Goal: Task Accomplishment & Management: Manage account settings

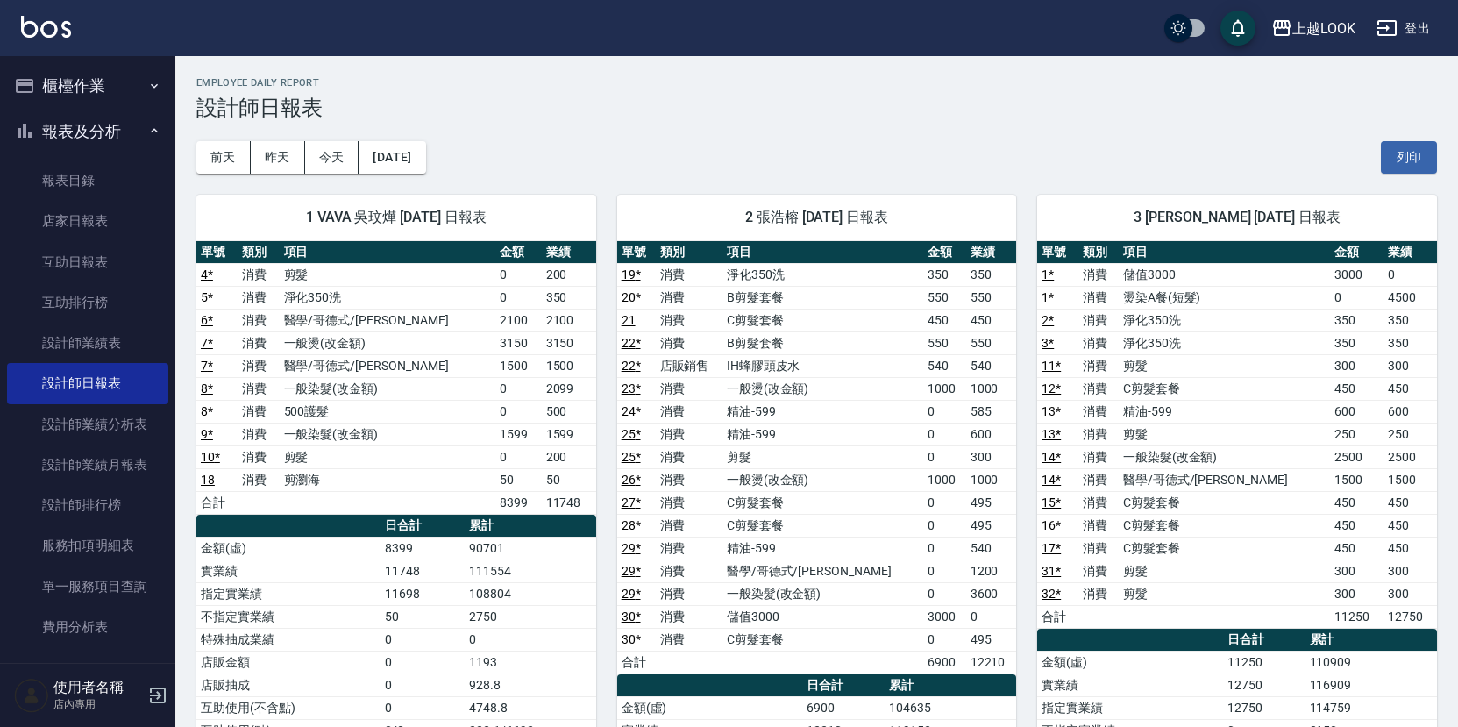
scroll to position [73, 0]
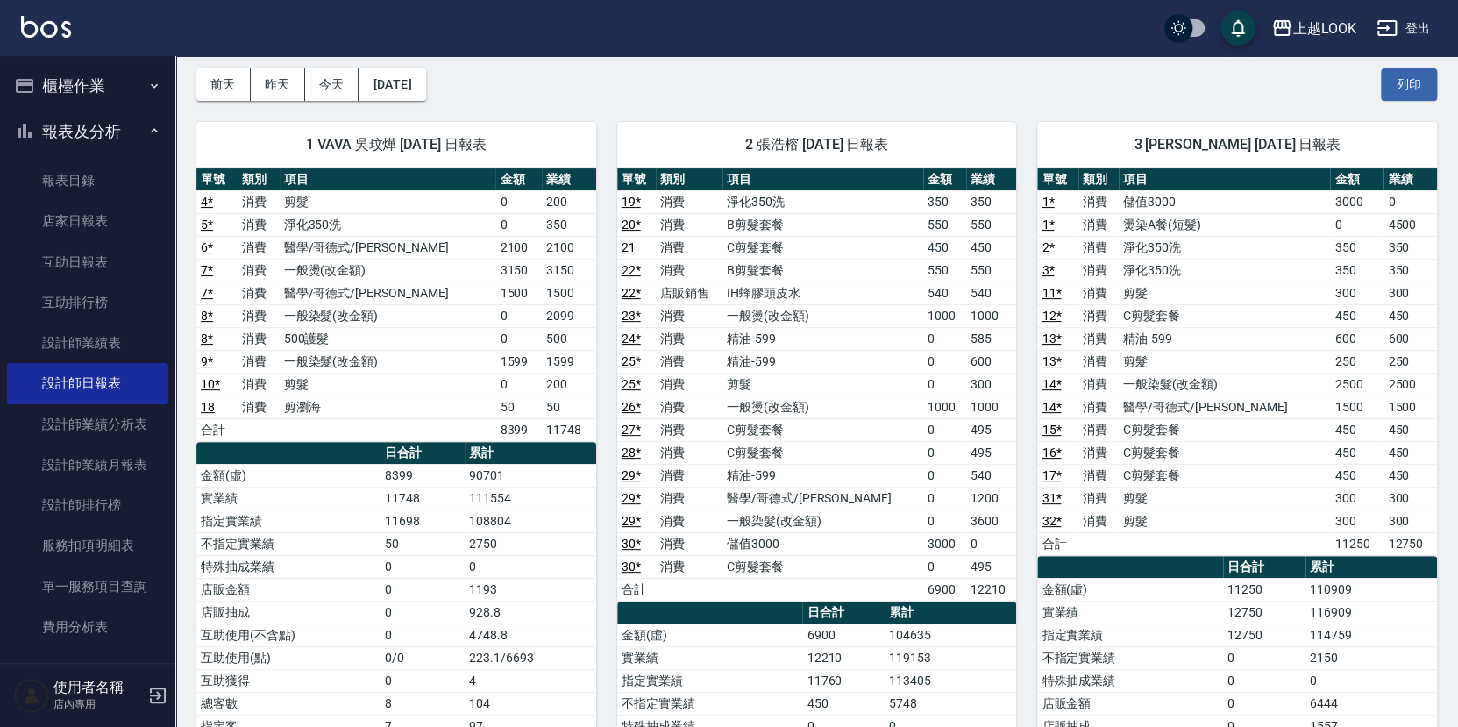
click at [92, 93] on button "櫃檯作業" at bounding box center [87, 86] width 161 height 46
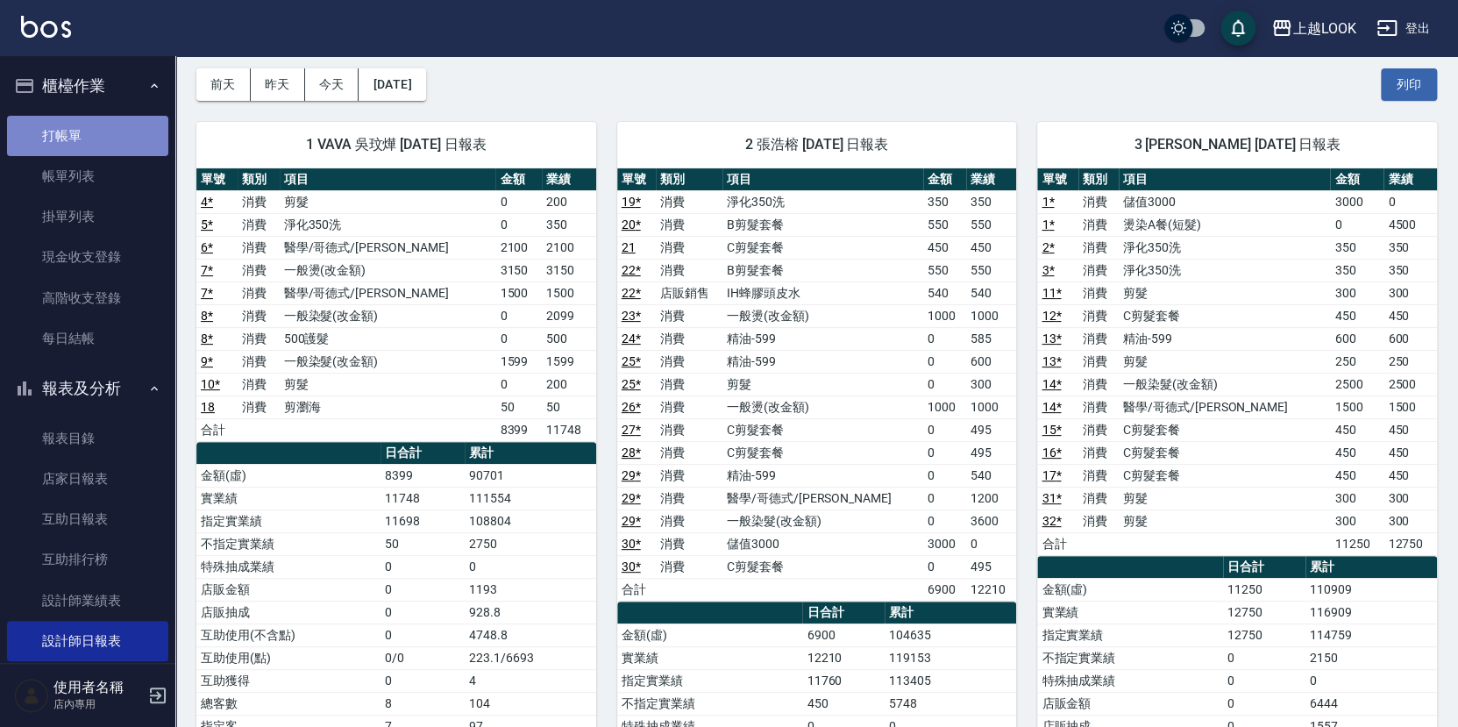
click at [93, 135] on link "打帳單" at bounding box center [87, 136] width 161 height 40
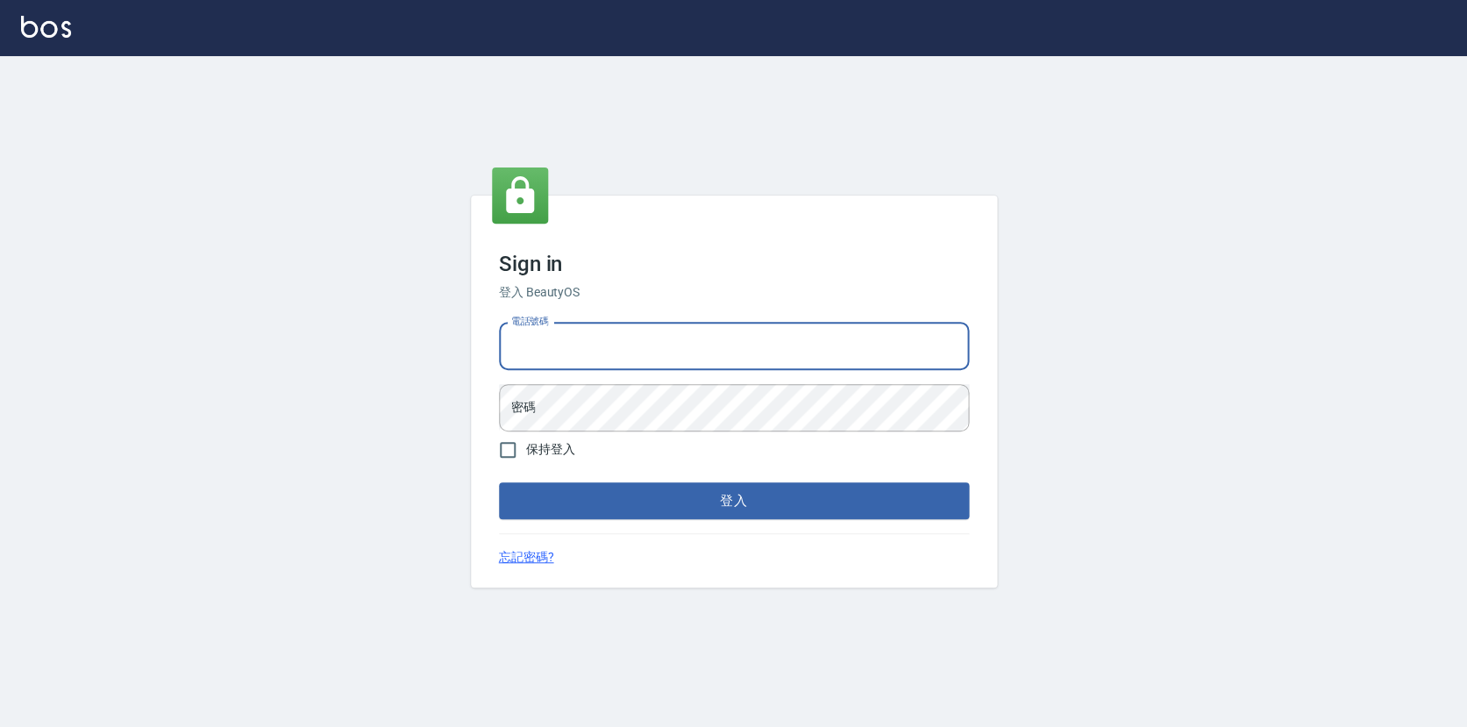
type input "0423178168"
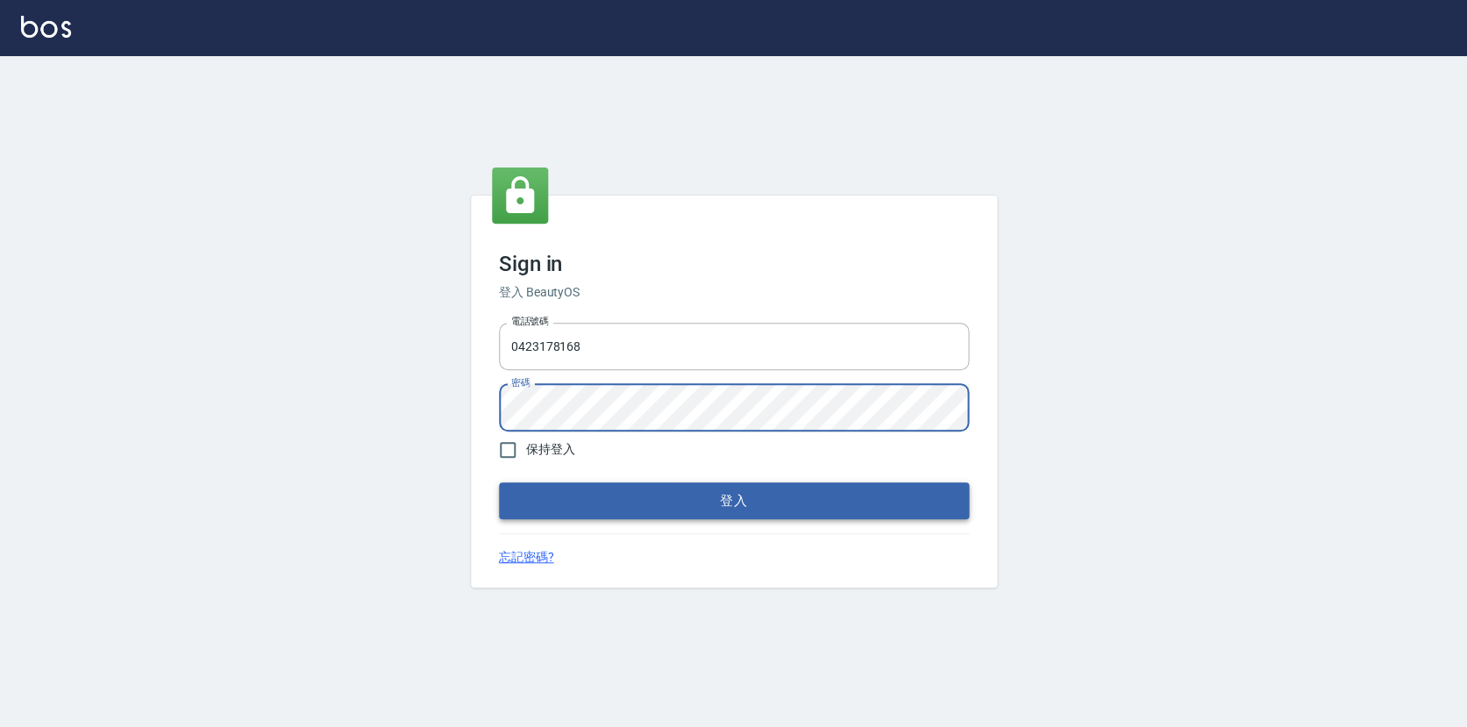
click at [670, 509] on button "登入" at bounding box center [734, 500] width 470 height 37
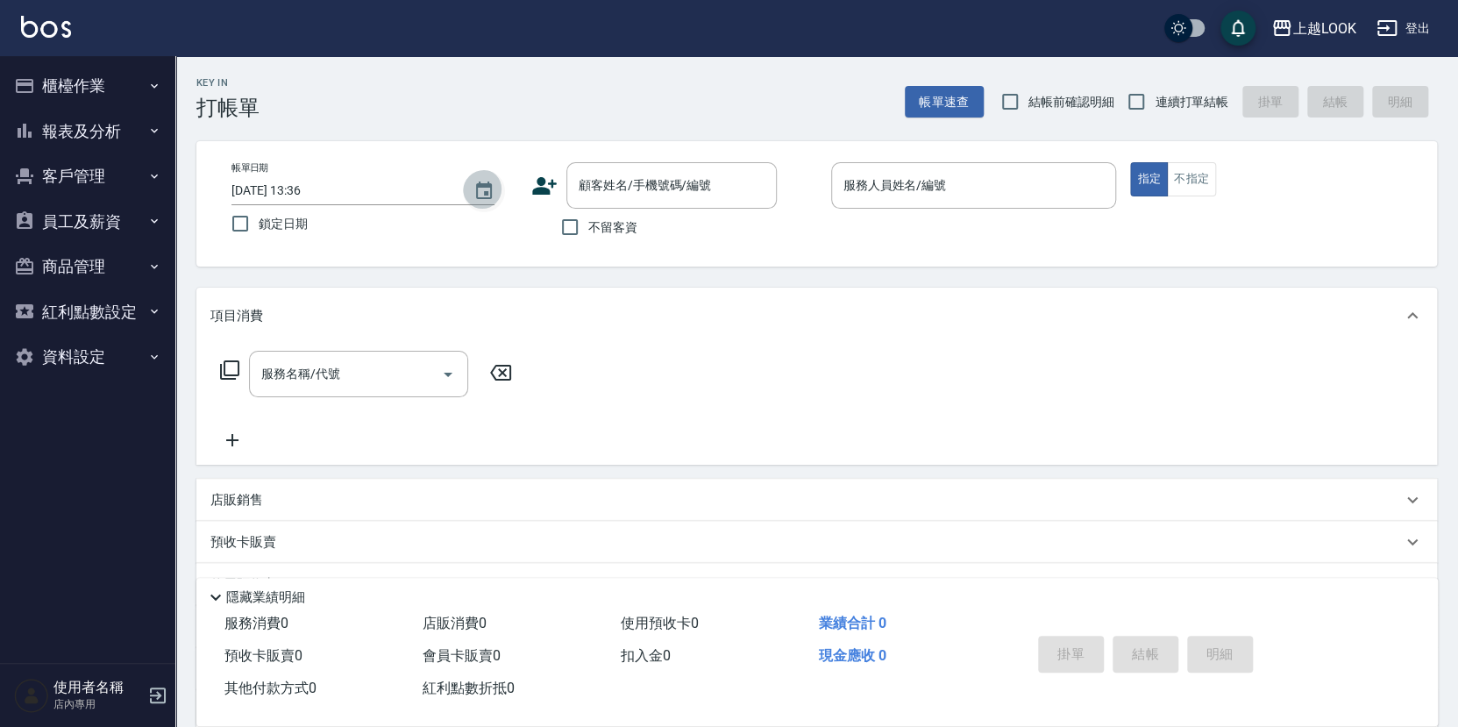
click at [485, 191] on icon "Choose date, selected date is 2025-09-23" at bounding box center [484, 191] width 21 height 21
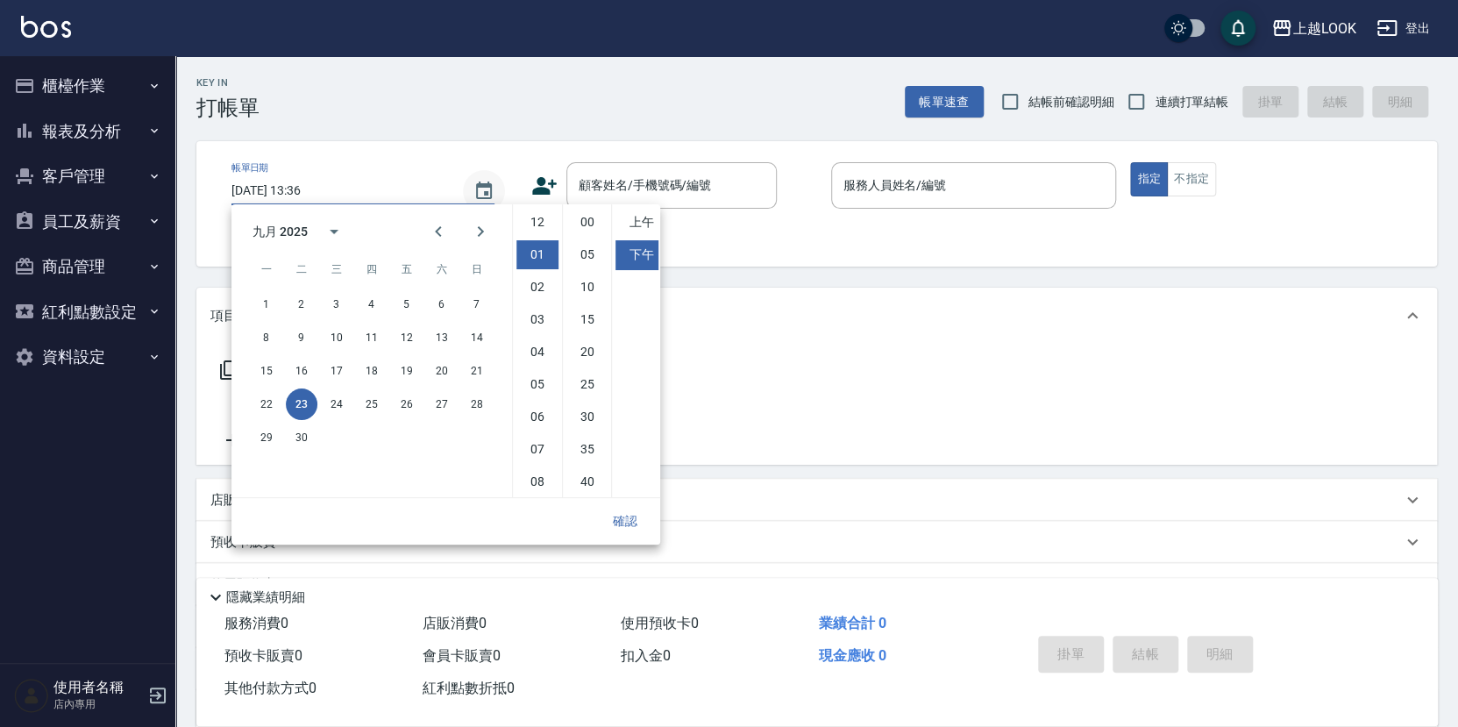
scroll to position [32, 0]
click at [268, 403] on button "22" at bounding box center [267, 404] width 32 height 32
type input "2025/09/22 13:36"
drag, startPoint x: 268, startPoint y: 403, endPoint x: 278, endPoint y: 389, distance: 17.0
click at [268, 403] on button "22" at bounding box center [267, 404] width 32 height 32
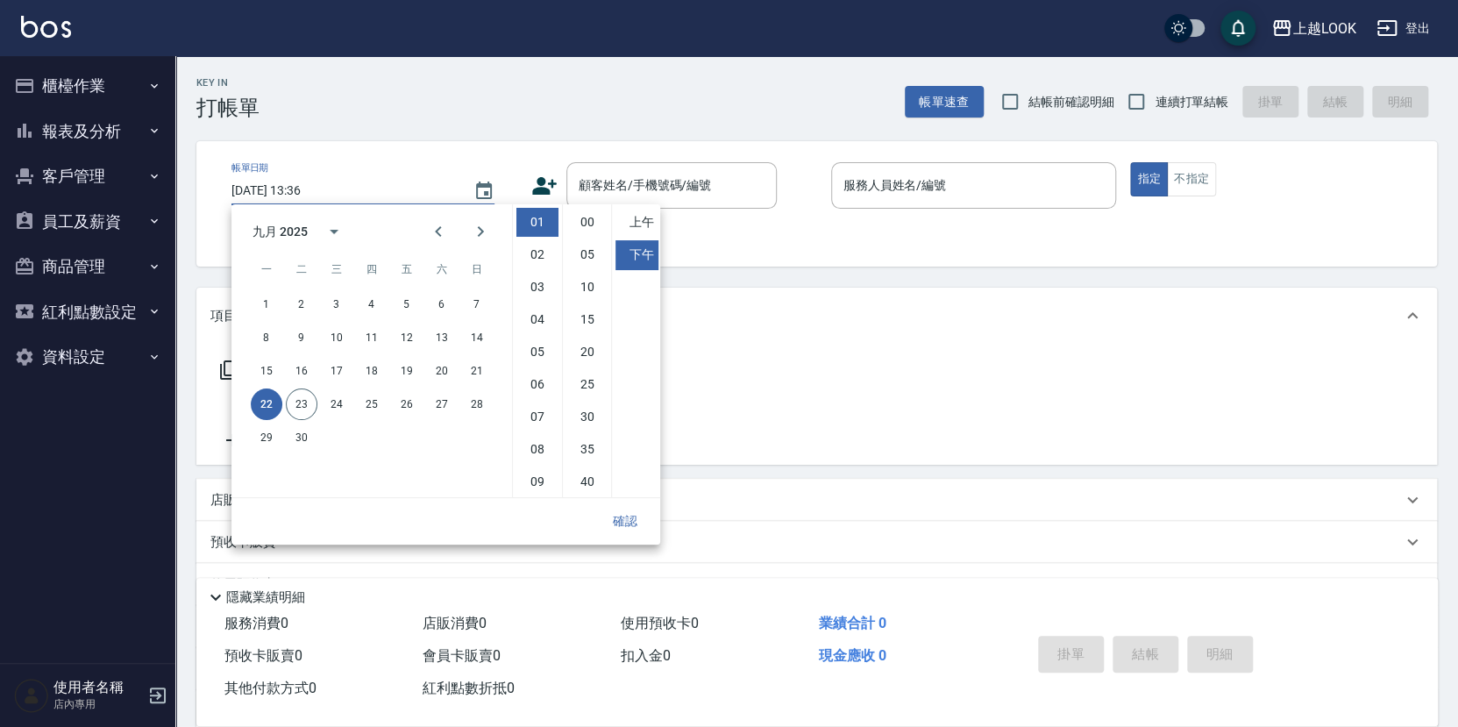
click at [634, 517] on button "確認" at bounding box center [625, 521] width 56 height 32
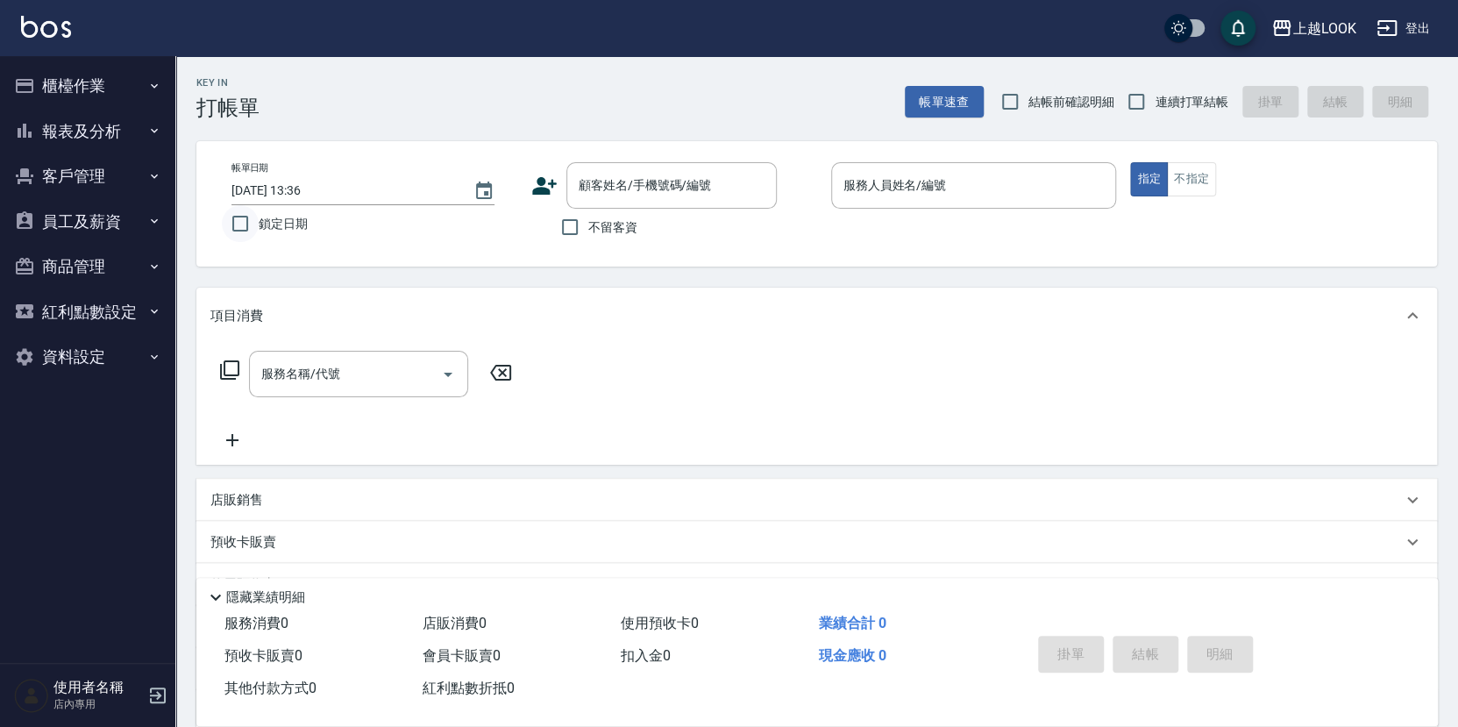
click at [239, 222] on input "鎖定日期" at bounding box center [240, 223] width 37 height 37
checkbox input "true"
click at [575, 226] on input "不留客資" at bounding box center [570, 227] width 37 height 37
checkbox input "true"
click at [1142, 100] on input "連續打單結帳" at bounding box center [1136, 101] width 37 height 37
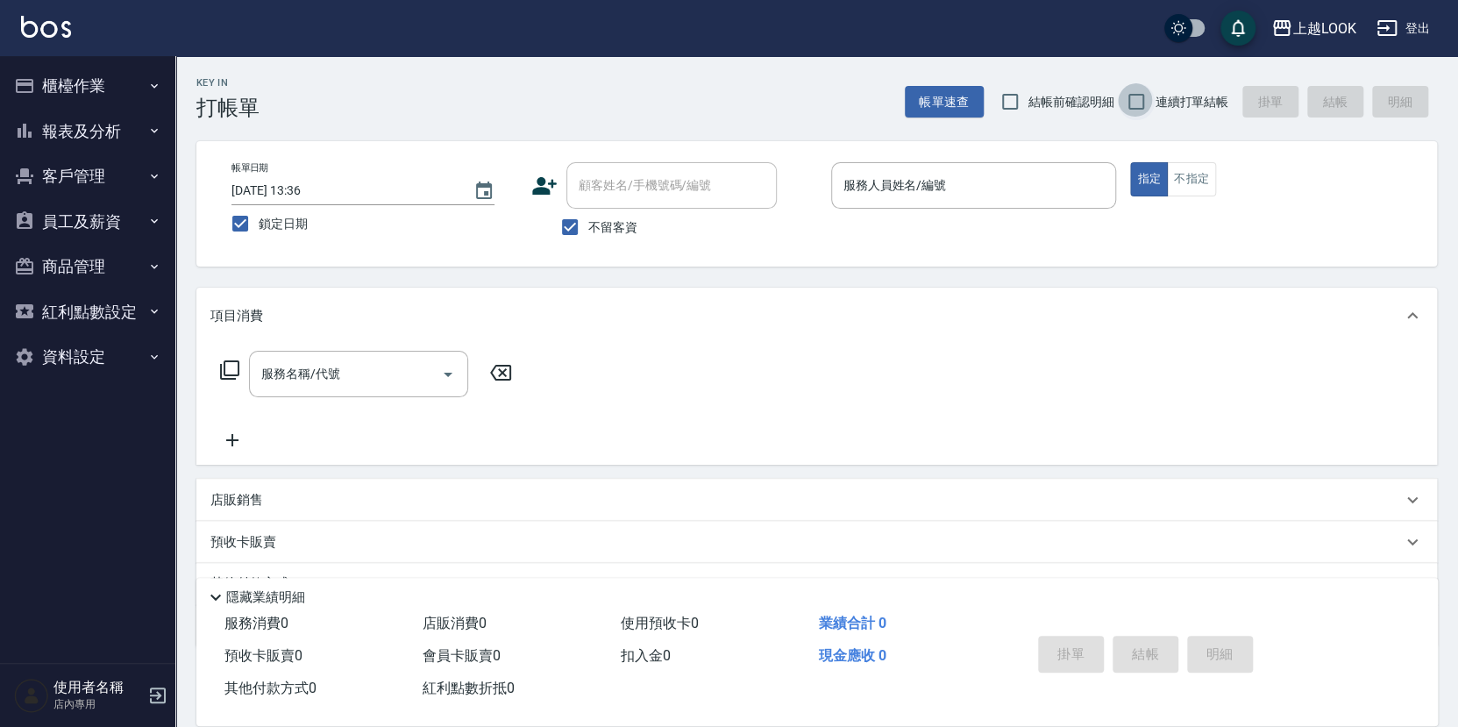
checkbox input "true"
click at [1057, 195] on input "服務人員姓名/編號" at bounding box center [974, 185] width 270 height 31
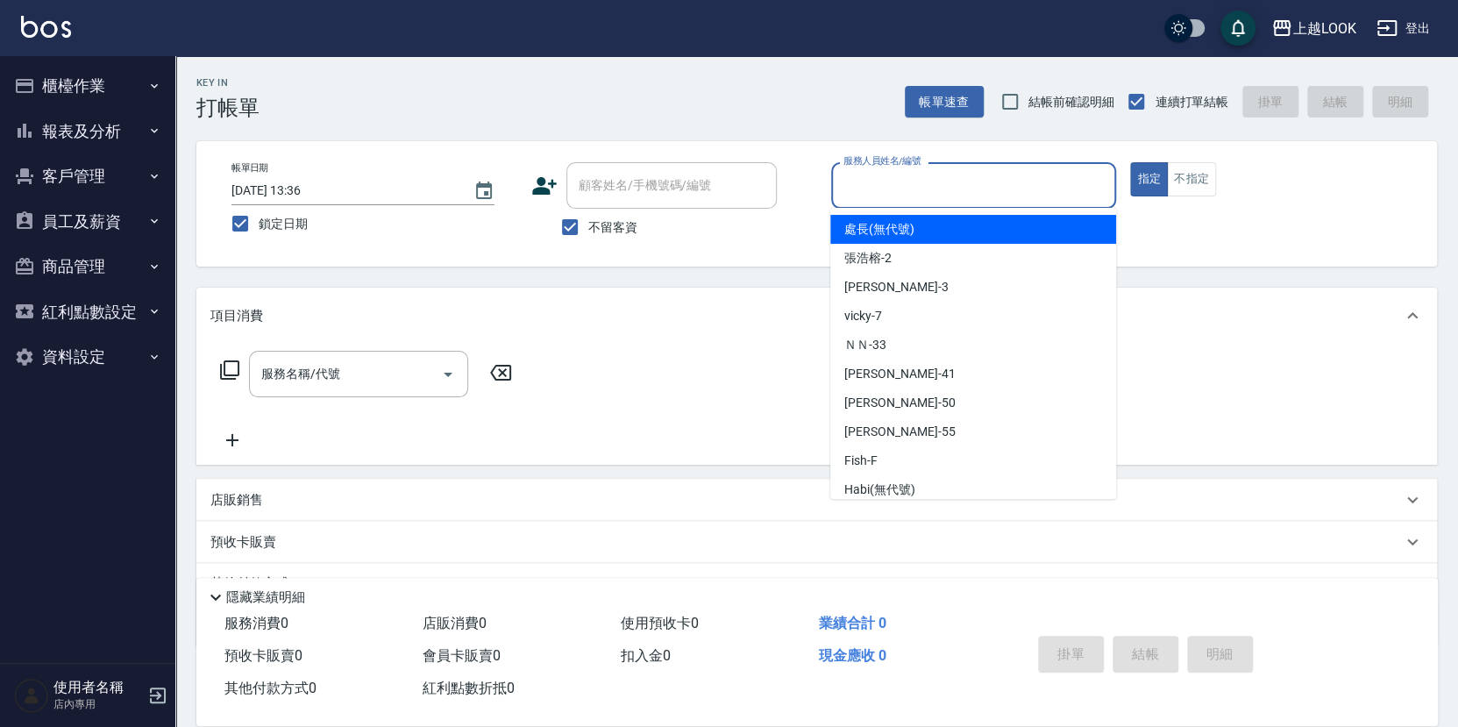
type input "ˇ"
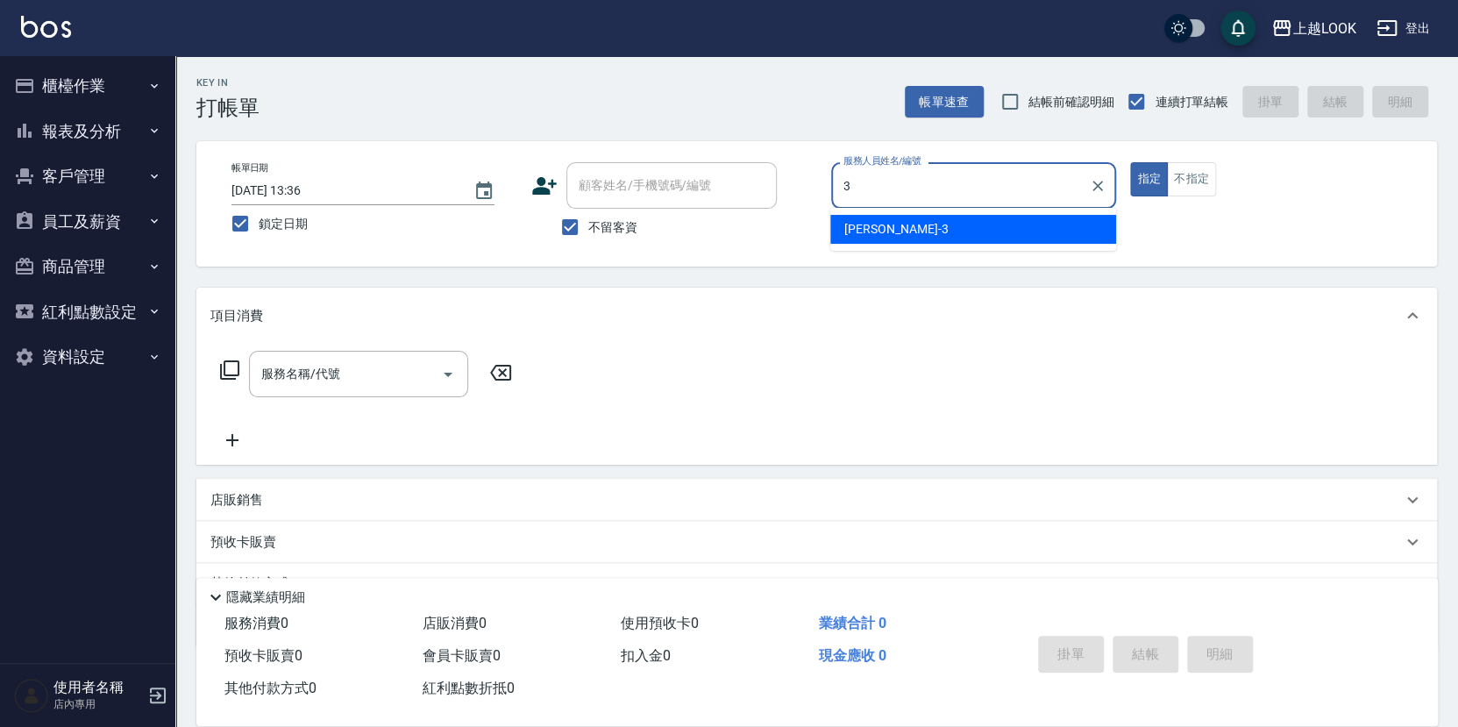
type input "Jason-3"
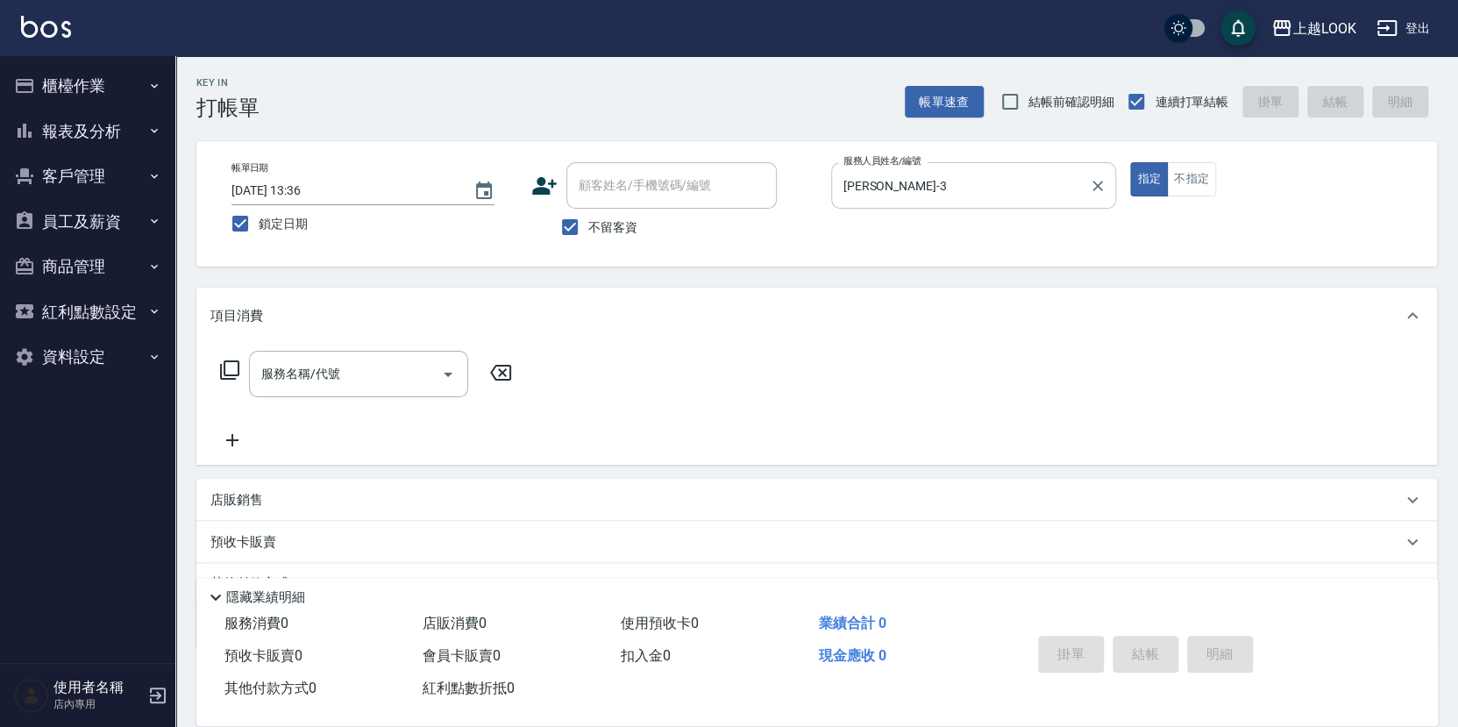
type button "true"
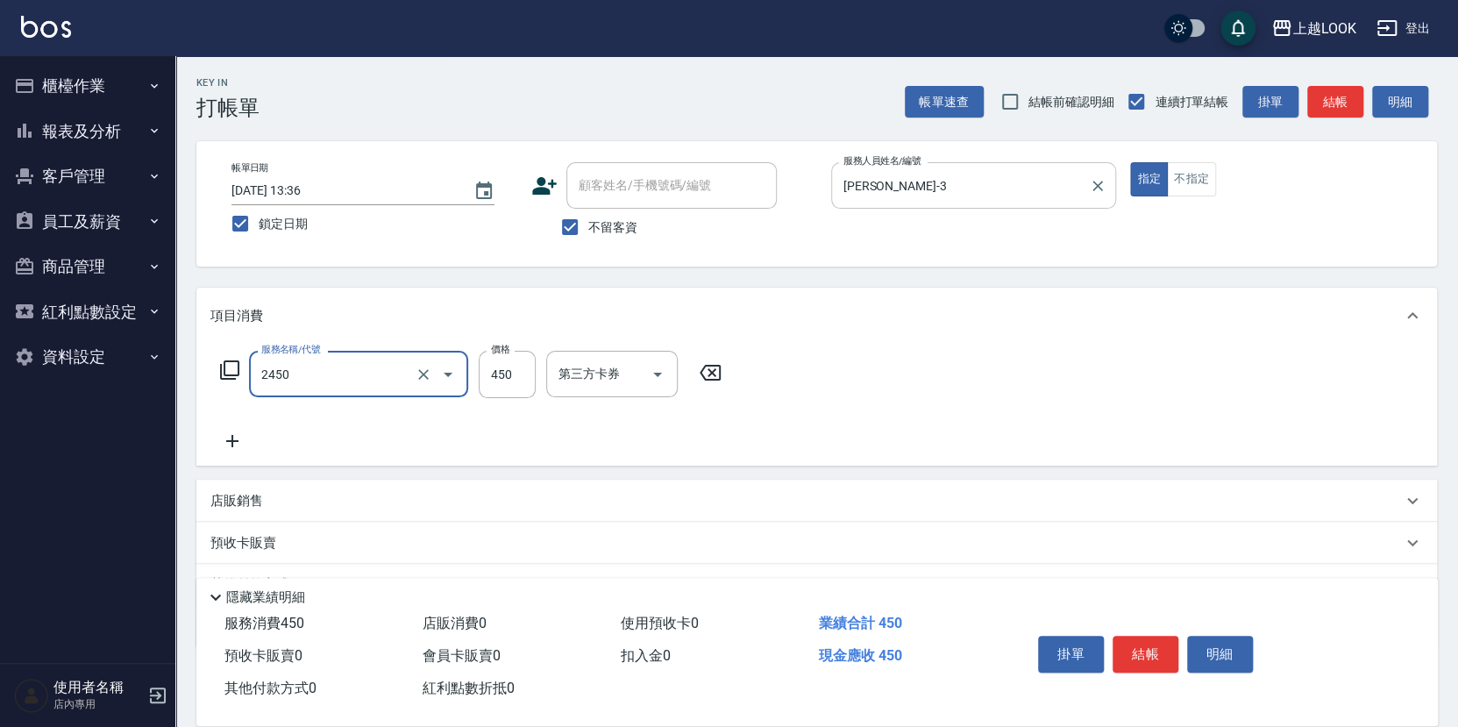
type input "C剪髮套餐(2450)"
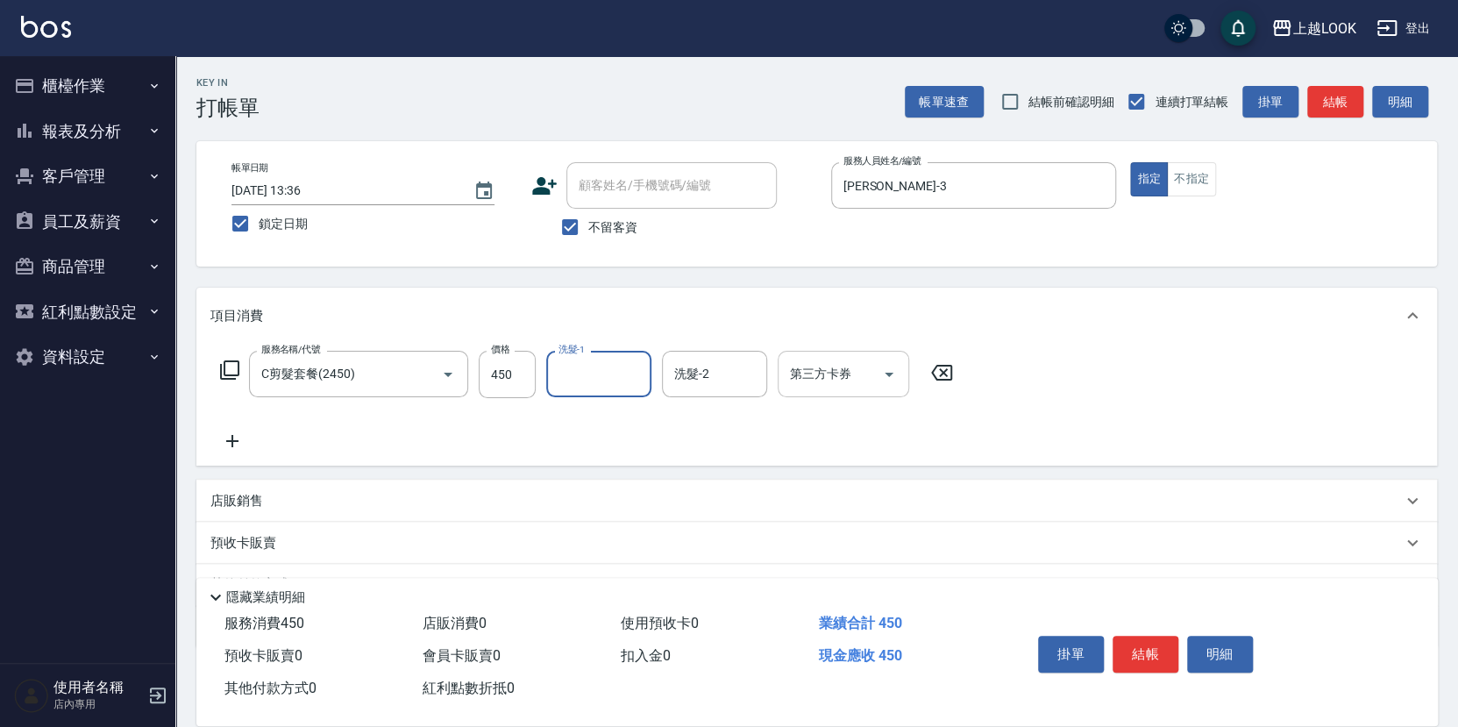
click at [893, 374] on icon "Open" at bounding box center [889, 374] width 21 height 21
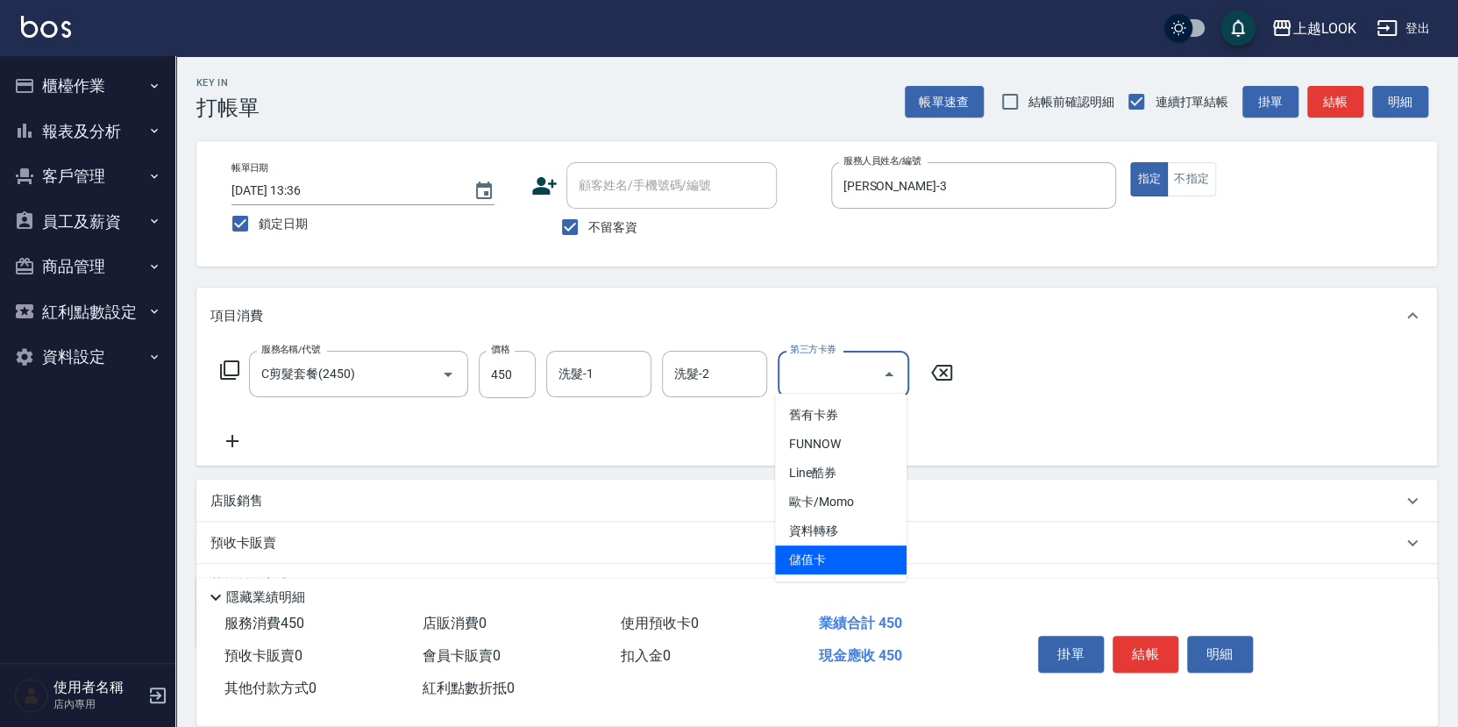
click at [862, 554] on span "儲值卡" at bounding box center [841, 559] width 132 height 29
type input "儲值卡"
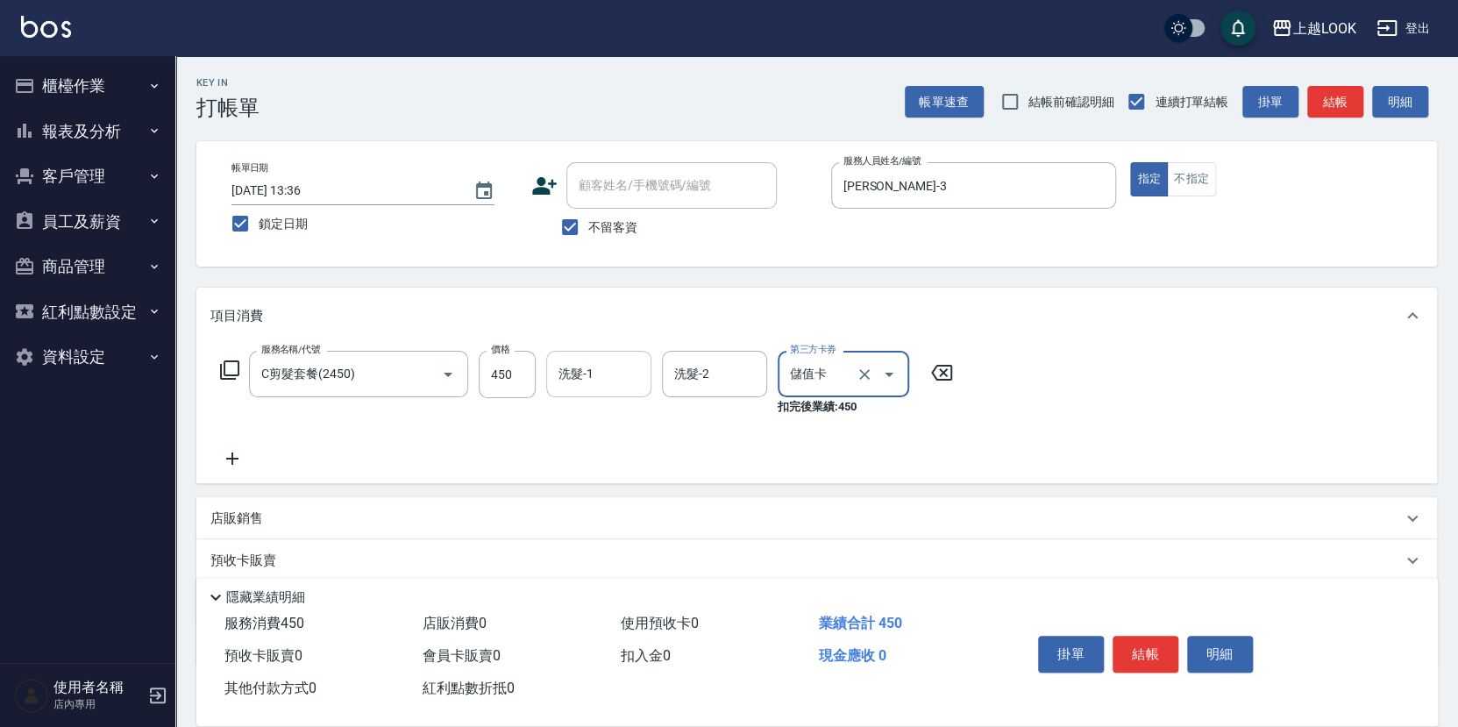
click at [610, 377] on input "洗髮-1" at bounding box center [598, 374] width 89 height 31
type input "瑄瑄-93"
click at [1165, 657] on button "結帳" at bounding box center [1146, 654] width 66 height 37
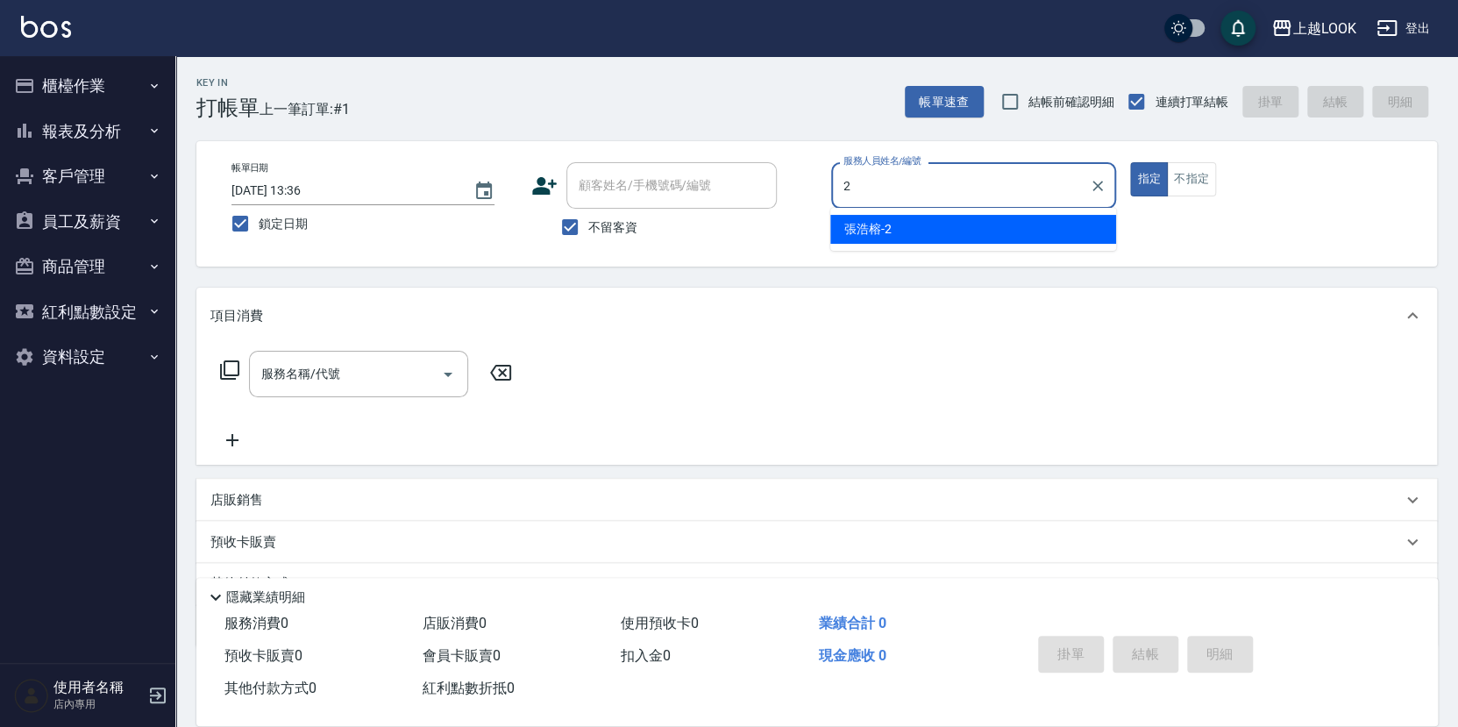
type input "張浩榕-2"
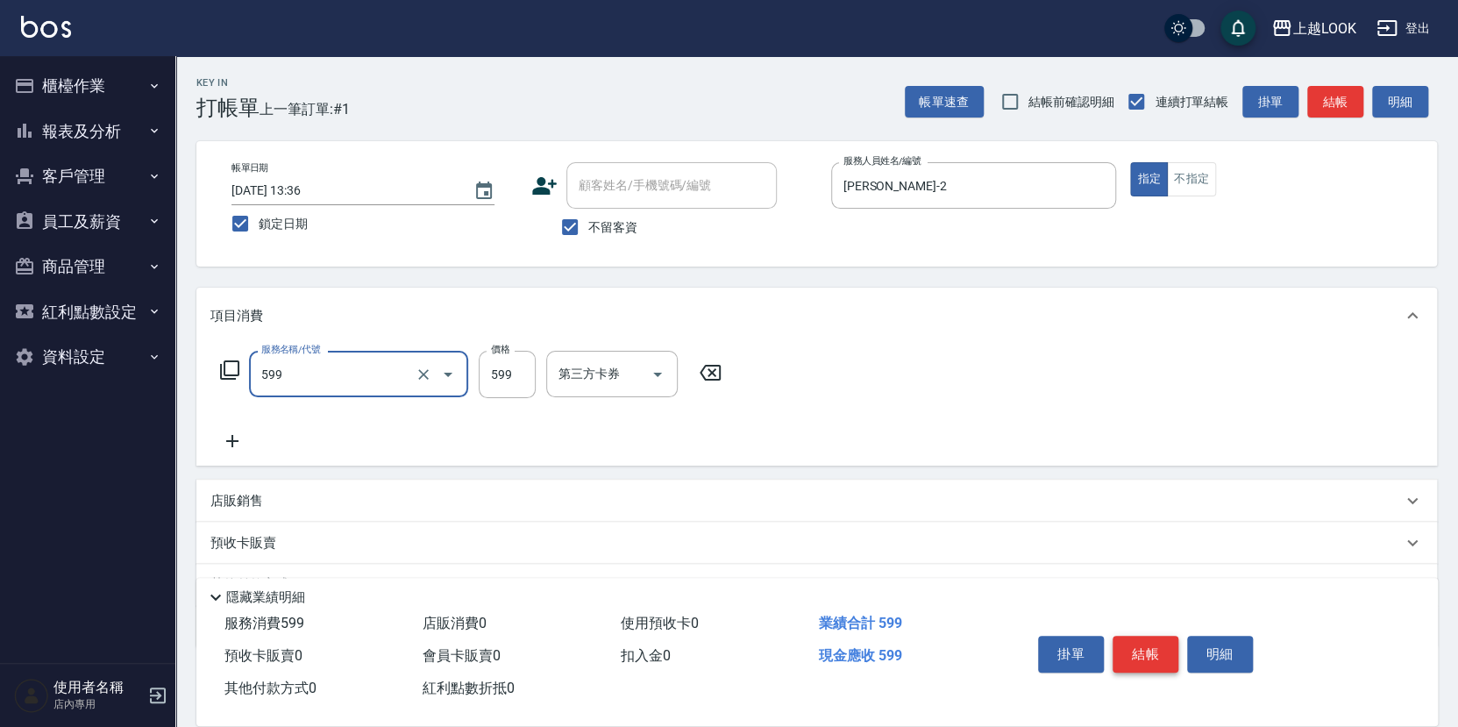
type input "精油-599(0599)"
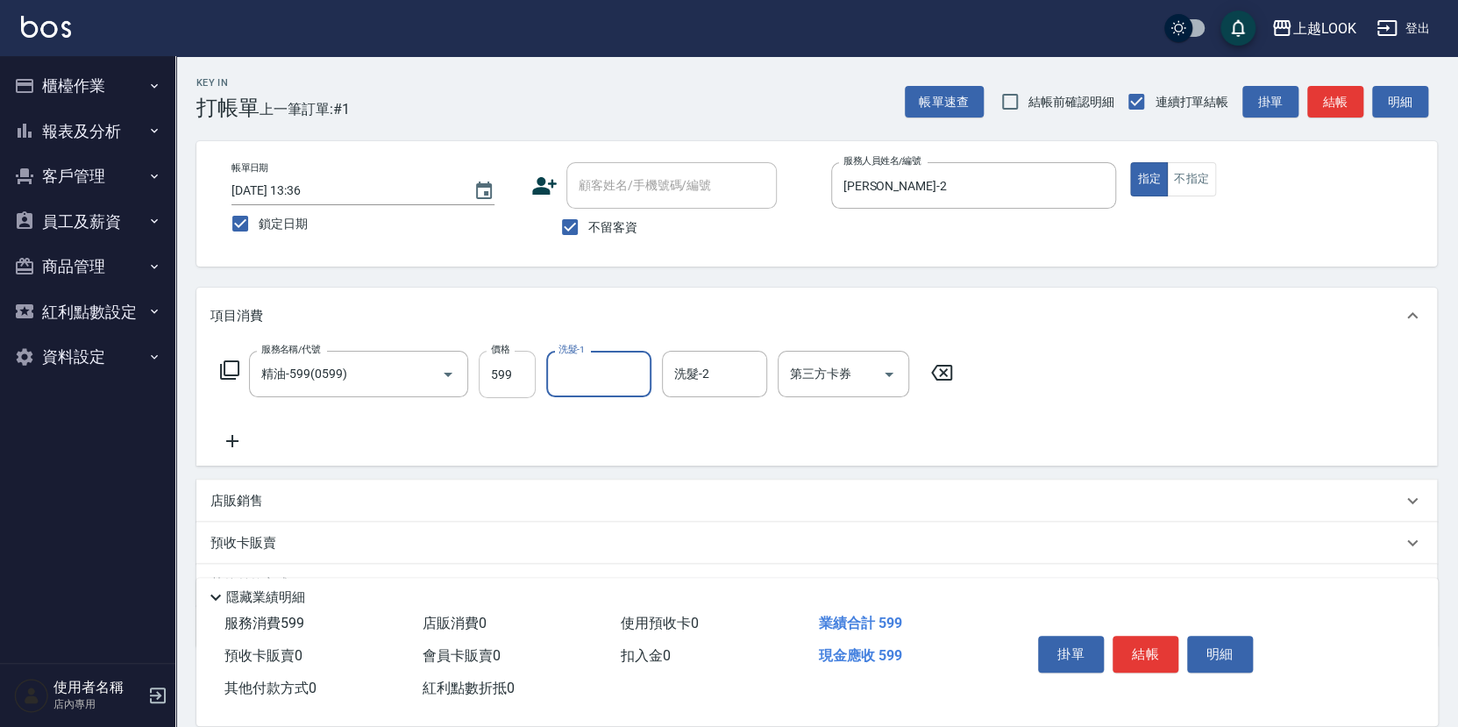
click at [514, 372] on input "599" at bounding box center [507, 374] width 57 height 47
type input "540"
click at [232, 435] on icon at bounding box center [232, 441] width 12 height 12
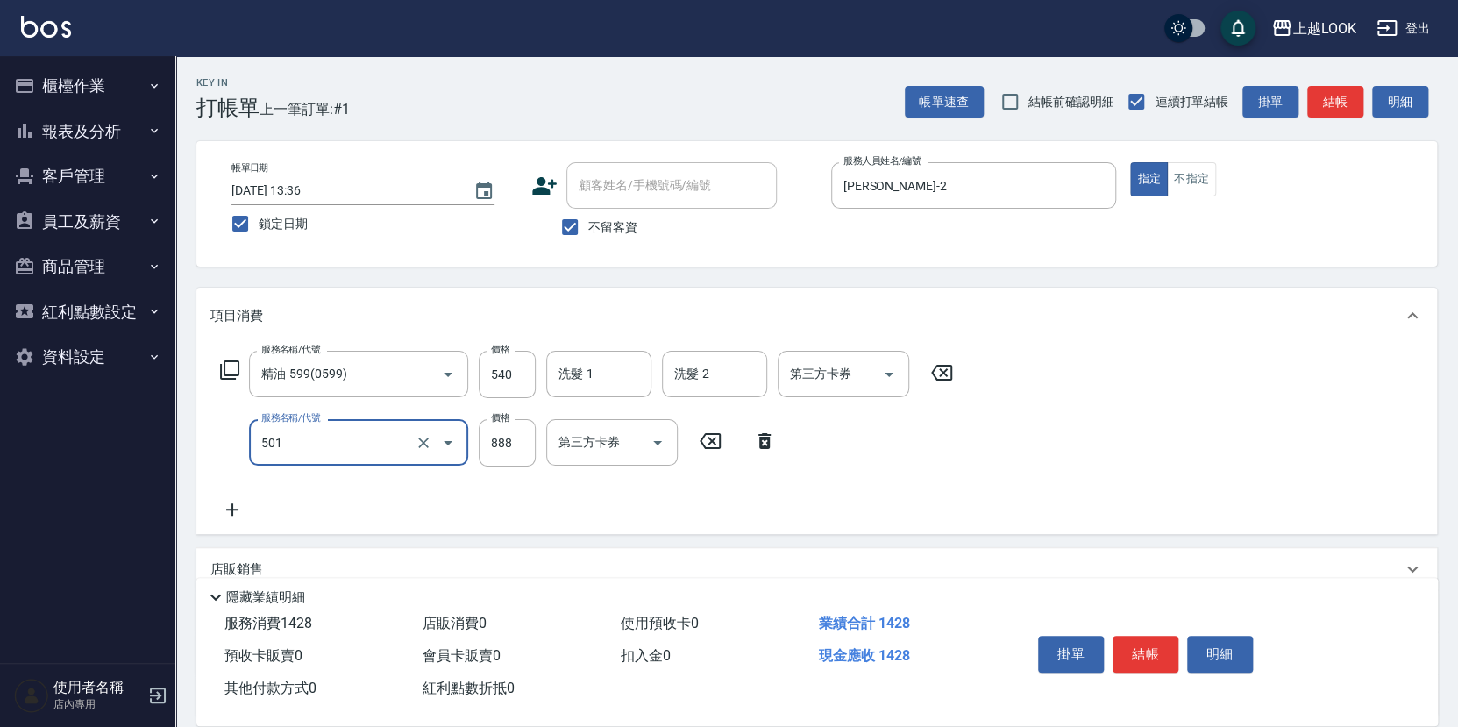
type input "一般染髮(改金額)(501)"
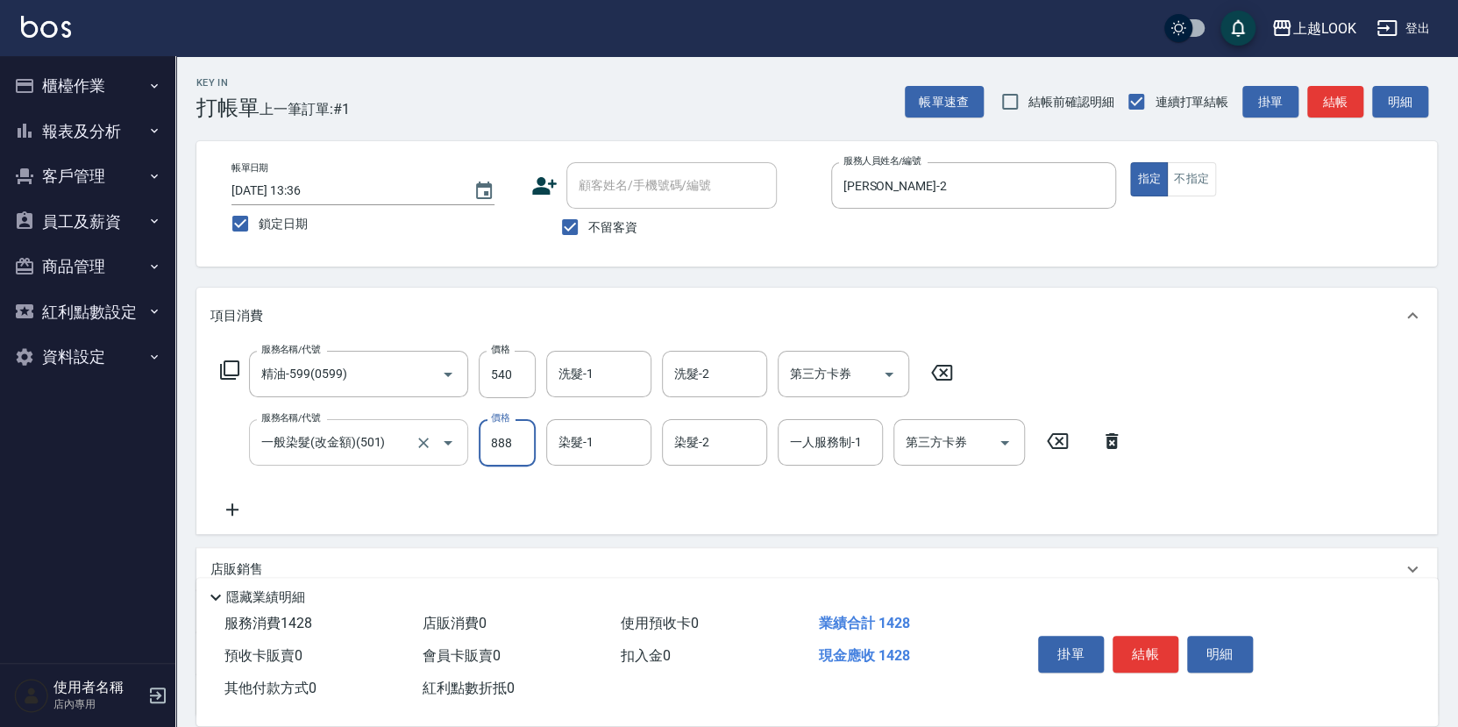
type input "0"
click at [519, 371] on input "540" at bounding box center [507, 374] width 57 height 47
type input "549"
click at [515, 445] on input "0" at bounding box center [507, 442] width 57 height 47
type input "2259"
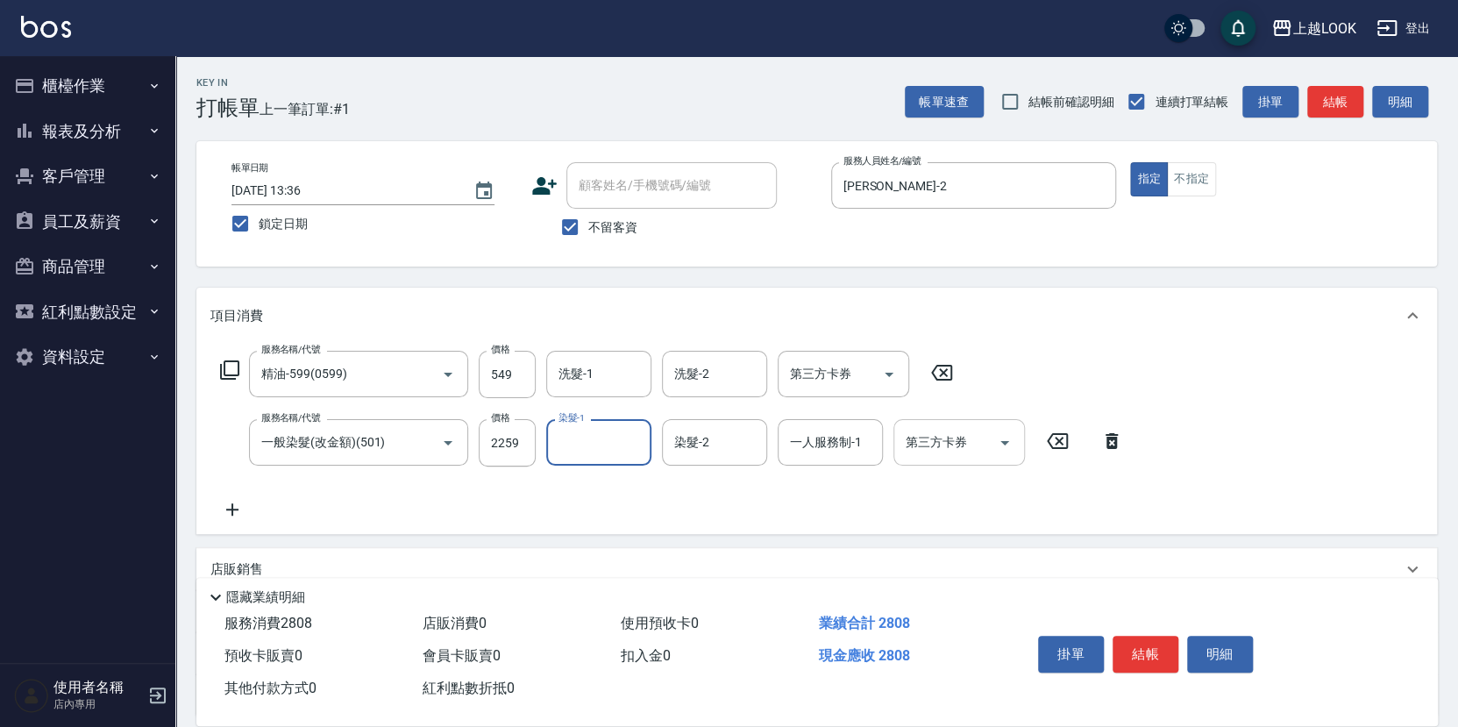
click at [1006, 441] on icon "Open" at bounding box center [1005, 443] width 9 height 4
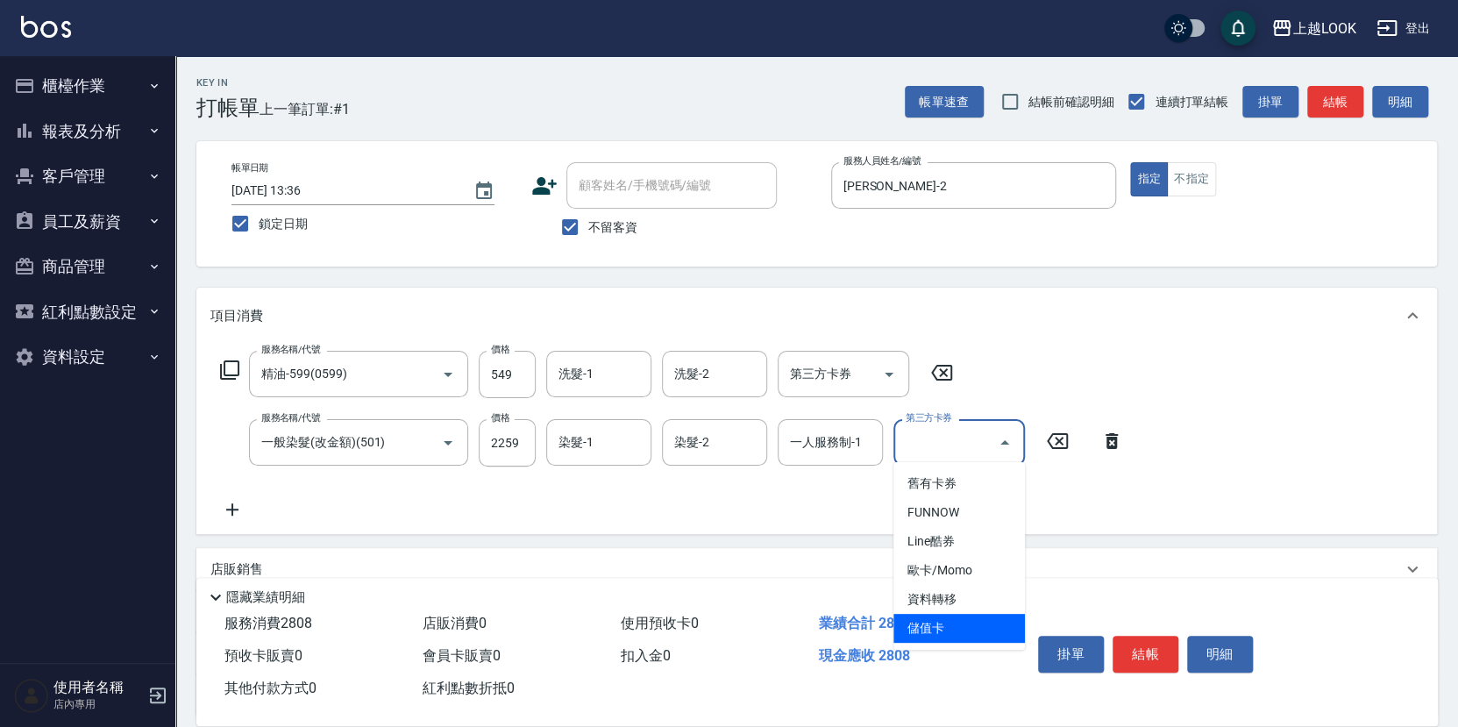
click at [990, 636] on span "儲值卡" at bounding box center [960, 628] width 132 height 29
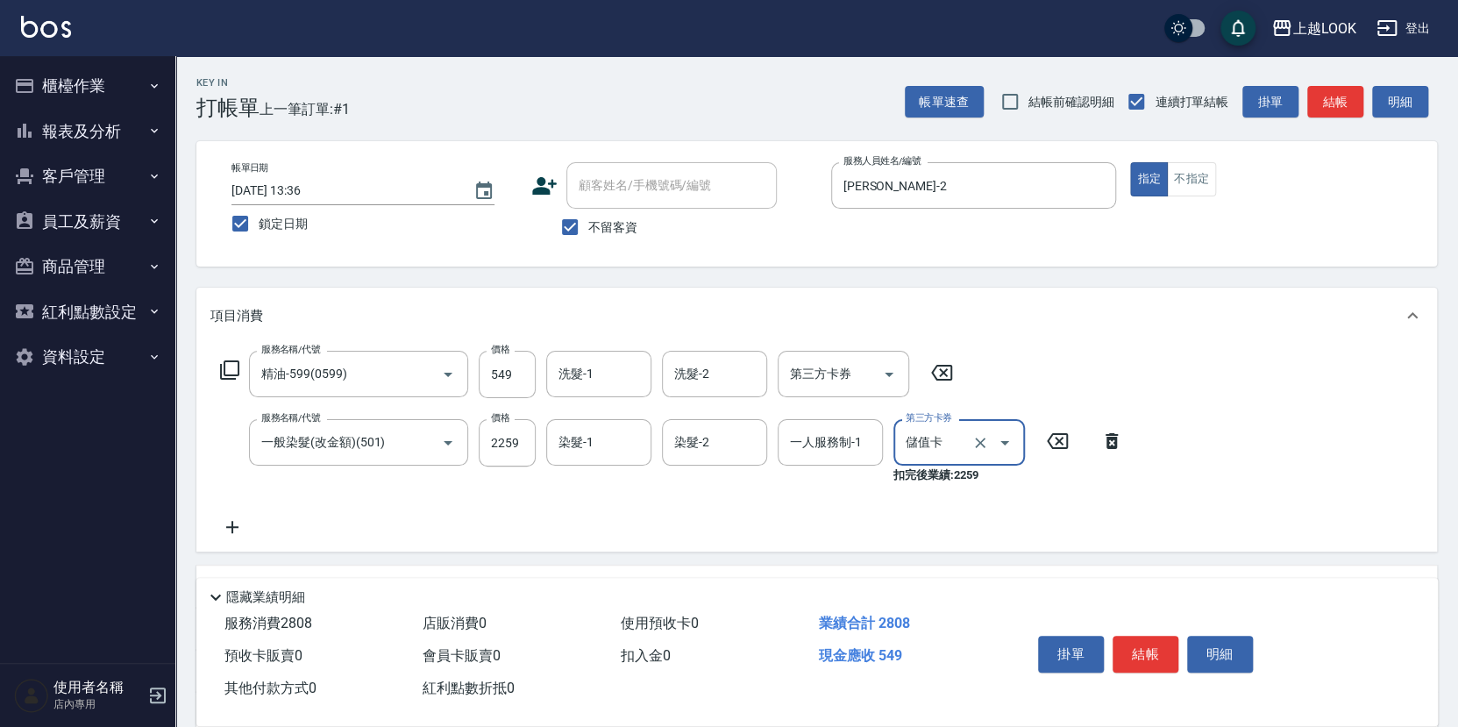
type input "儲值卡"
click at [531, 443] on input "2259" at bounding box center [507, 442] width 57 height 47
type input "2250"
click at [512, 375] on input "549" at bounding box center [507, 374] width 57 height 47
type input "540"
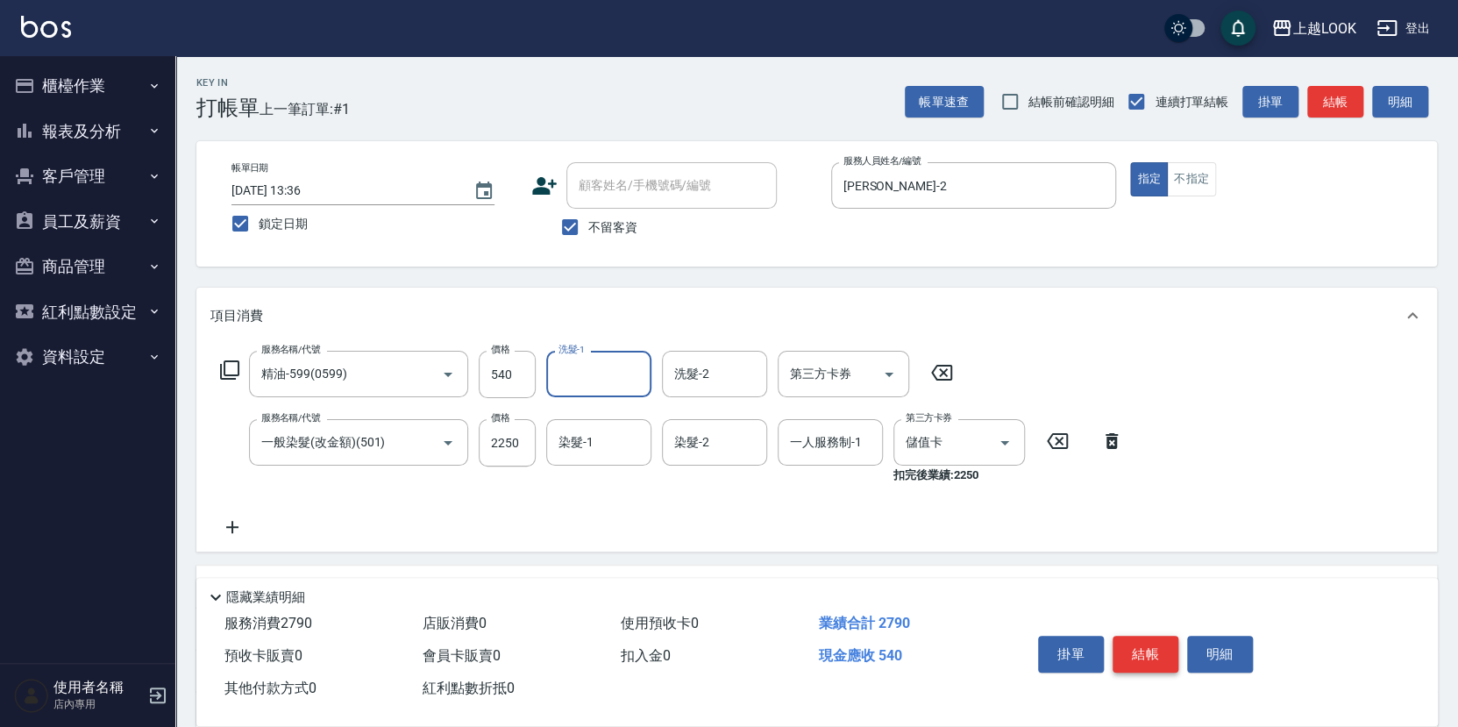
click at [1160, 649] on button "結帳" at bounding box center [1146, 654] width 66 height 37
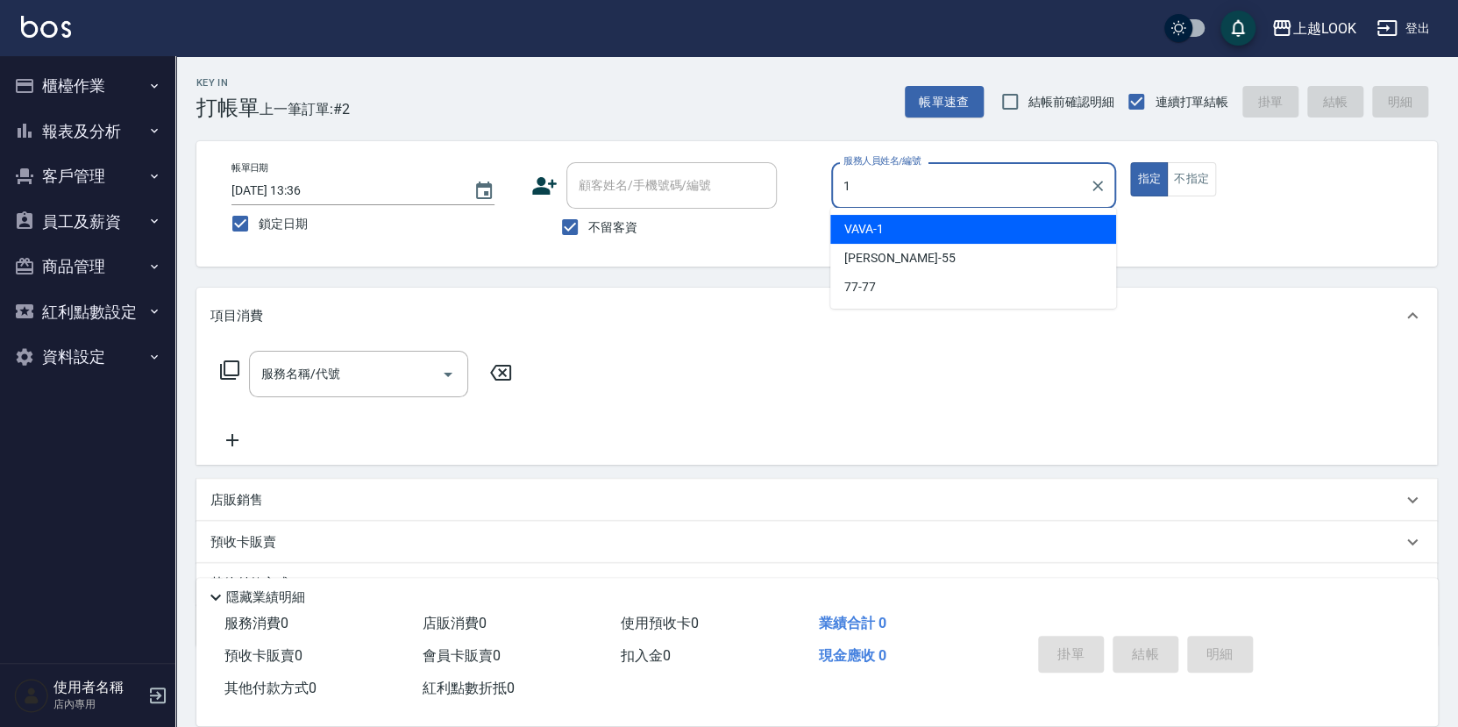
type input "VAVA-1"
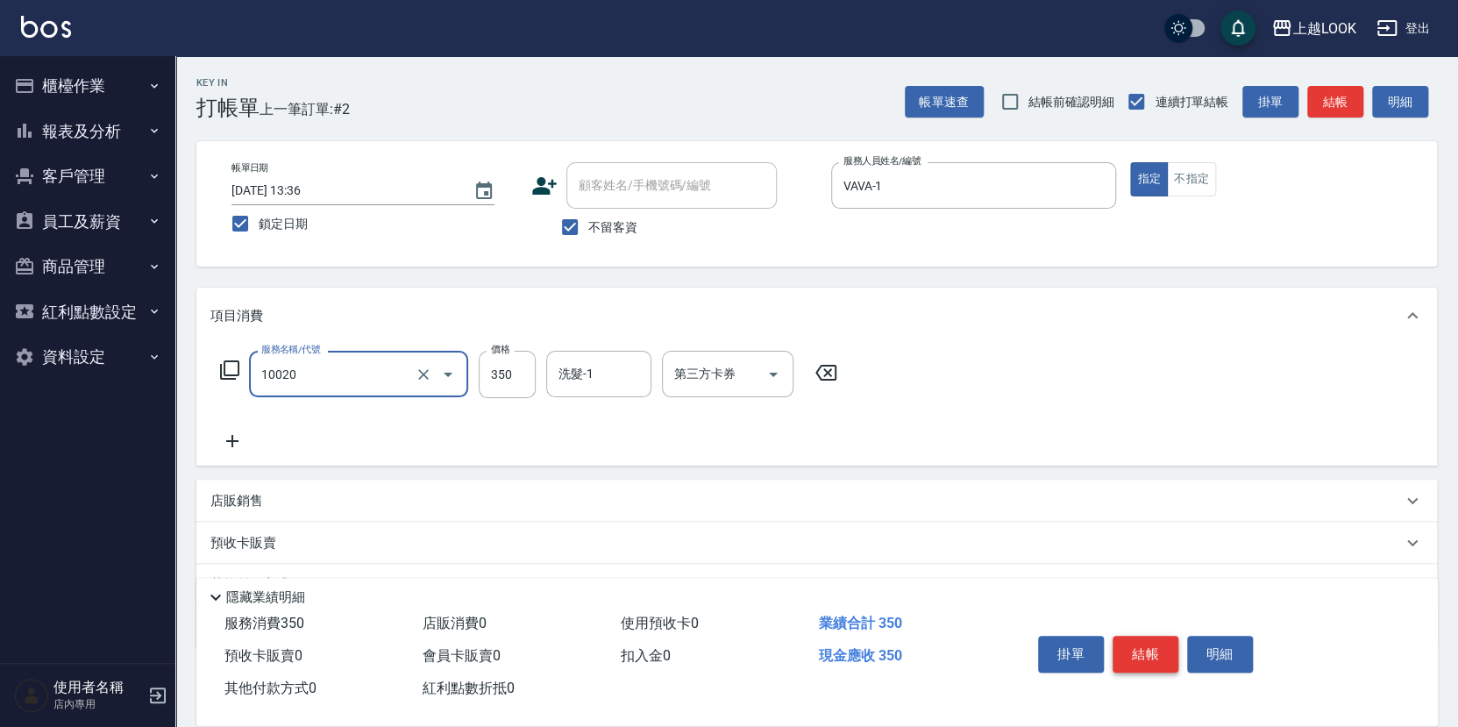
type input "淨化350洗(10020)"
type input "0"
click at [423, 371] on icon "Clear" at bounding box center [424, 375] width 18 height 18
click at [334, 360] on input "服務名稱/代號" at bounding box center [334, 374] width 154 height 31
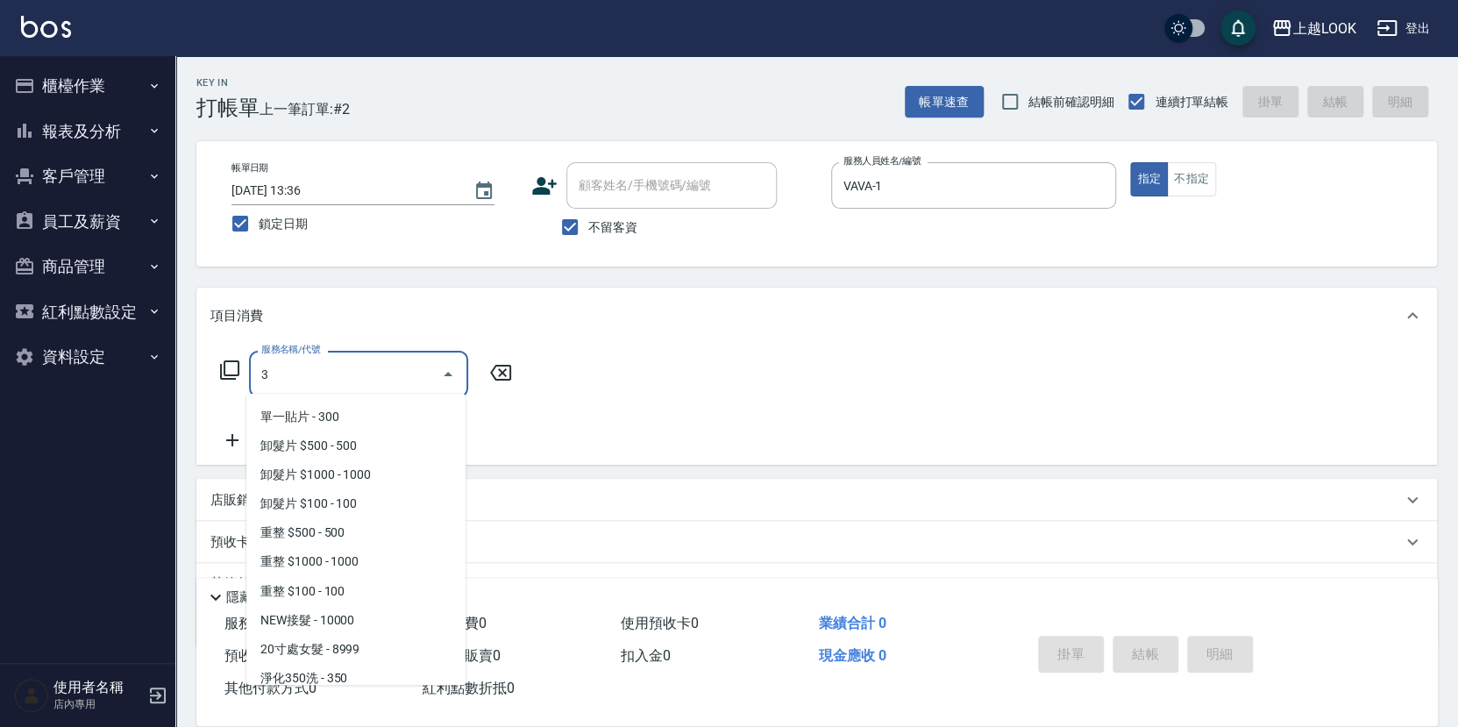
scroll to position [0, 0]
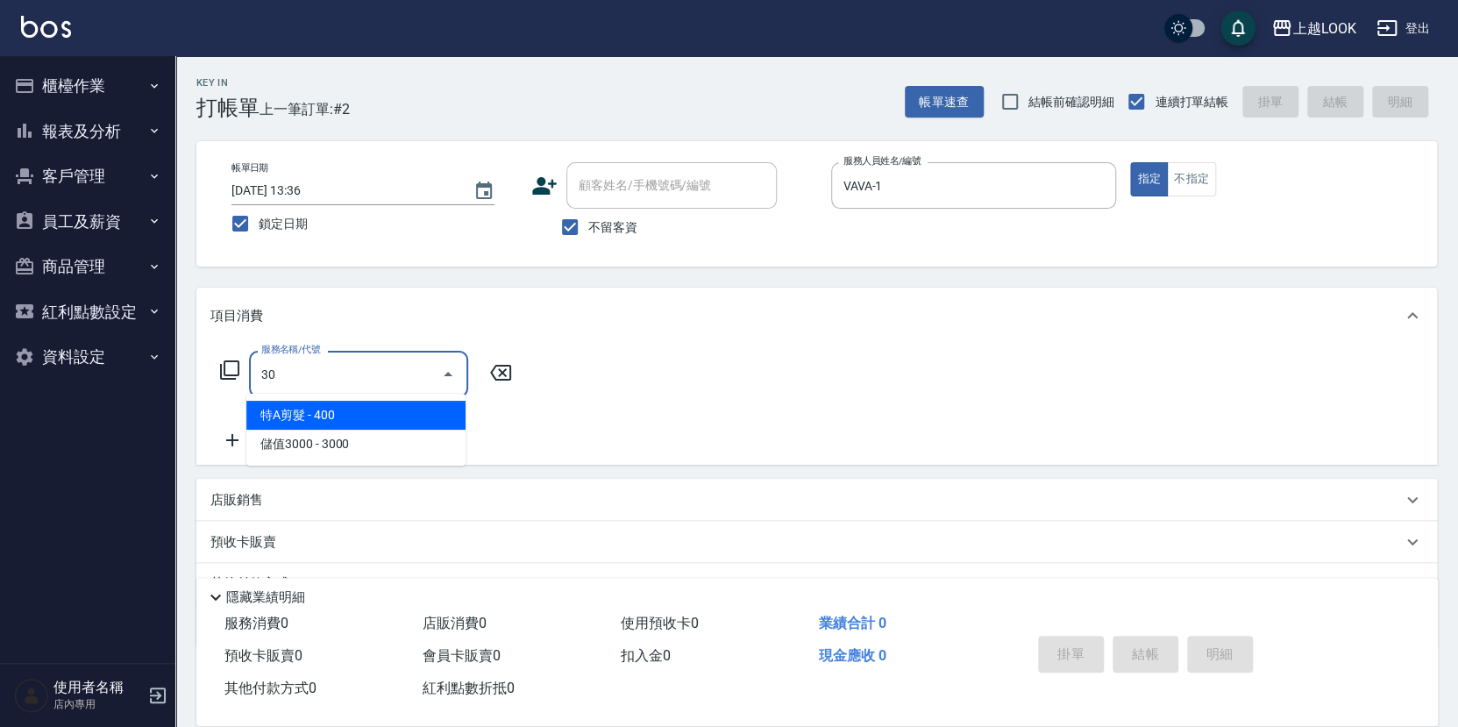
type input "3"
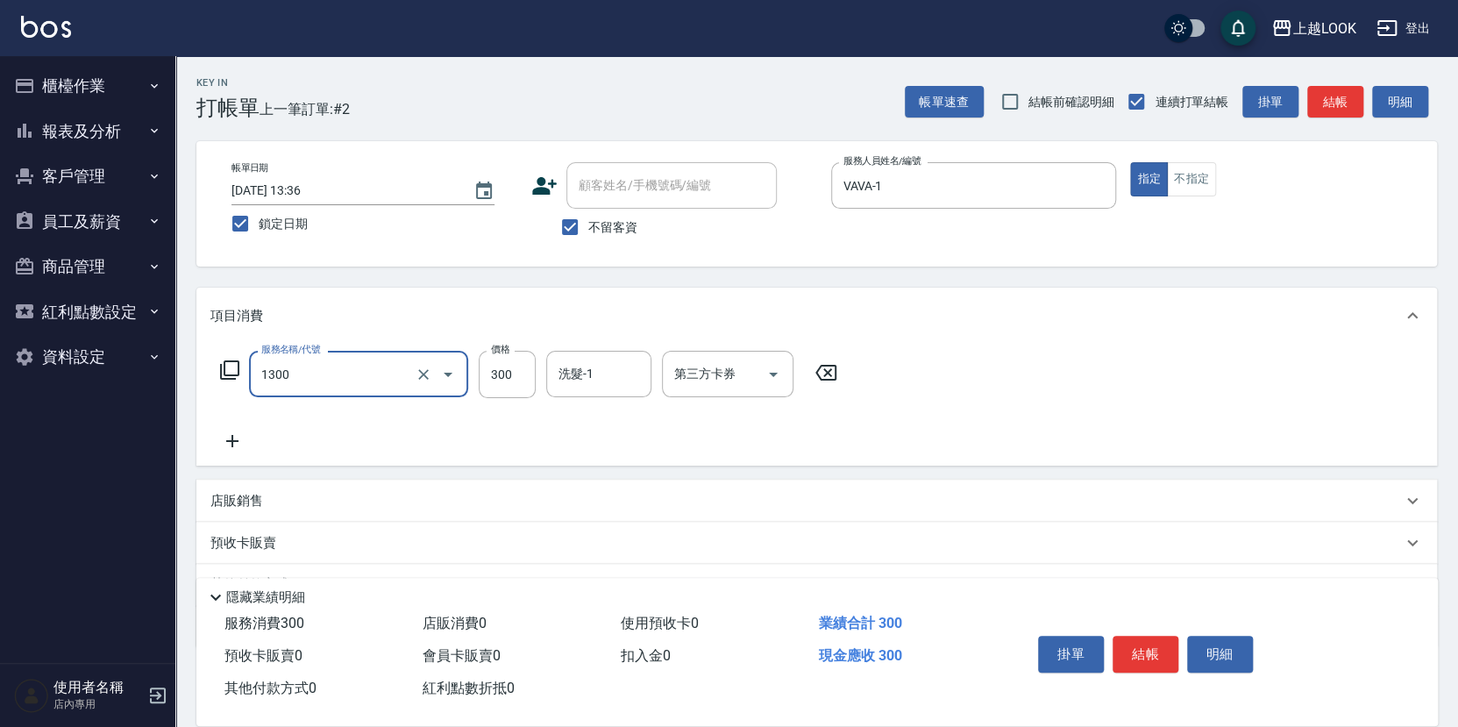
type input "一般洗髮(1300)"
type input "299"
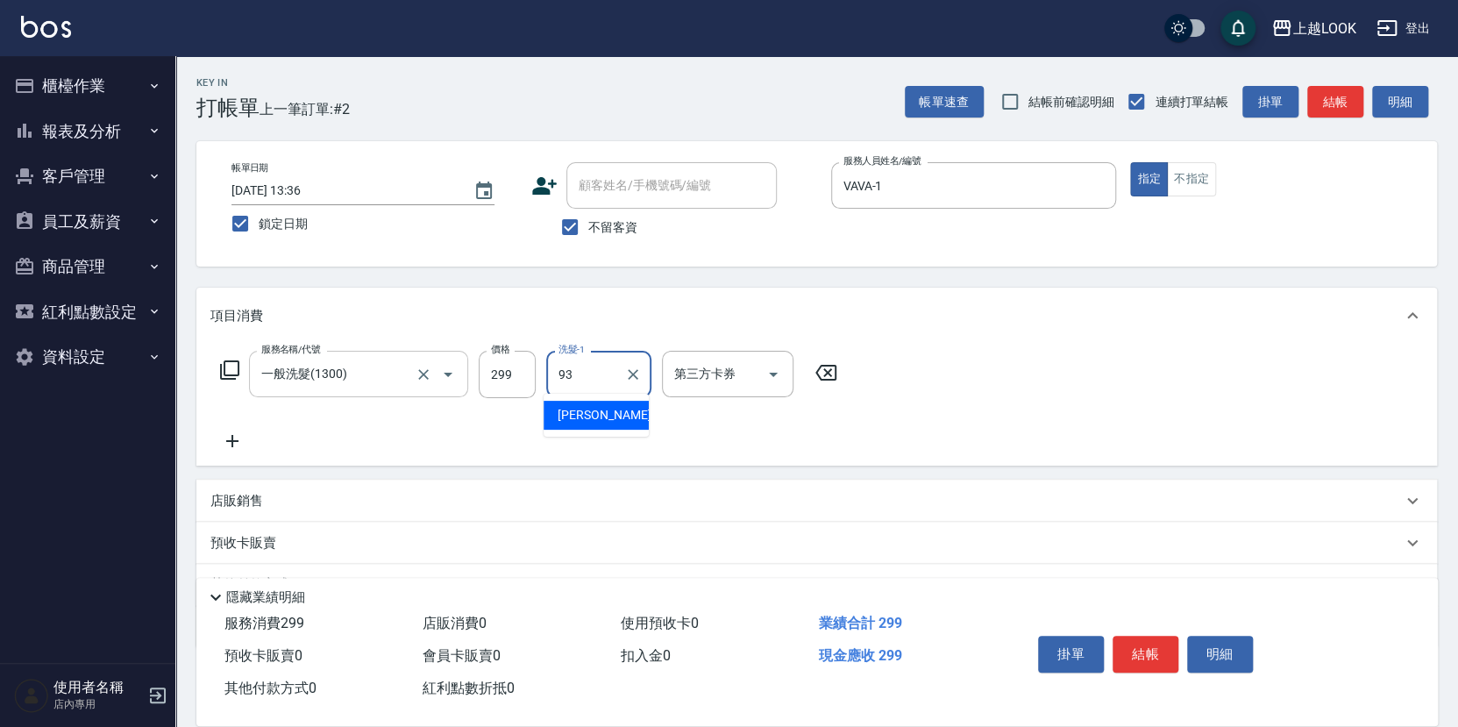
type input "瑄瑄-93"
click at [773, 373] on icon "Open" at bounding box center [773, 375] width 9 height 4
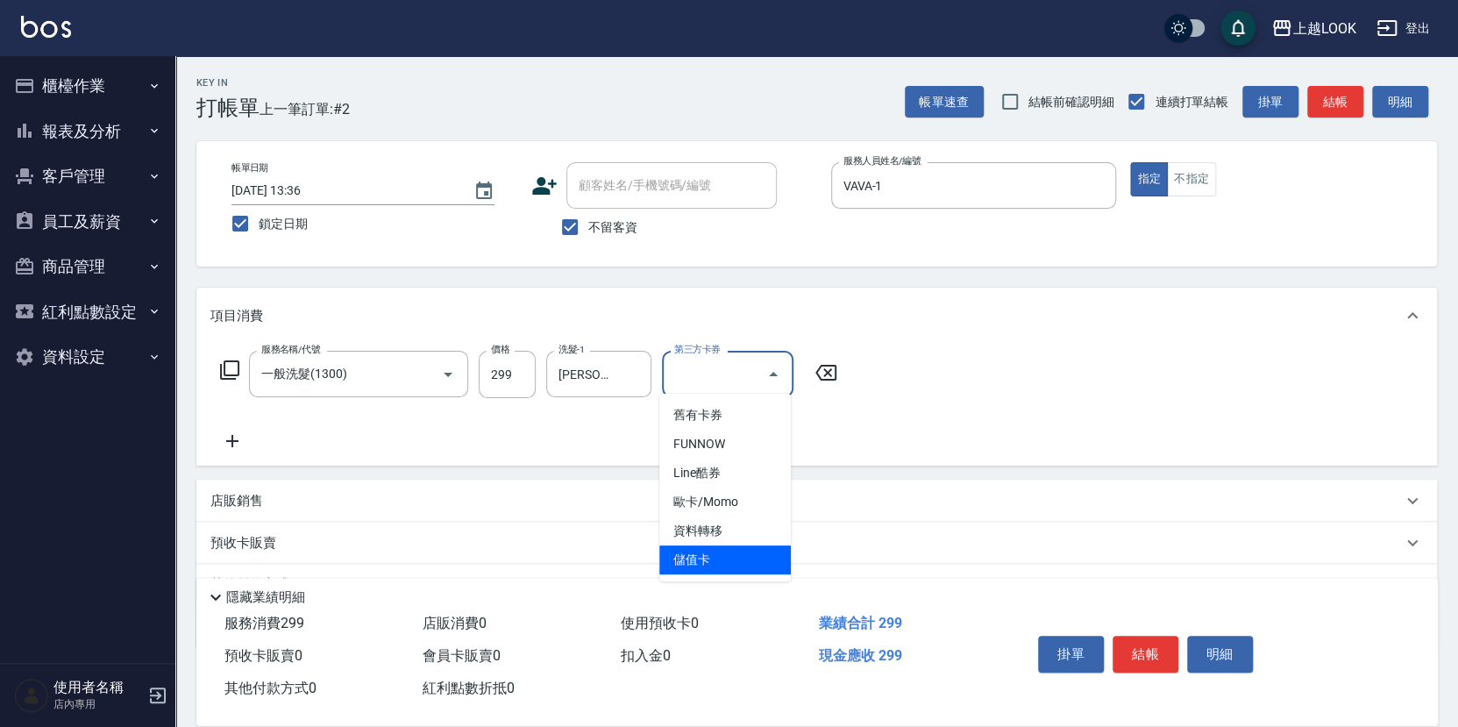
click at [732, 555] on span "儲值卡" at bounding box center [725, 559] width 132 height 29
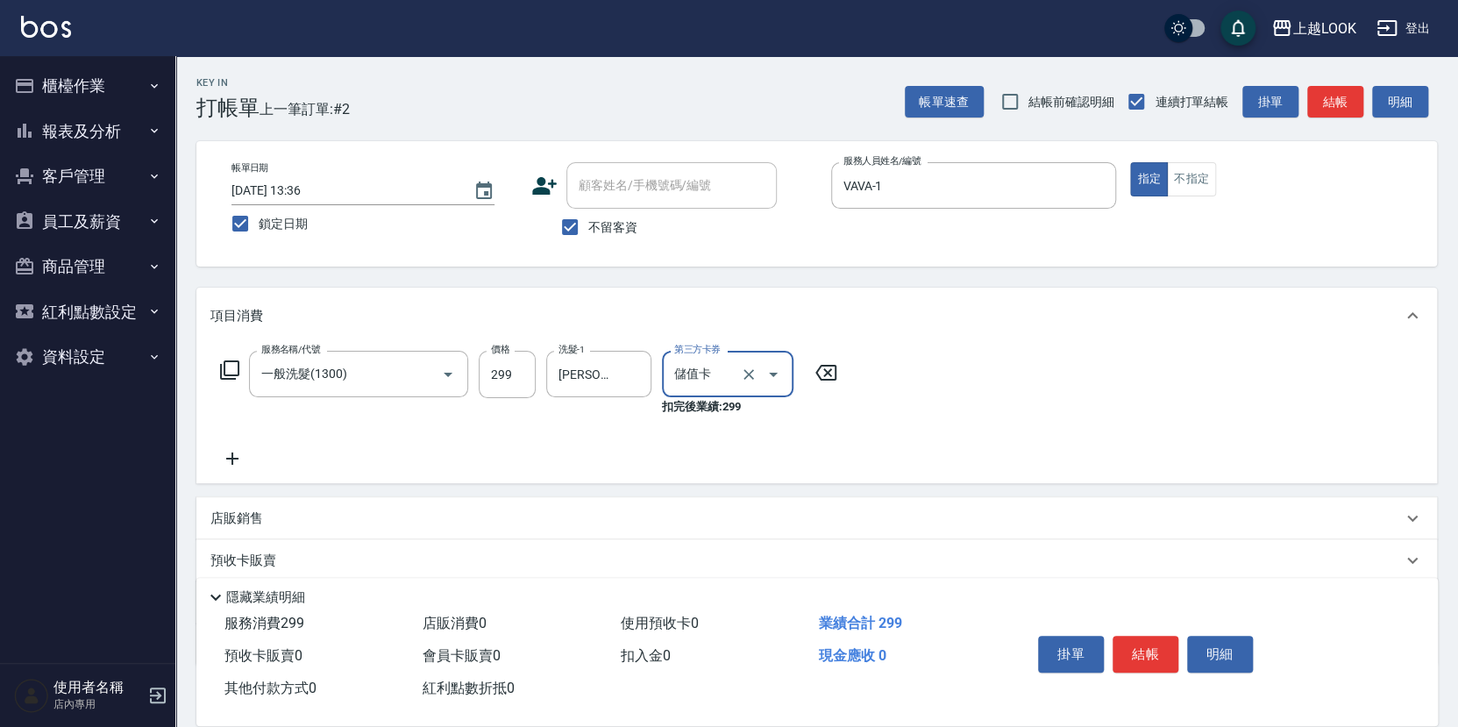
type input "儲值卡"
click at [1163, 645] on button "結帳" at bounding box center [1146, 654] width 66 height 37
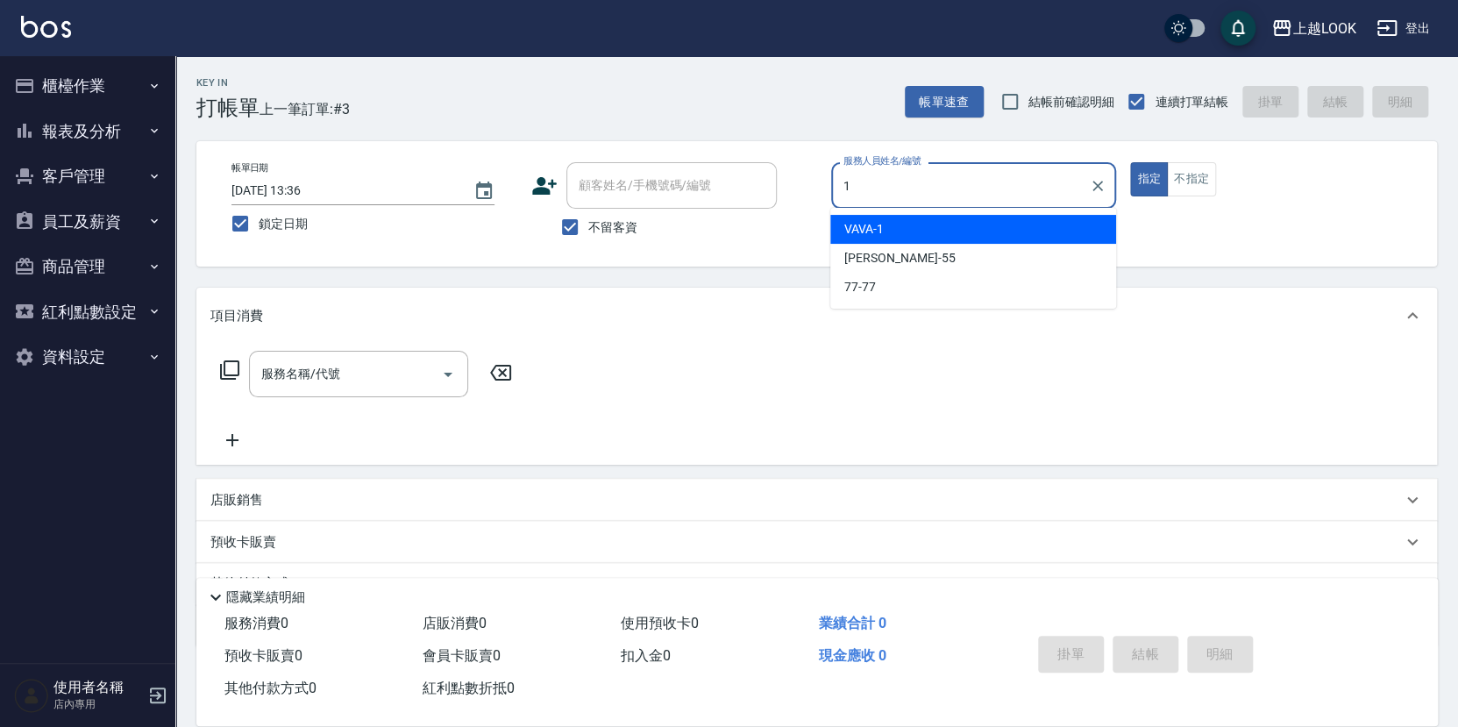
type input "VAVA-1"
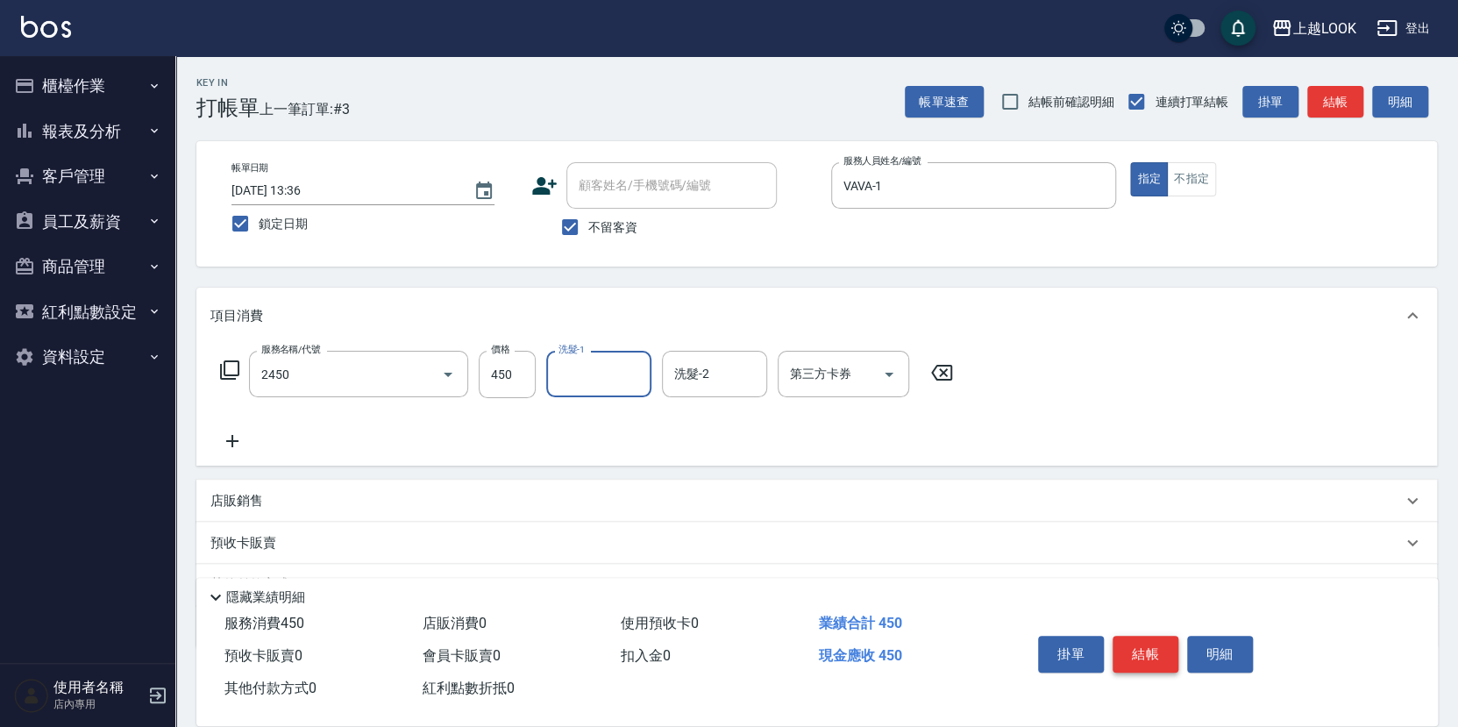
type input "C剪髮套餐(2450)"
click at [890, 368] on icon "Open" at bounding box center [889, 374] width 21 height 21
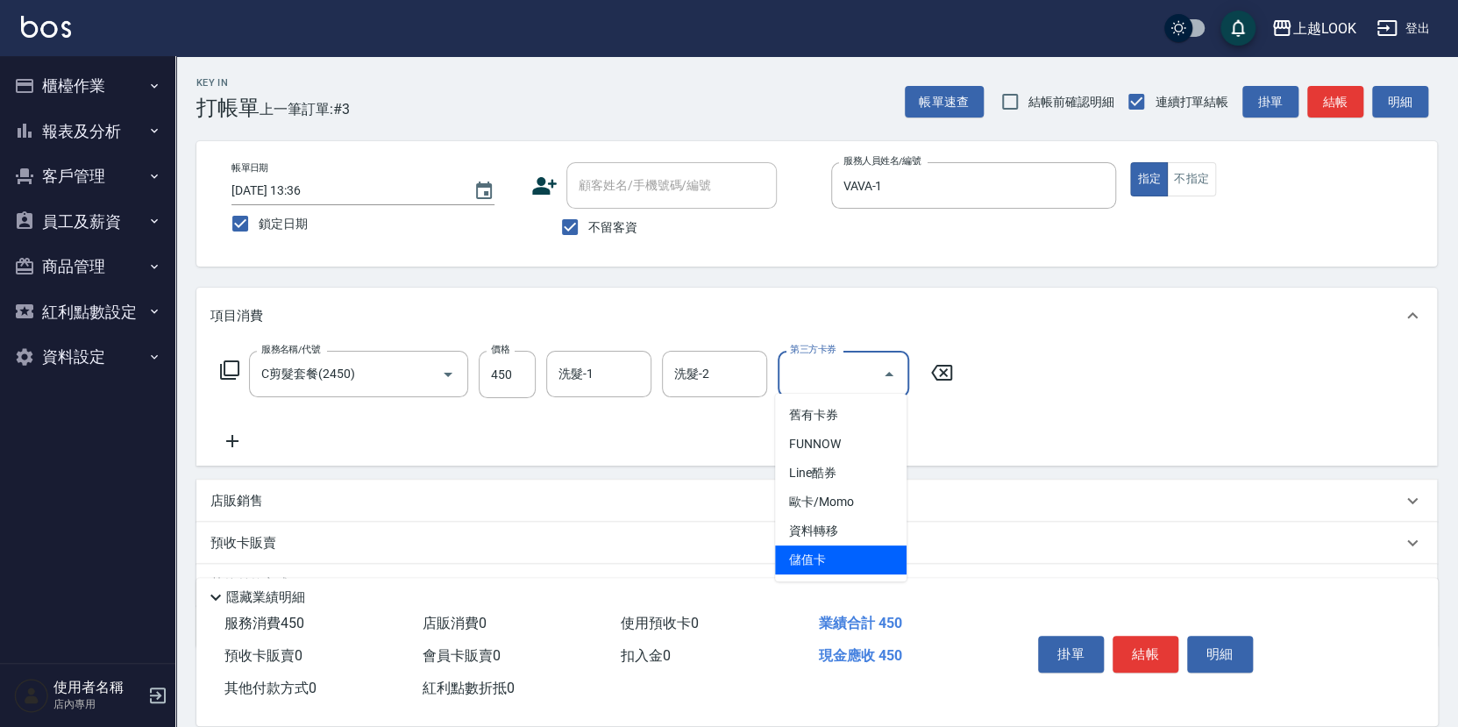
click at [848, 565] on span "儲值卡" at bounding box center [841, 559] width 132 height 29
type input "儲值卡"
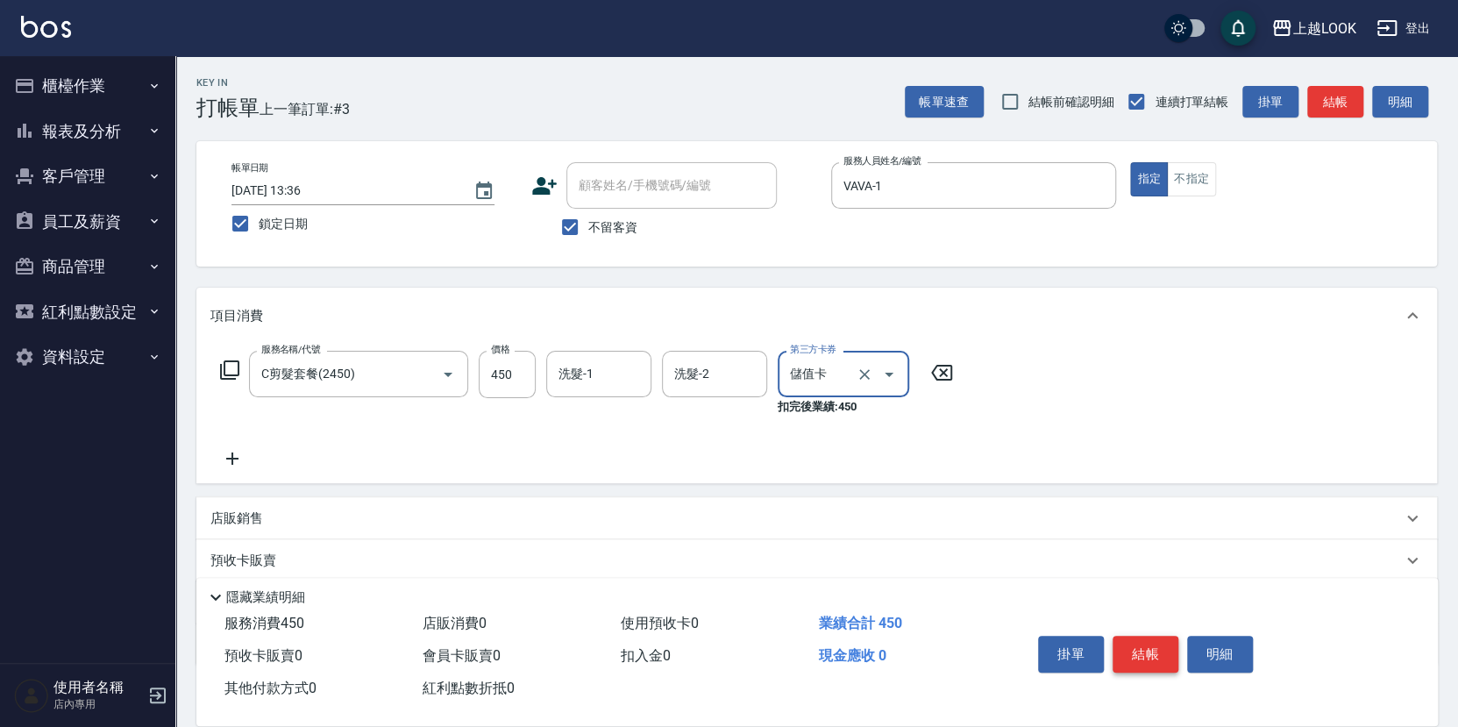
click at [1163, 654] on button "結帳" at bounding box center [1146, 654] width 66 height 37
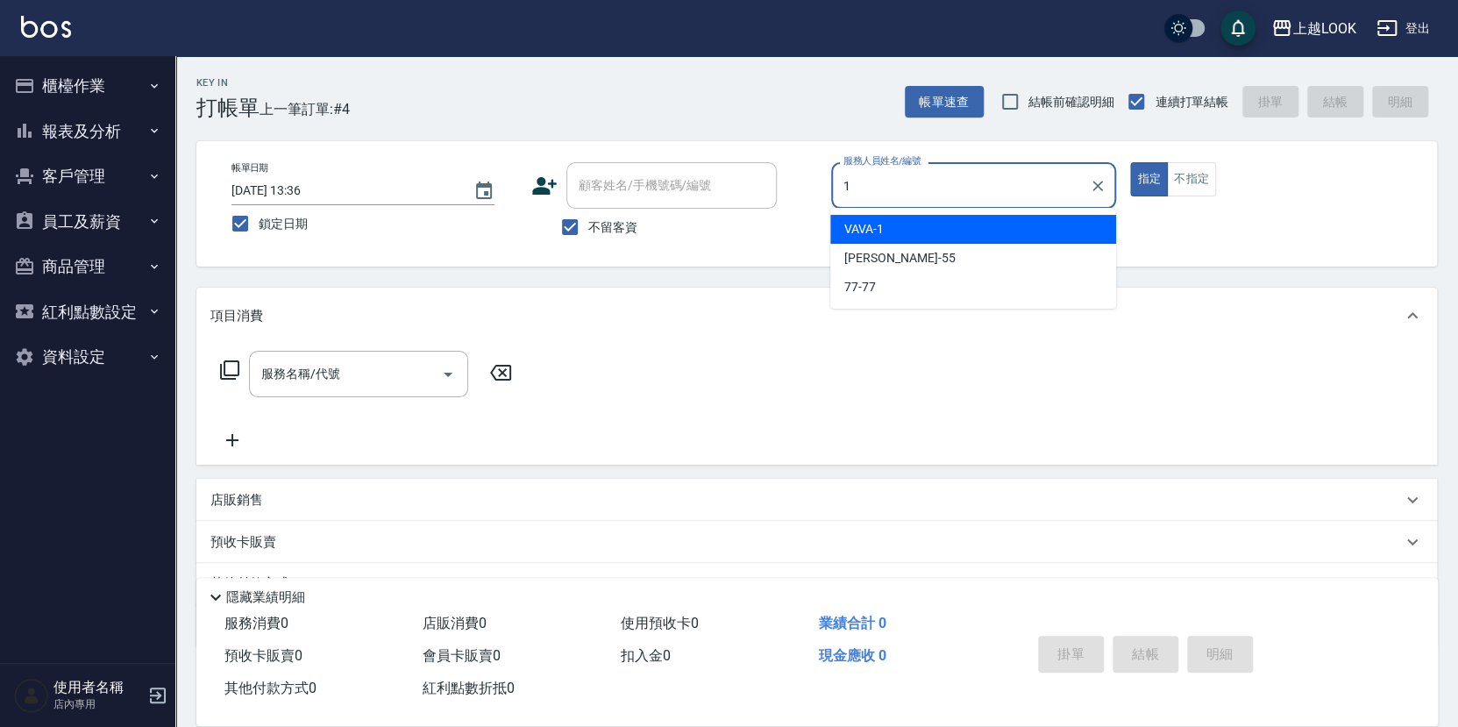
type input "VAVA-1"
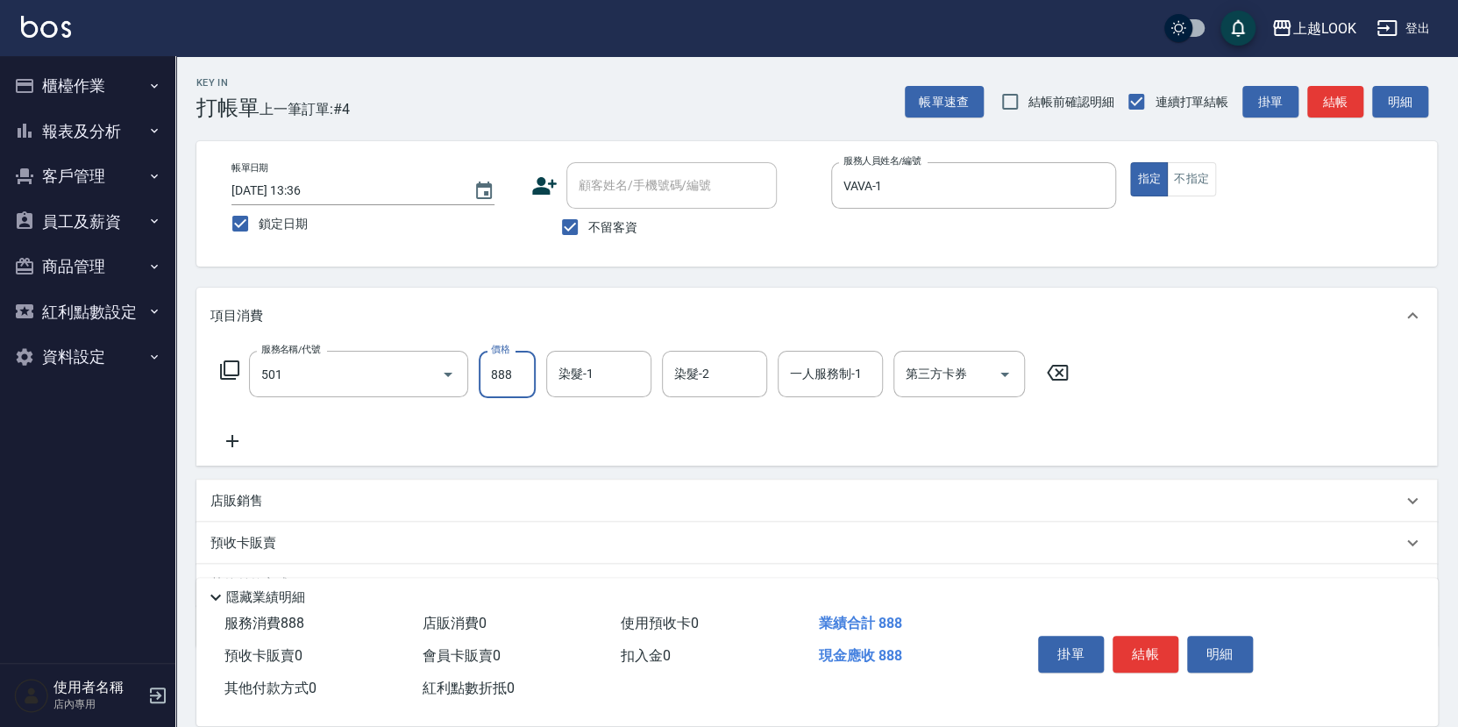
type input "一般染髮(改金額)(501)"
type input "1350"
type input "瑄瑄-93"
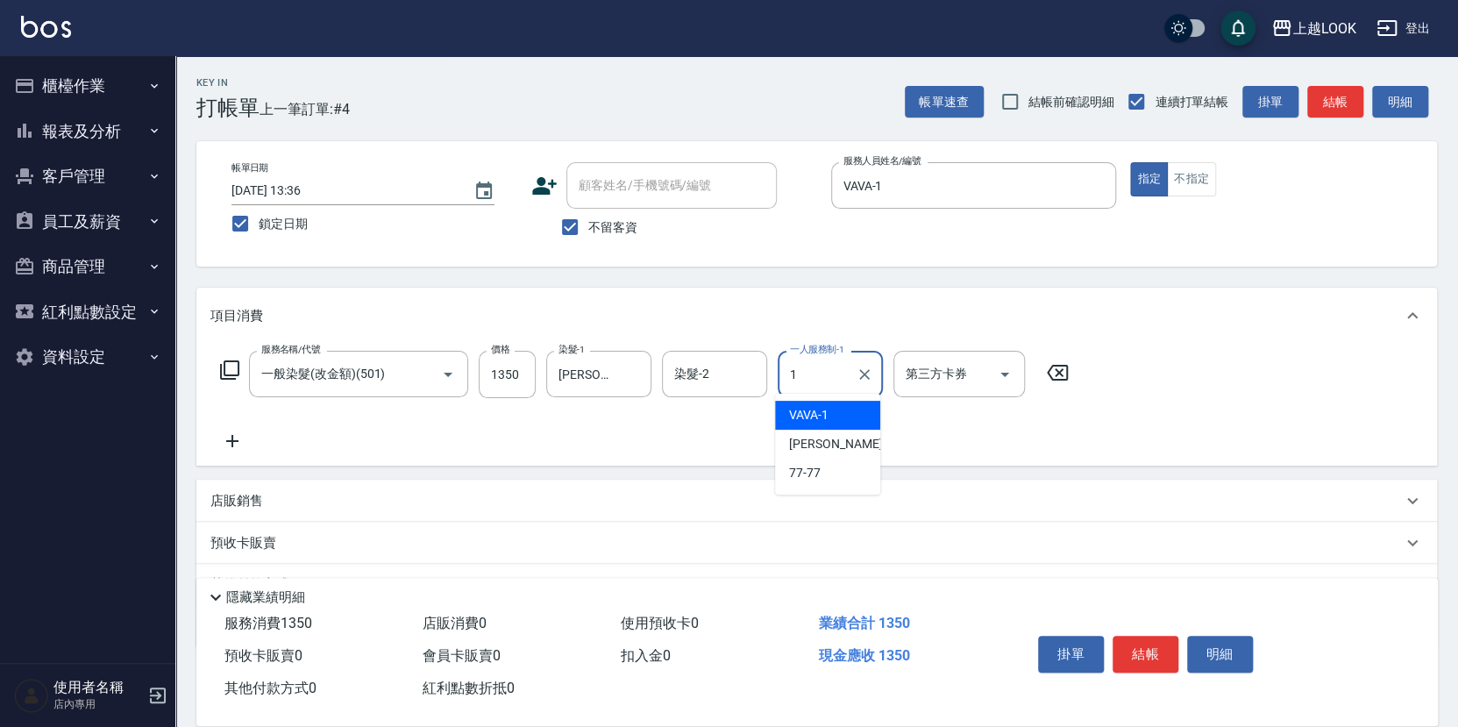
type input "VAVA-1"
click at [1142, 651] on button "結帳" at bounding box center [1146, 654] width 66 height 37
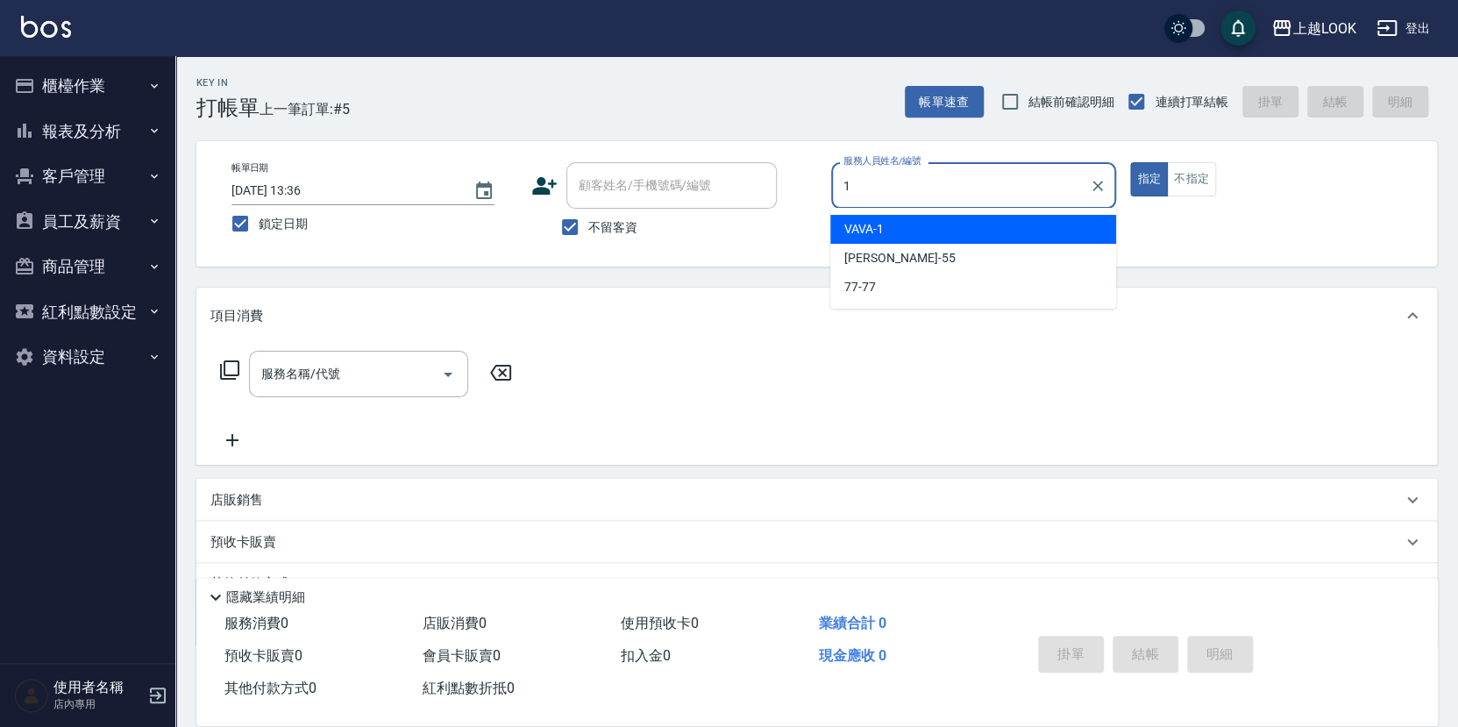
type input "VAVA-1"
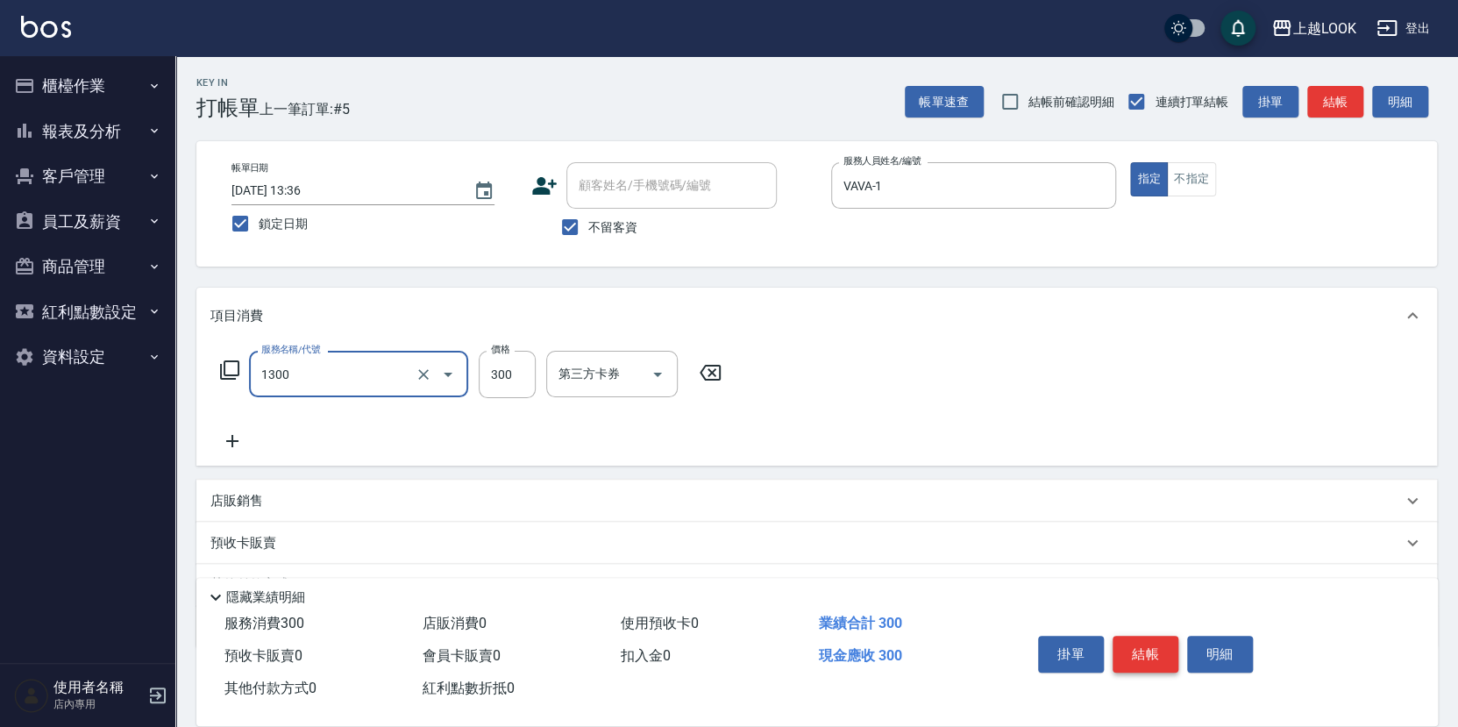
type input "一般洗髮(1300)"
click at [228, 362] on icon at bounding box center [229, 370] width 21 height 21
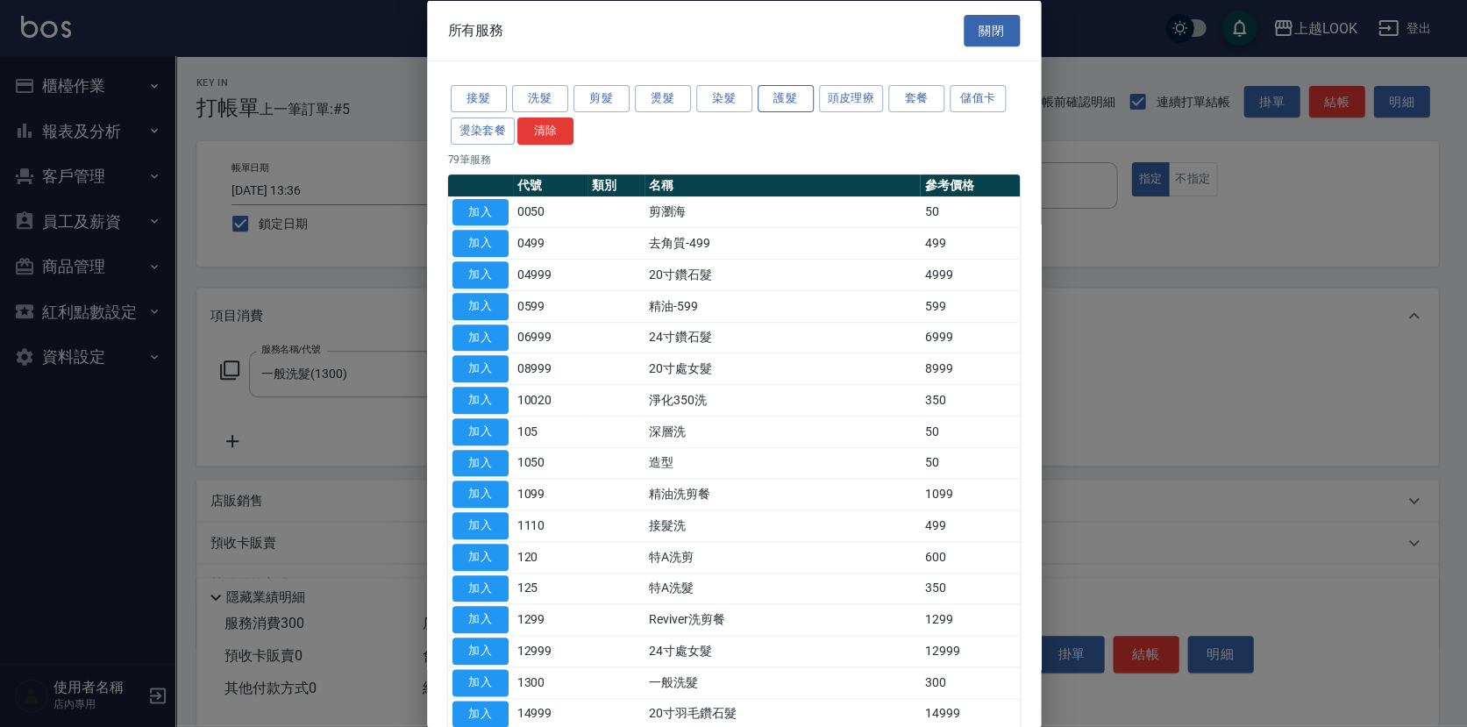
click at [774, 93] on button "護髮" at bounding box center [786, 98] width 56 height 27
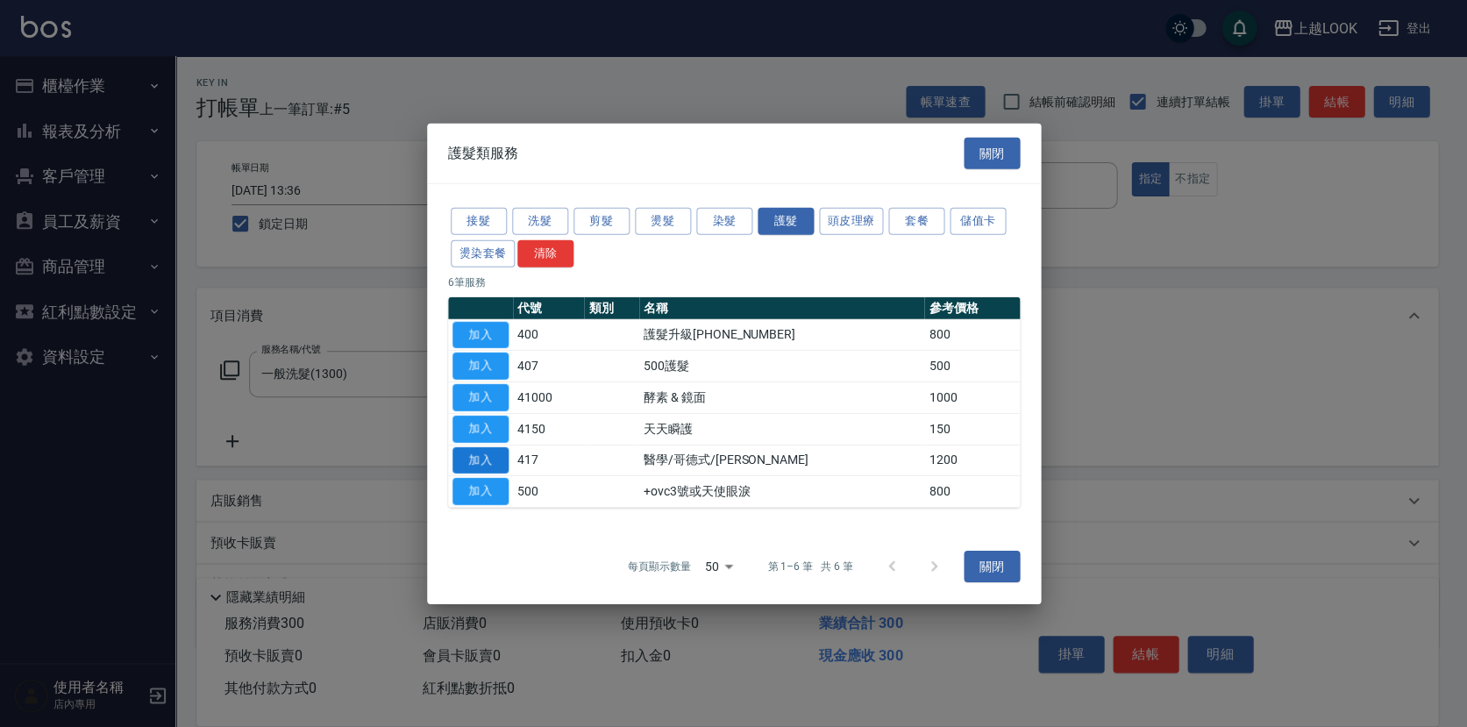
click at [493, 459] on button "加入" at bounding box center [480, 459] width 56 height 27
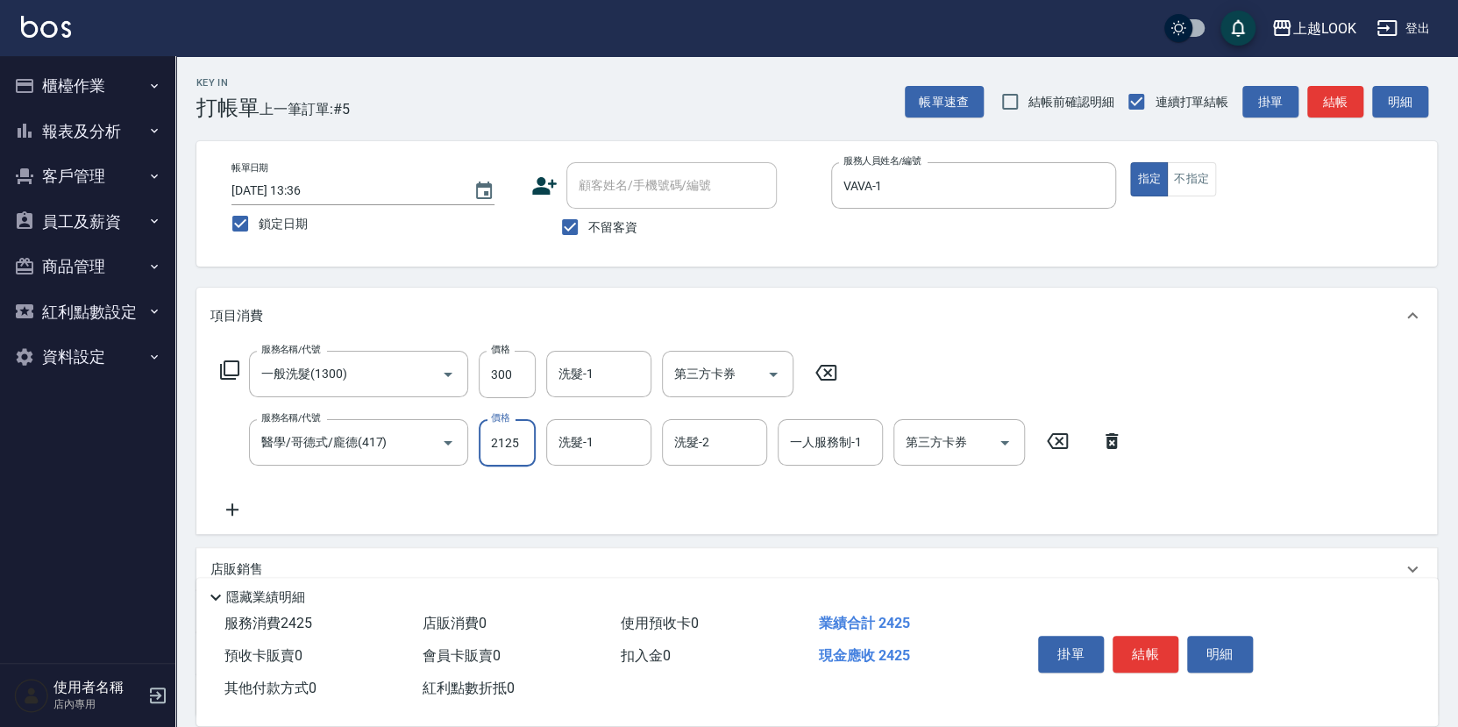
type input "2125"
type input "張浩榕-2"
type input "Jason-3"
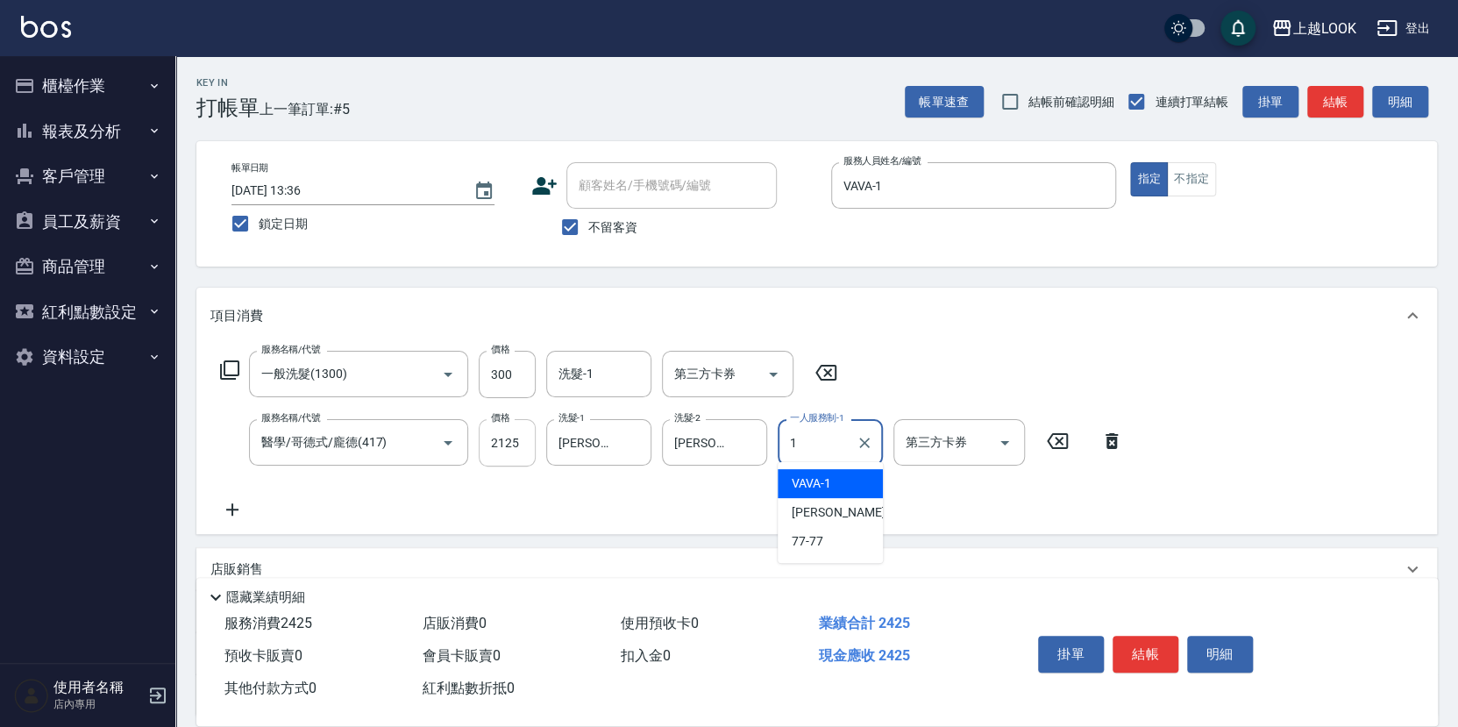
type input "VAVA-1"
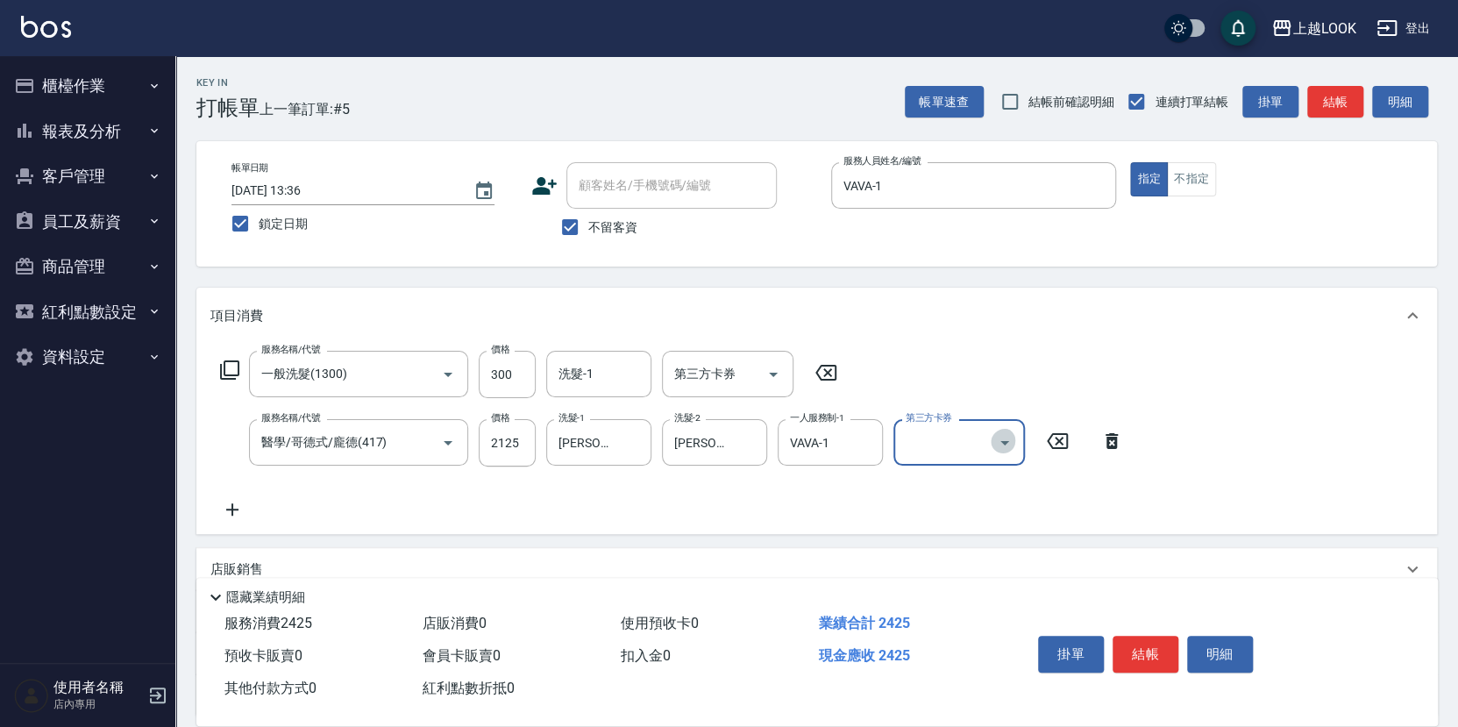
click at [1010, 441] on icon "Open" at bounding box center [1004, 442] width 21 height 21
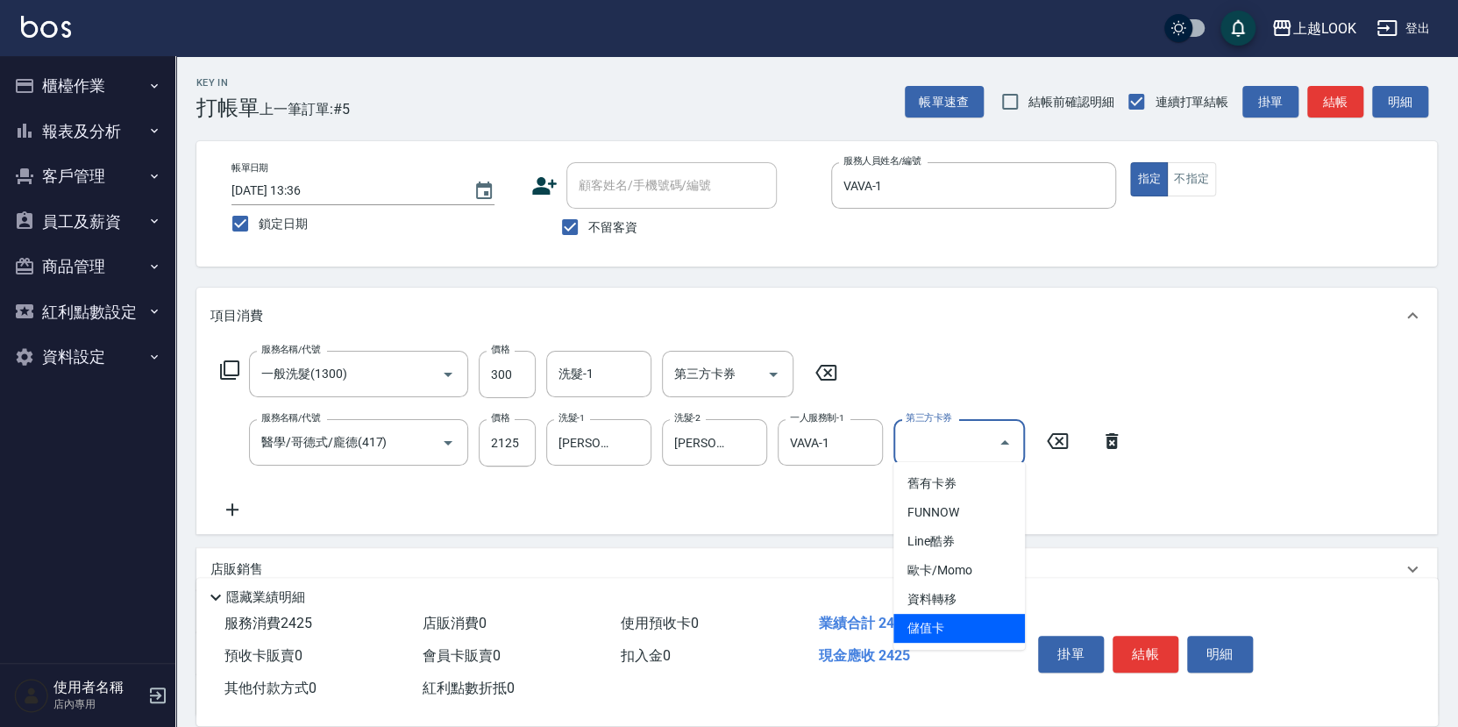
click at [1000, 616] on span "儲值卡" at bounding box center [960, 628] width 132 height 29
type input "儲值卡"
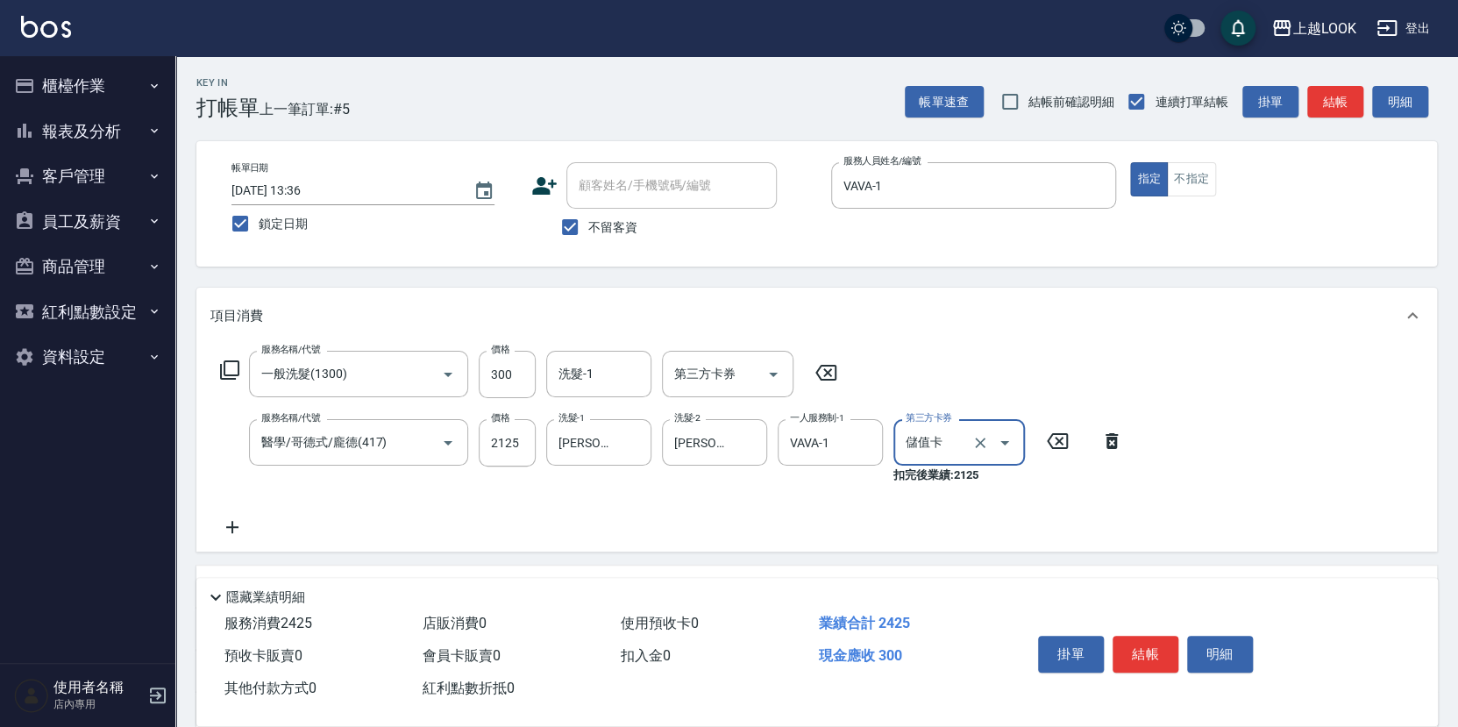
click at [1163, 645] on button "結帳" at bounding box center [1146, 654] width 66 height 37
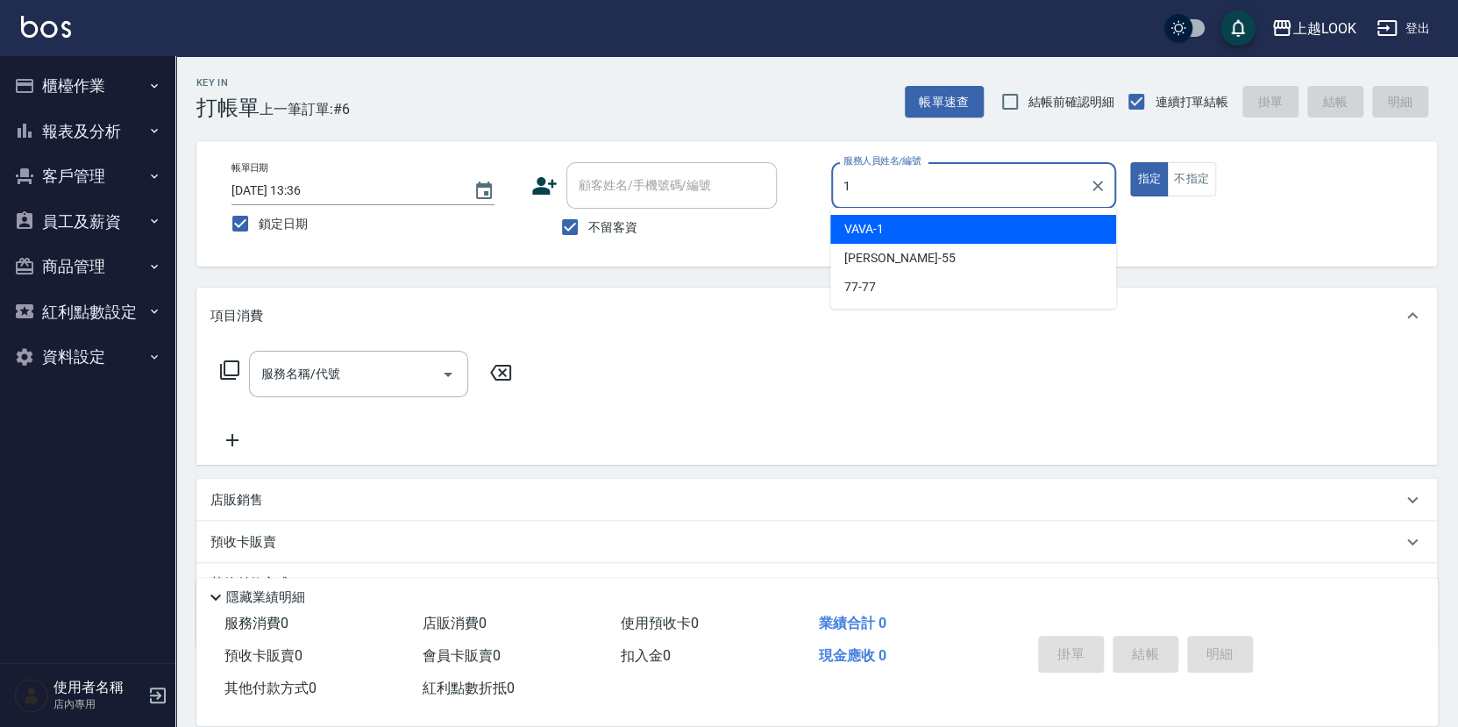
type input "VAVA-1"
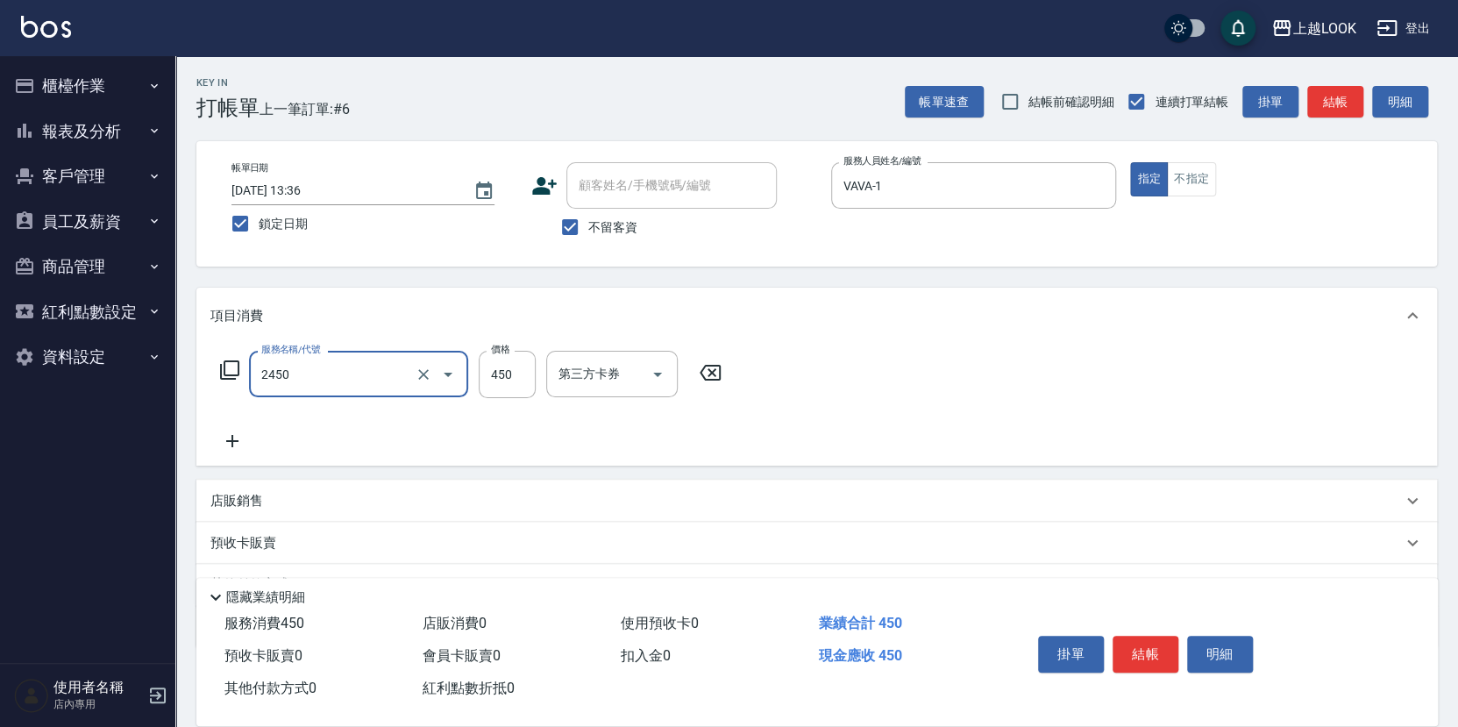
type input "C剪髮套餐(2450)"
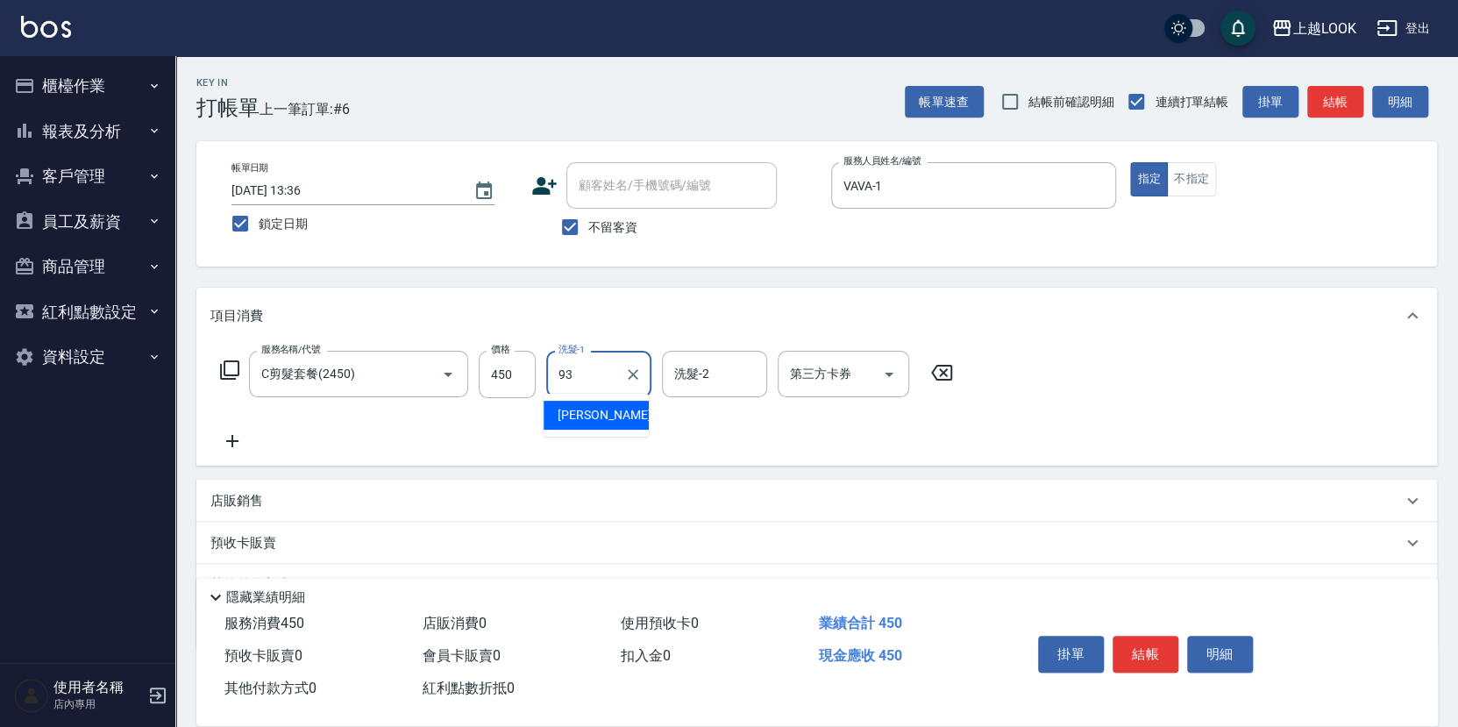
type input "瑄瑄-93"
click at [888, 373] on icon "Open" at bounding box center [889, 374] width 21 height 21
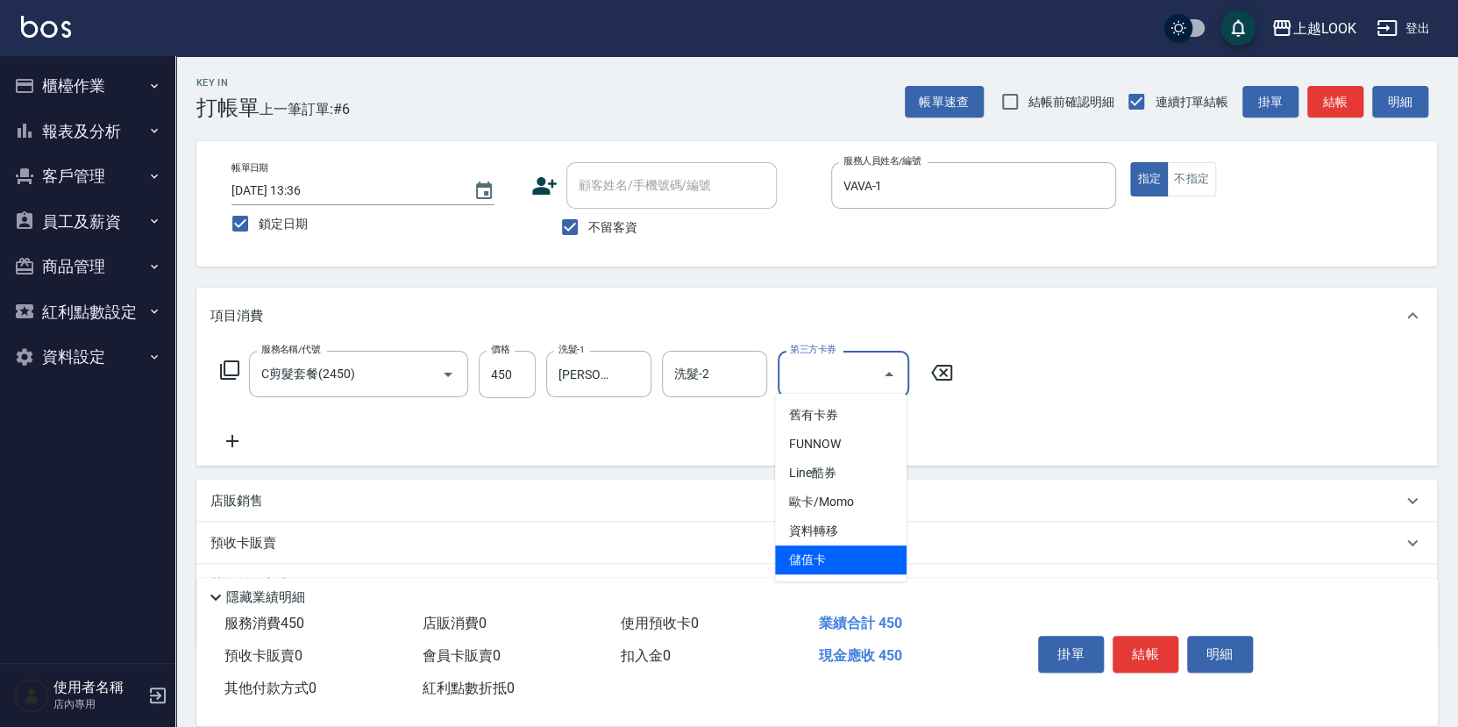
click at [839, 566] on span "儲值卡" at bounding box center [841, 559] width 132 height 29
type input "儲值卡"
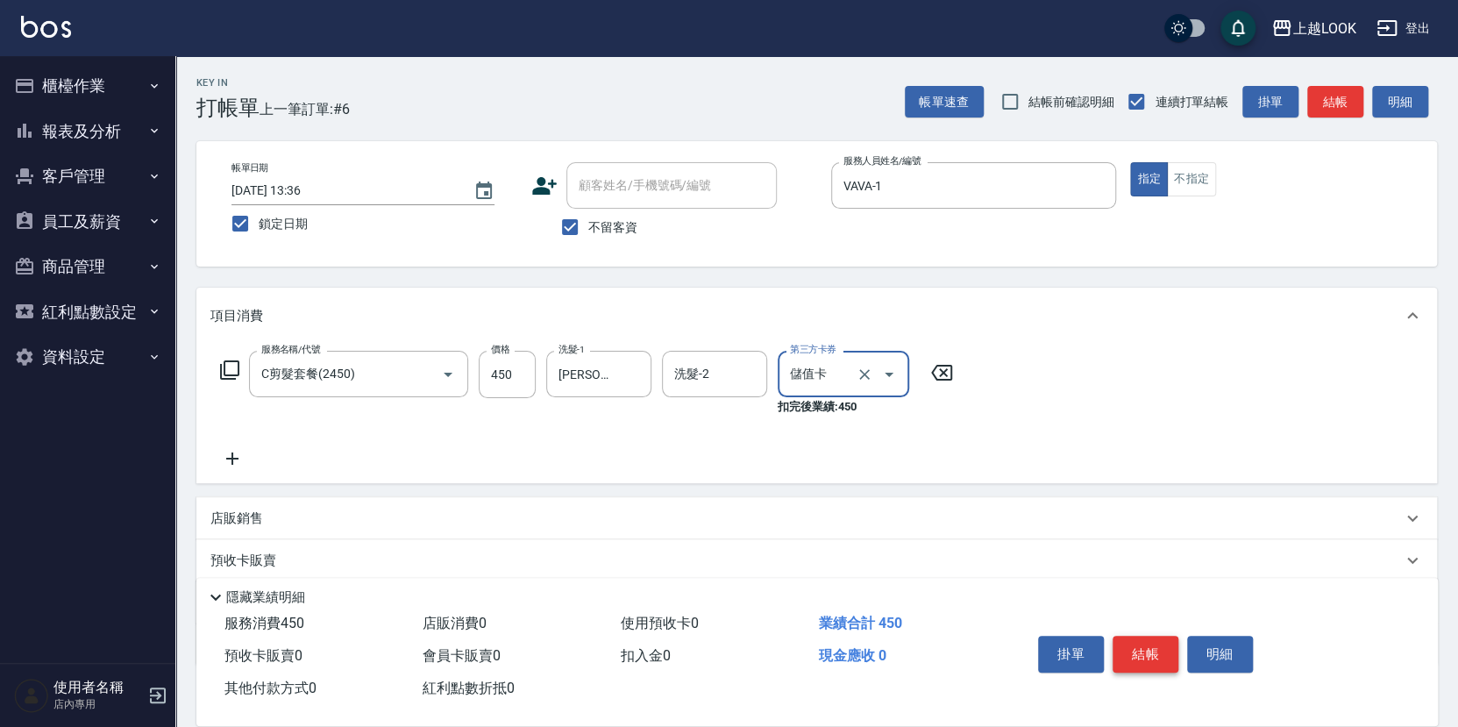
click at [1136, 649] on button "結帳" at bounding box center [1146, 654] width 66 height 37
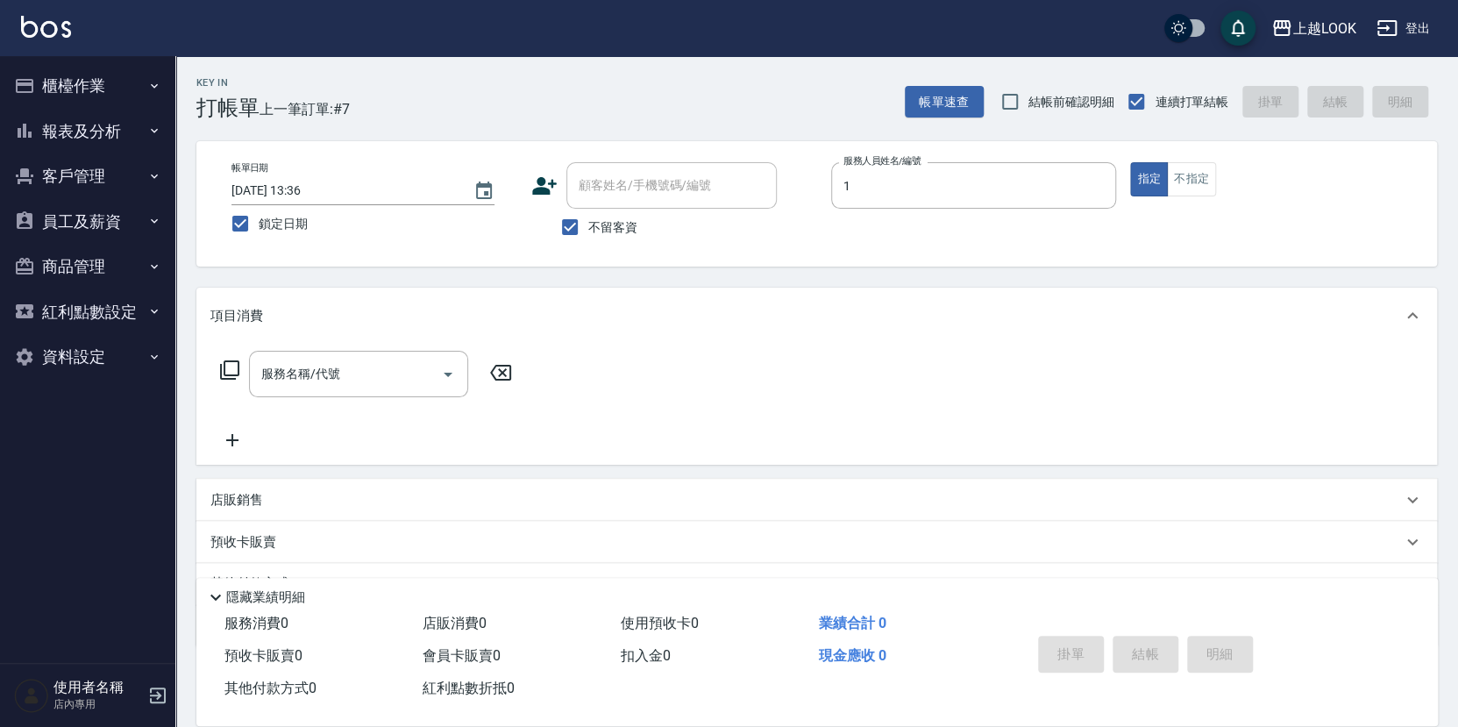
type input "VAVA-1"
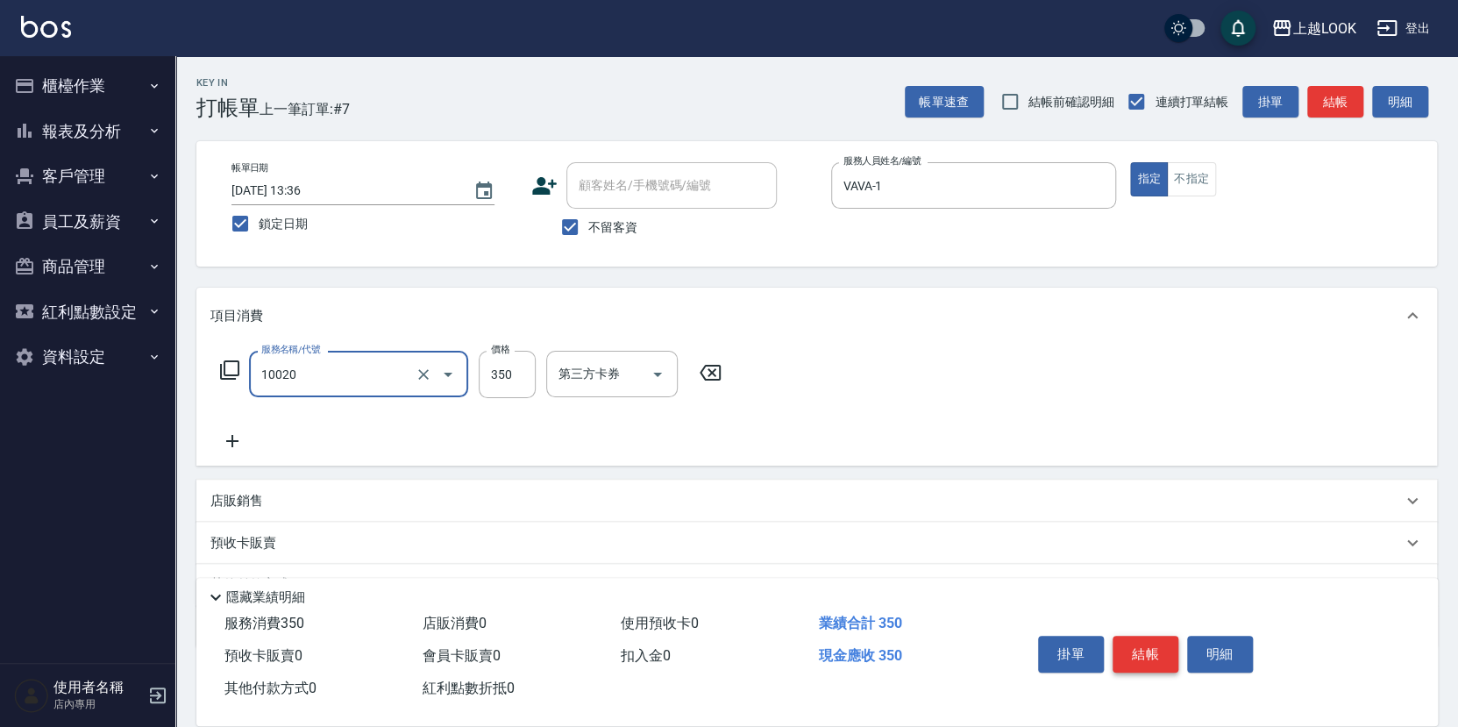
type input "淨化350洗(10020)"
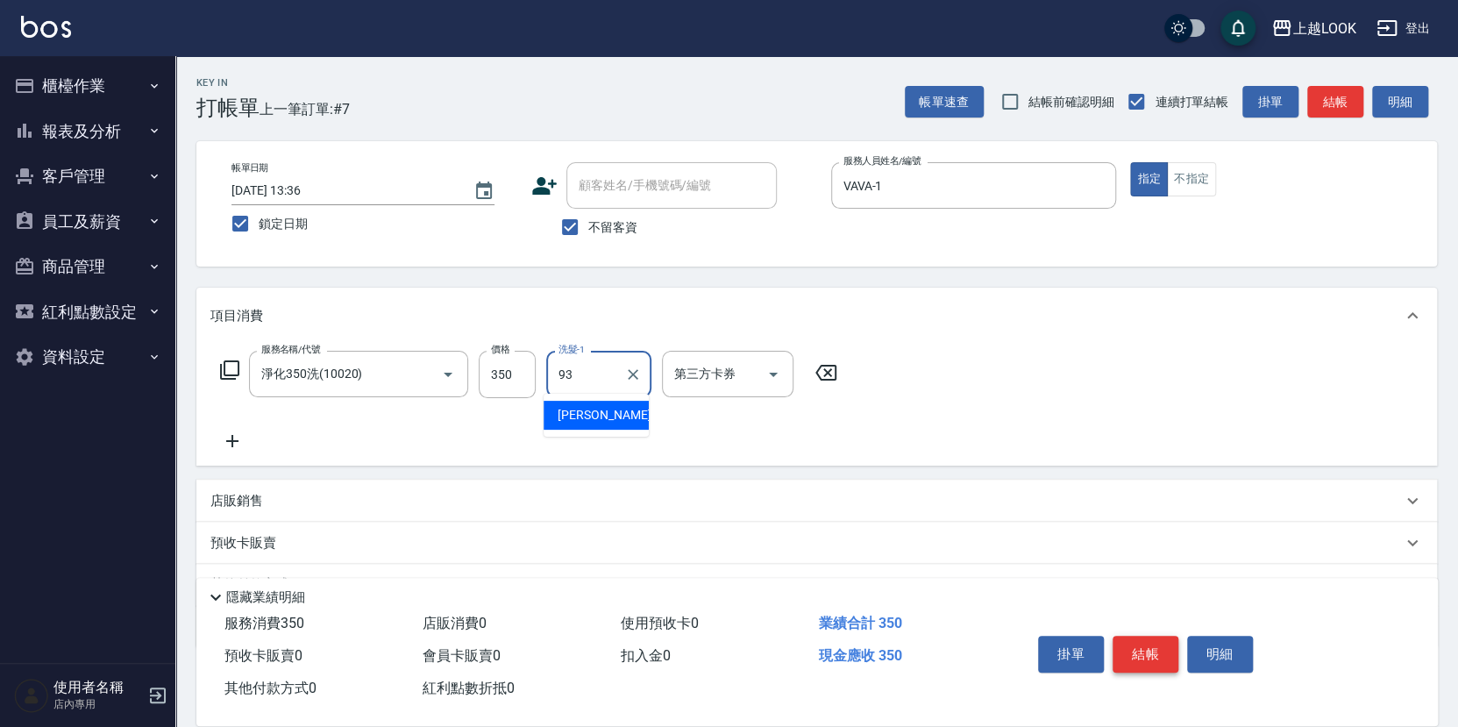
type input "瑄瑄-93"
click at [1146, 650] on button "結帳" at bounding box center [1146, 654] width 66 height 37
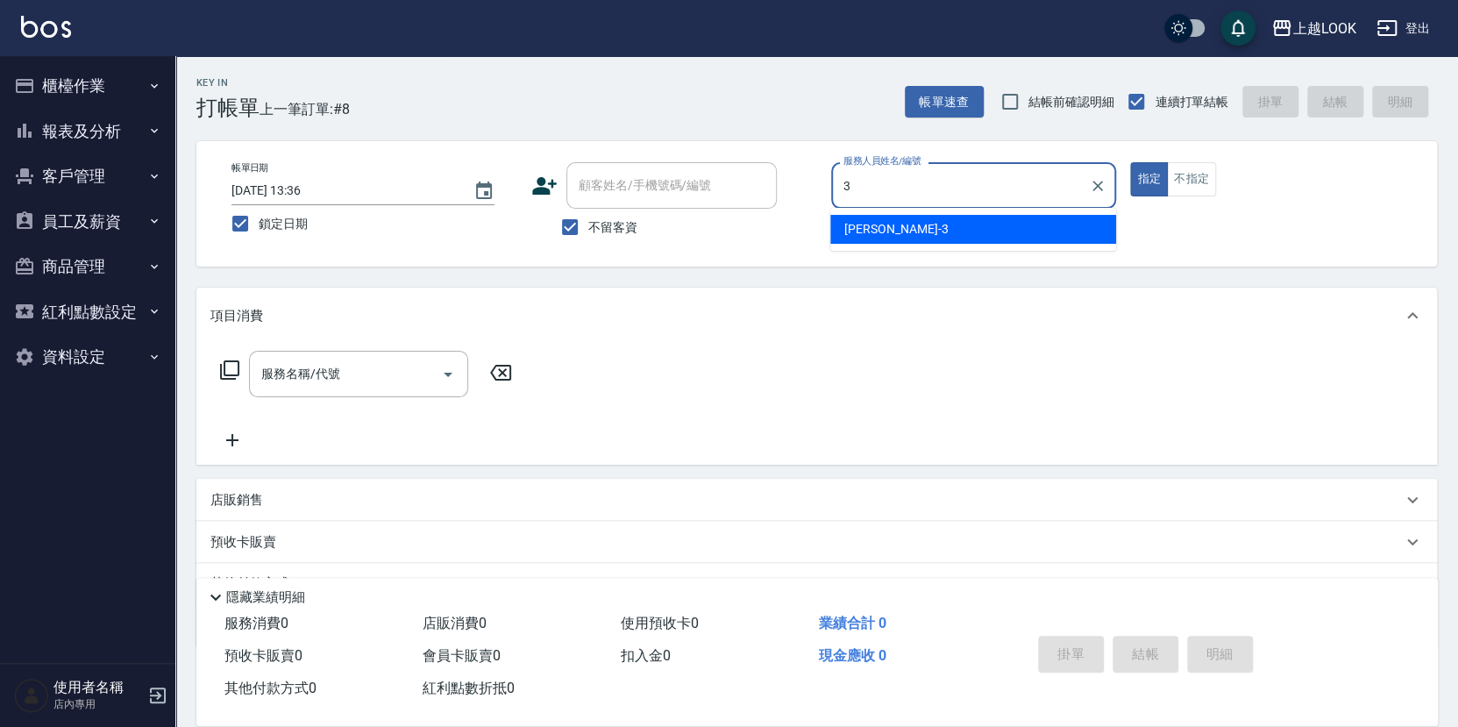
type input "Jason-3"
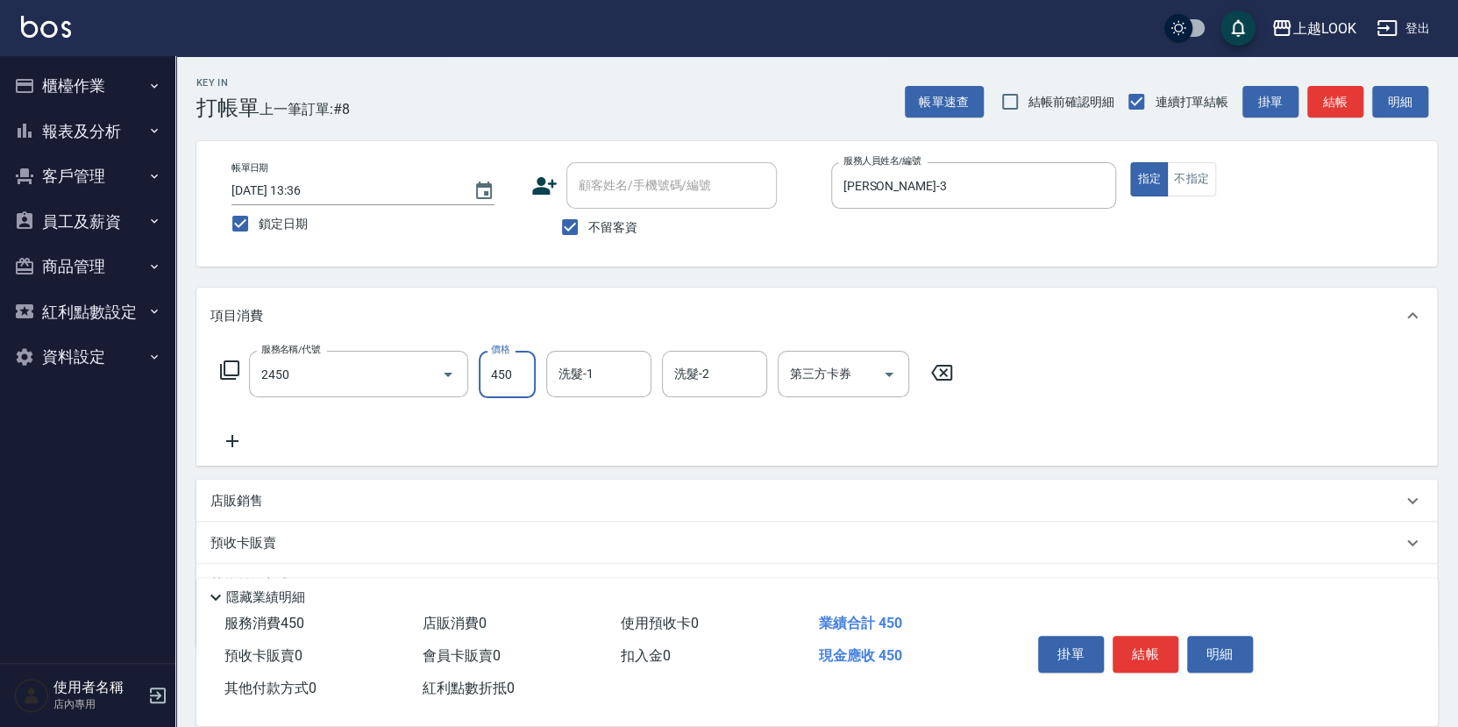
type input "C剪髮套餐(2450)"
click at [1147, 654] on button "結帳" at bounding box center [1146, 654] width 66 height 37
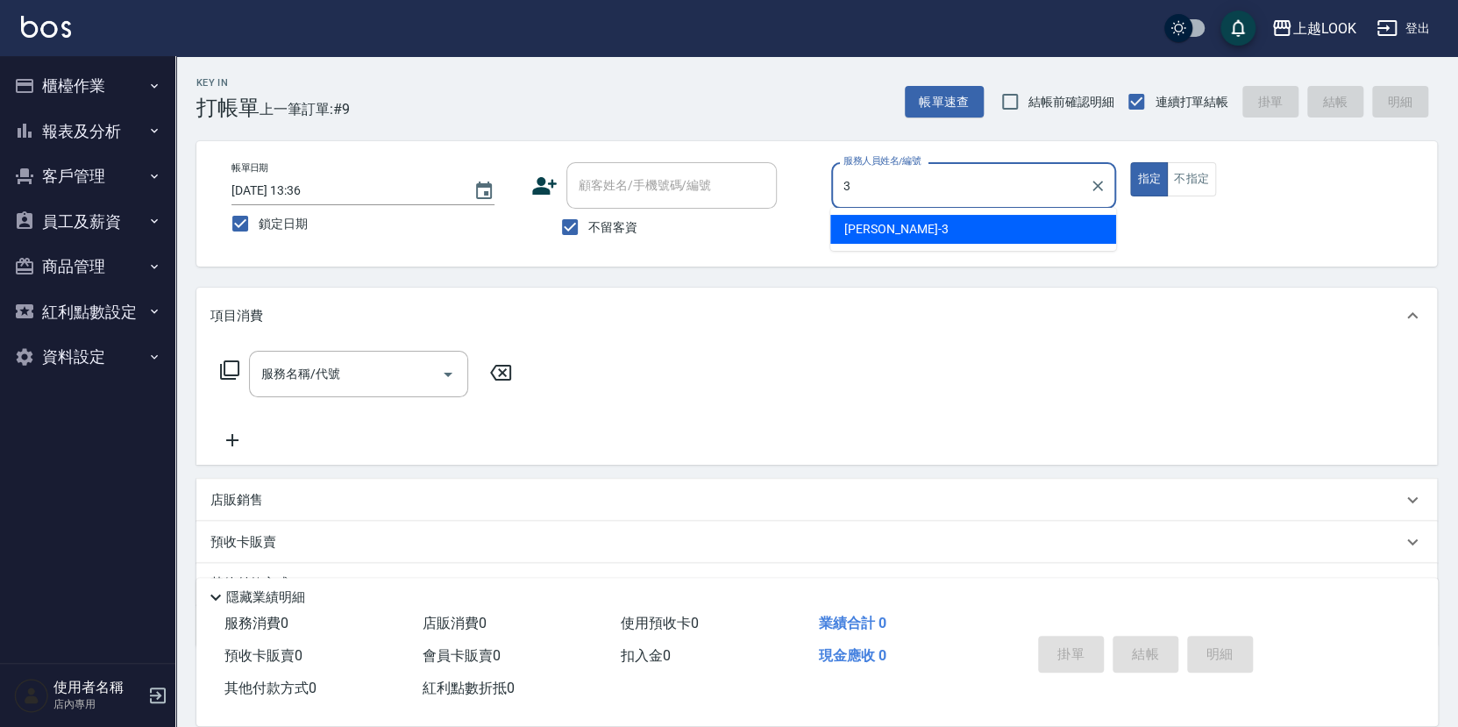
type input "Jason-3"
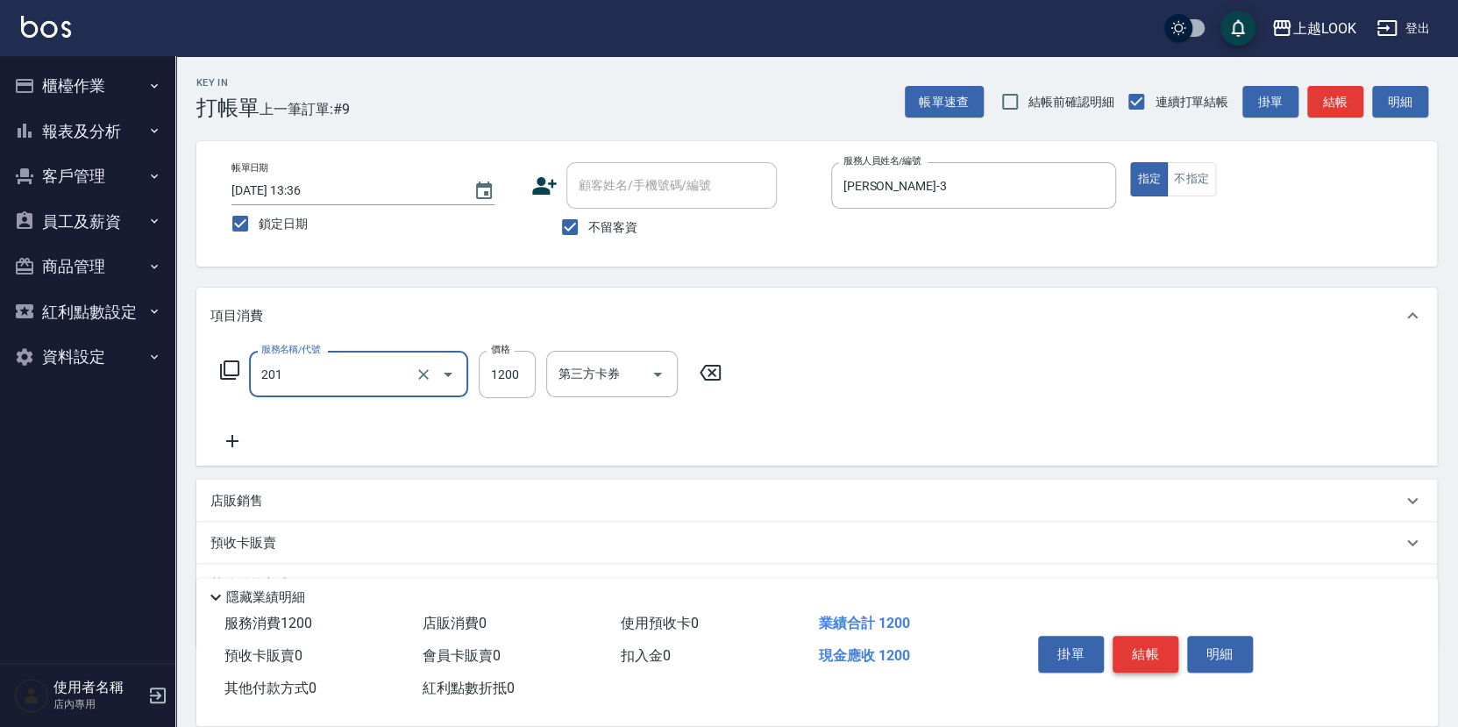
type input "一般燙(改金額)(201)"
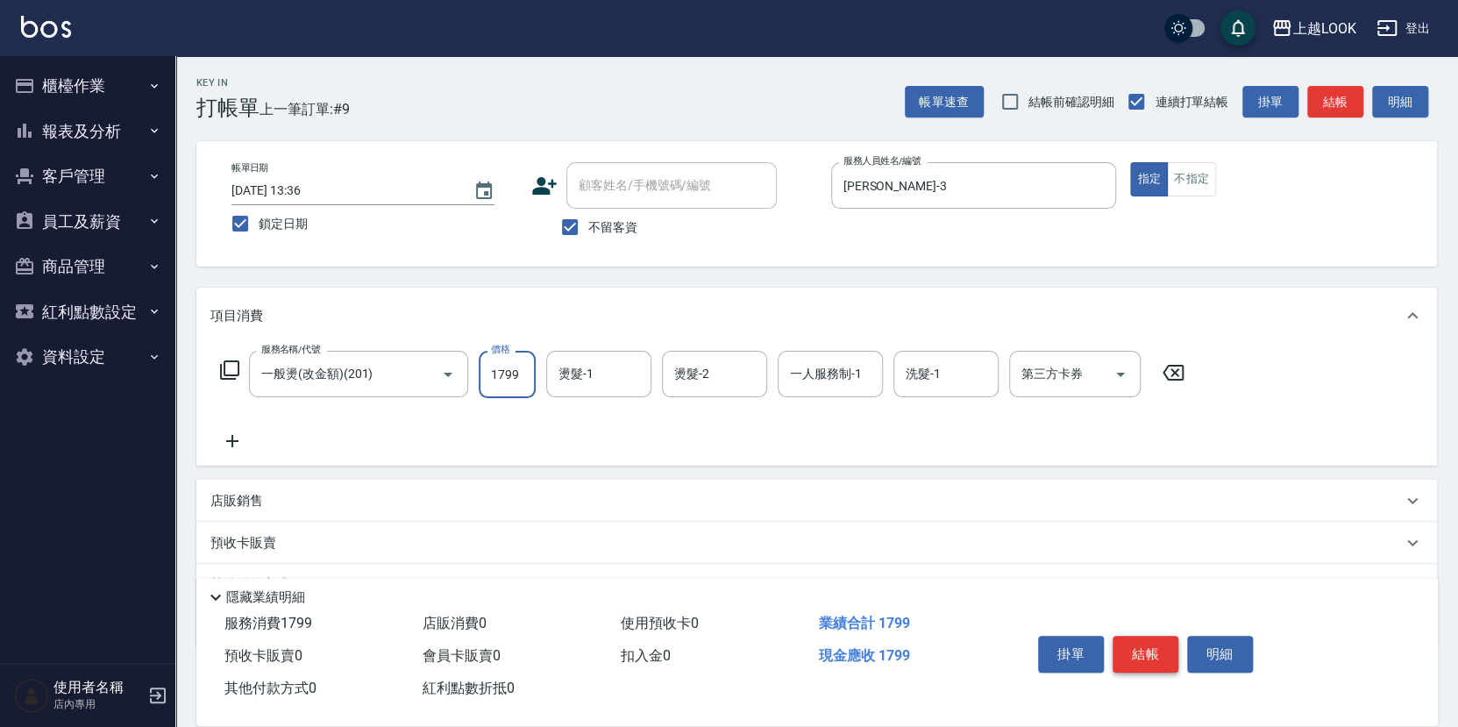
type input "1799"
type input "瑄瑄-93"
type input "Jason-3"
click at [1147, 645] on button "結帳" at bounding box center [1146, 654] width 66 height 37
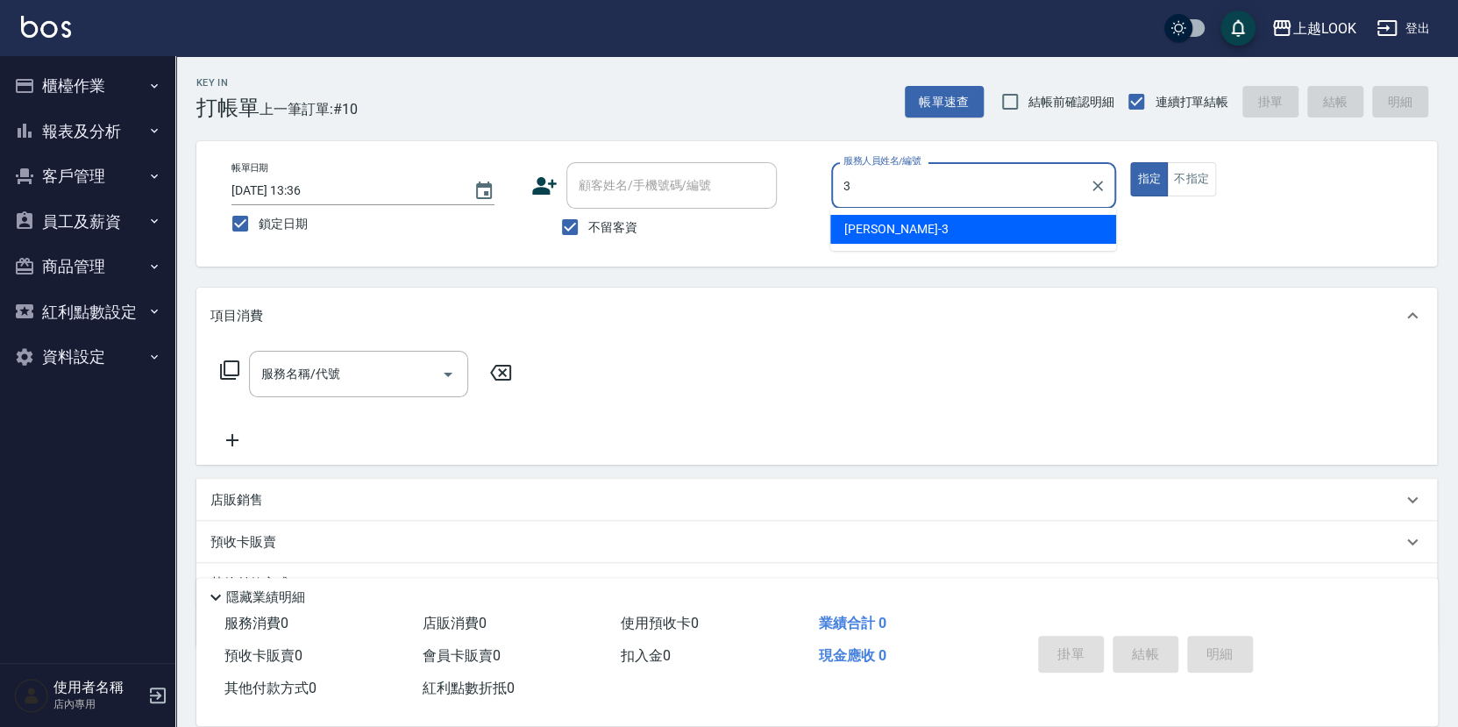
type input "Jason-3"
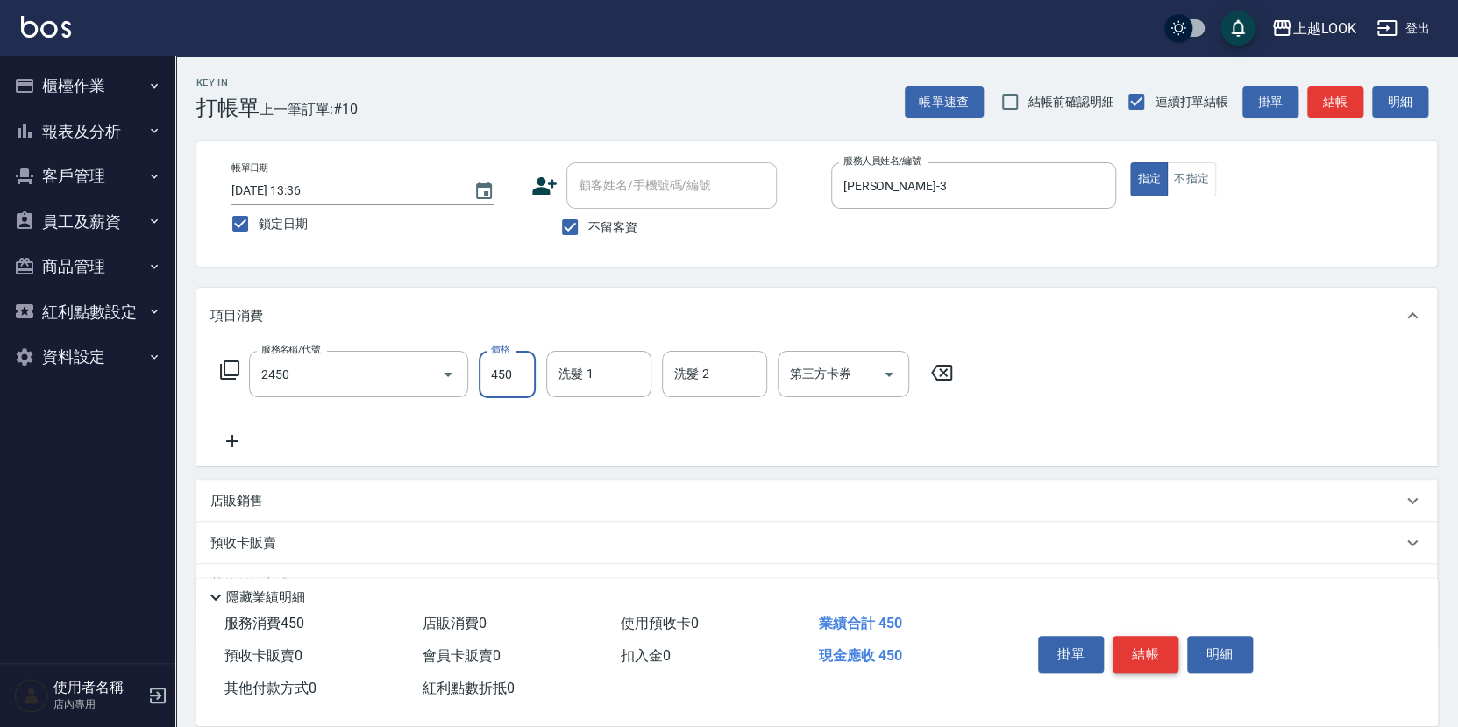
type input "C剪髮套餐(2450)"
type input "瑄瑄-93"
click at [1153, 652] on button "結帳" at bounding box center [1146, 654] width 66 height 37
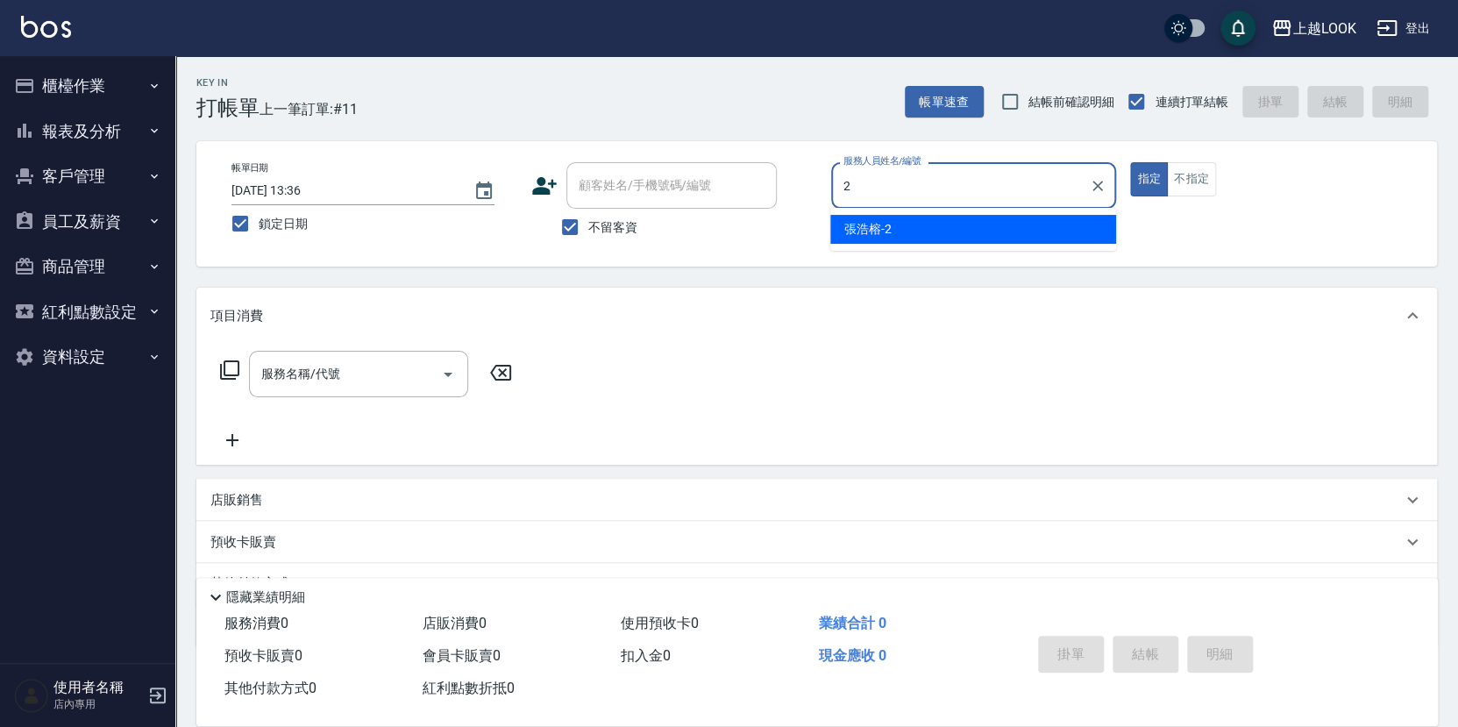
type input "張浩榕-2"
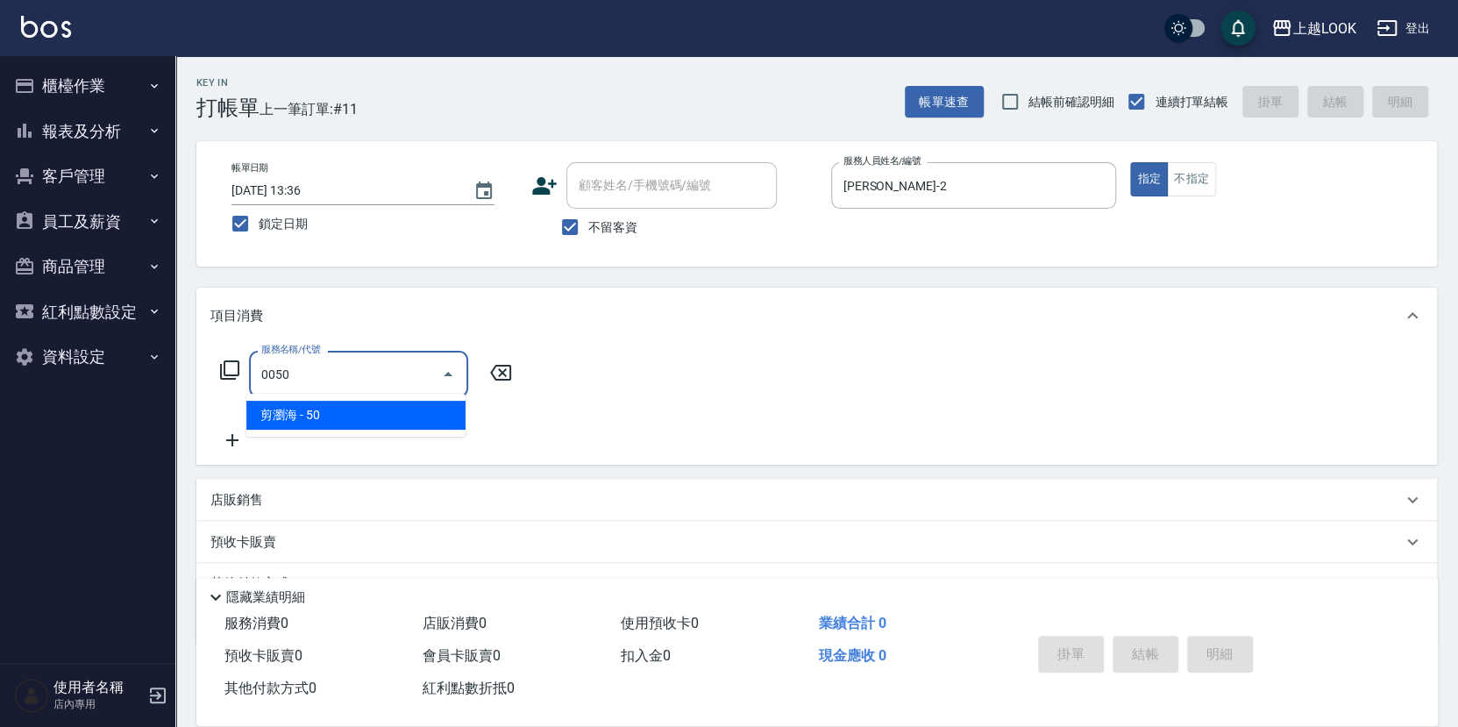
type input "剪瀏海(0050)"
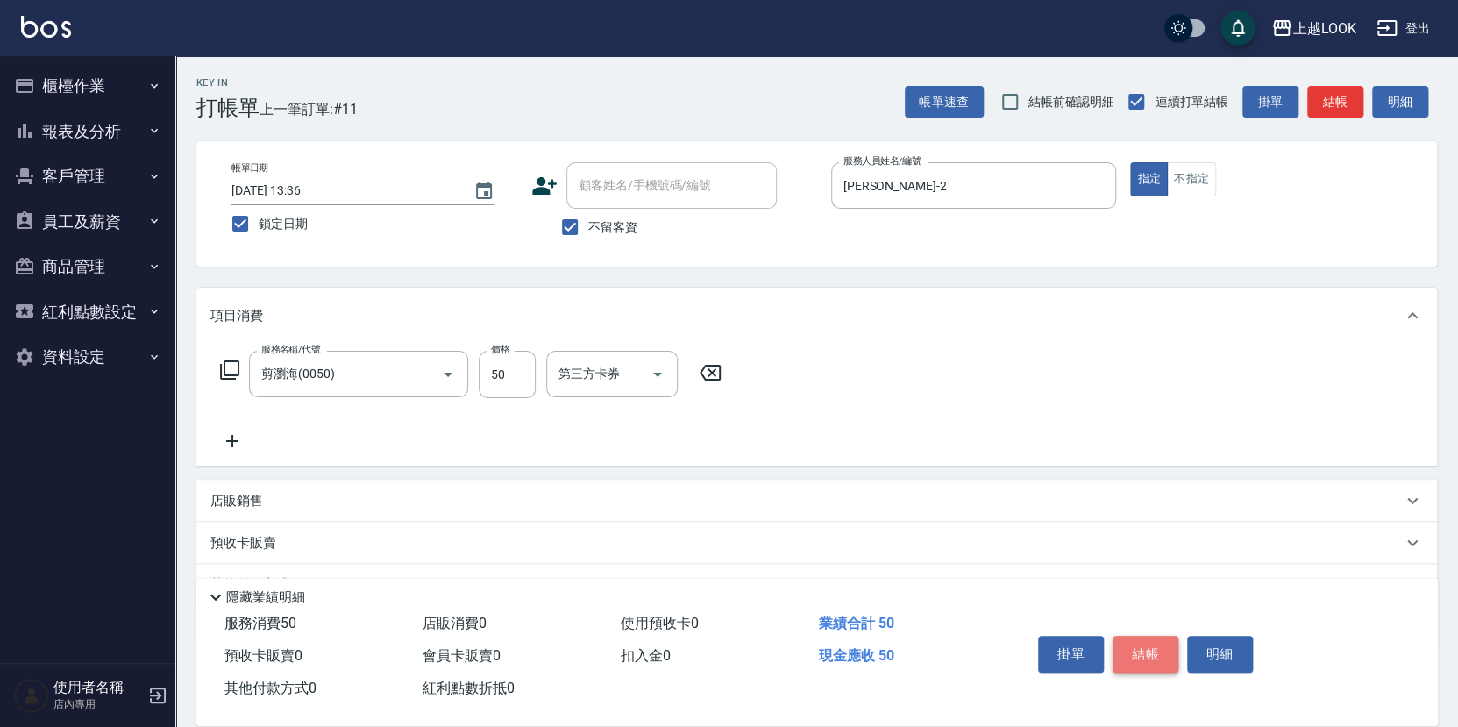
click at [1147, 643] on button "結帳" at bounding box center [1146, 654] width 66 height 37
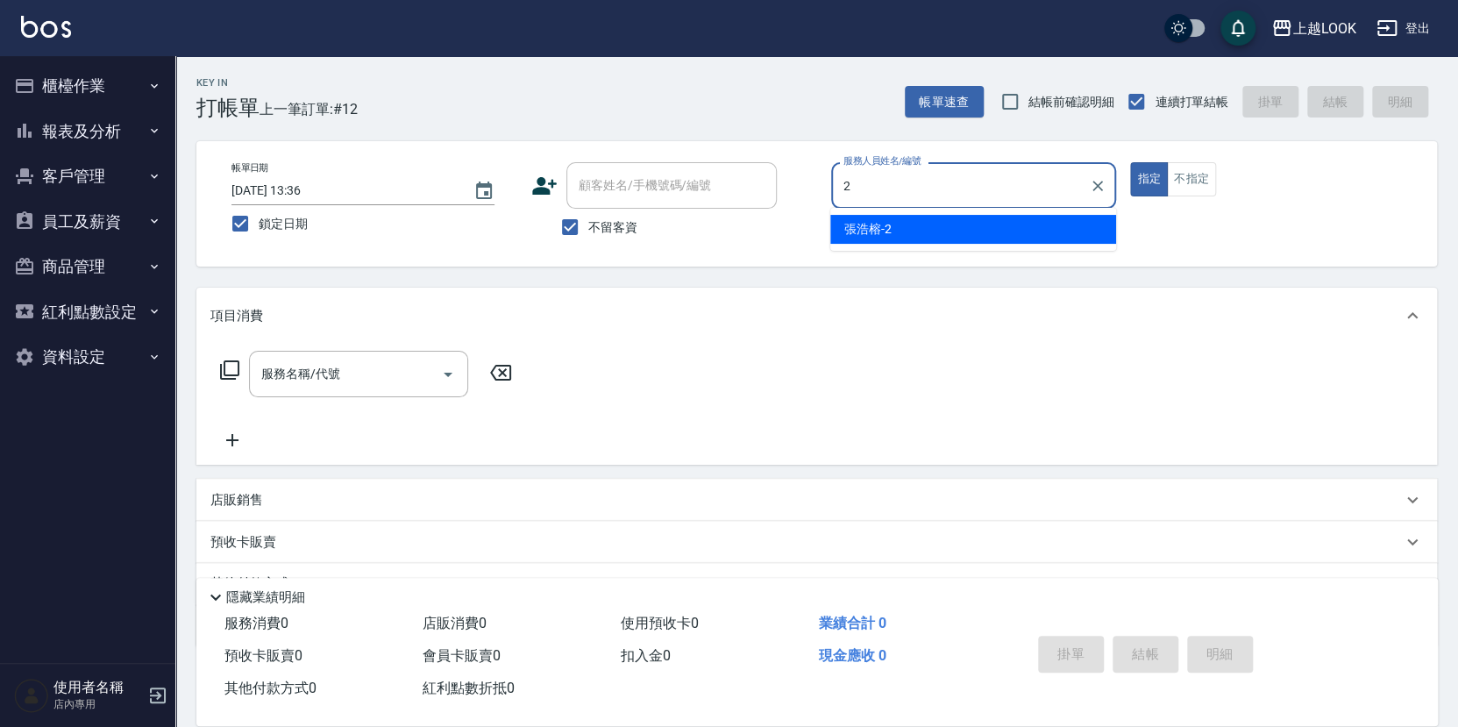
type input "張浩榕-2"
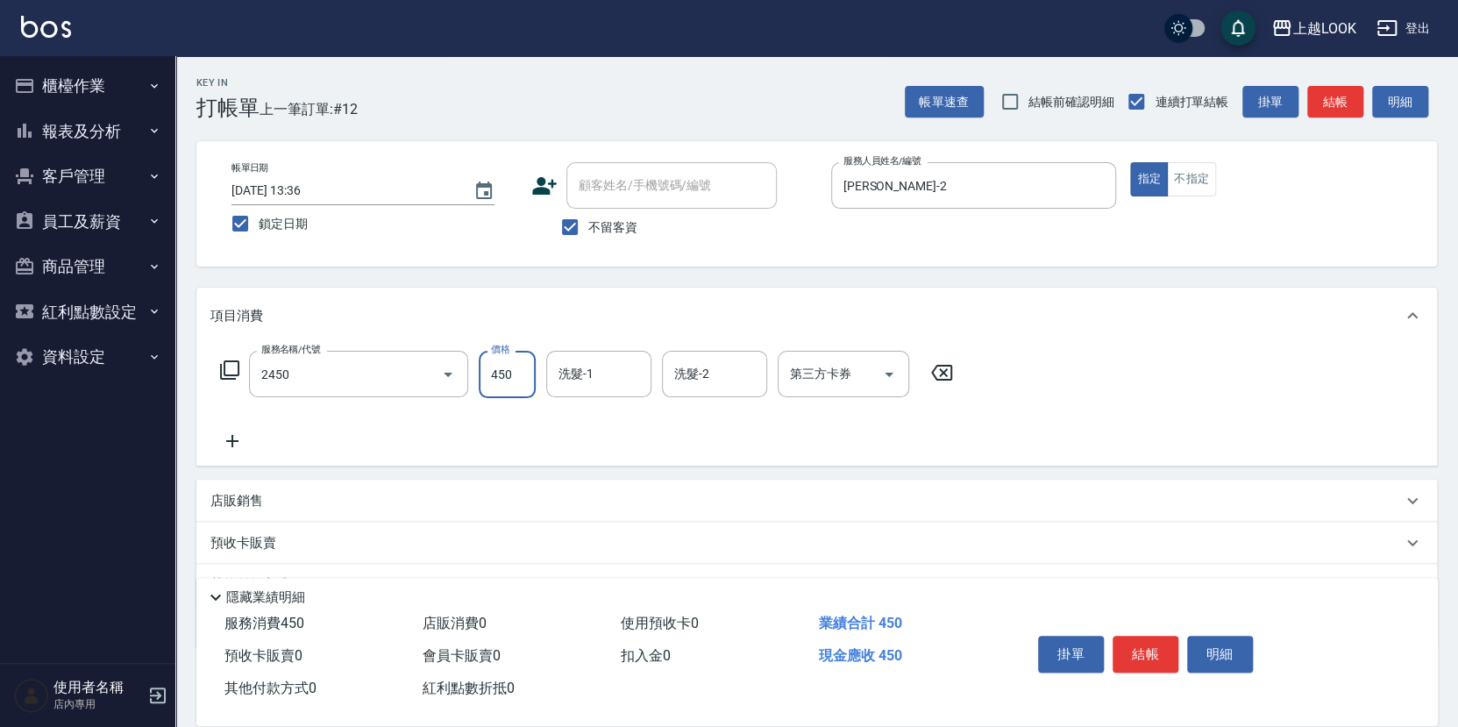
type input "C剪髮套餐(2450)"
type input "500"
click at [1160, 645] on button "結帳" at bounding box center [1146, 654] width 66 height 37
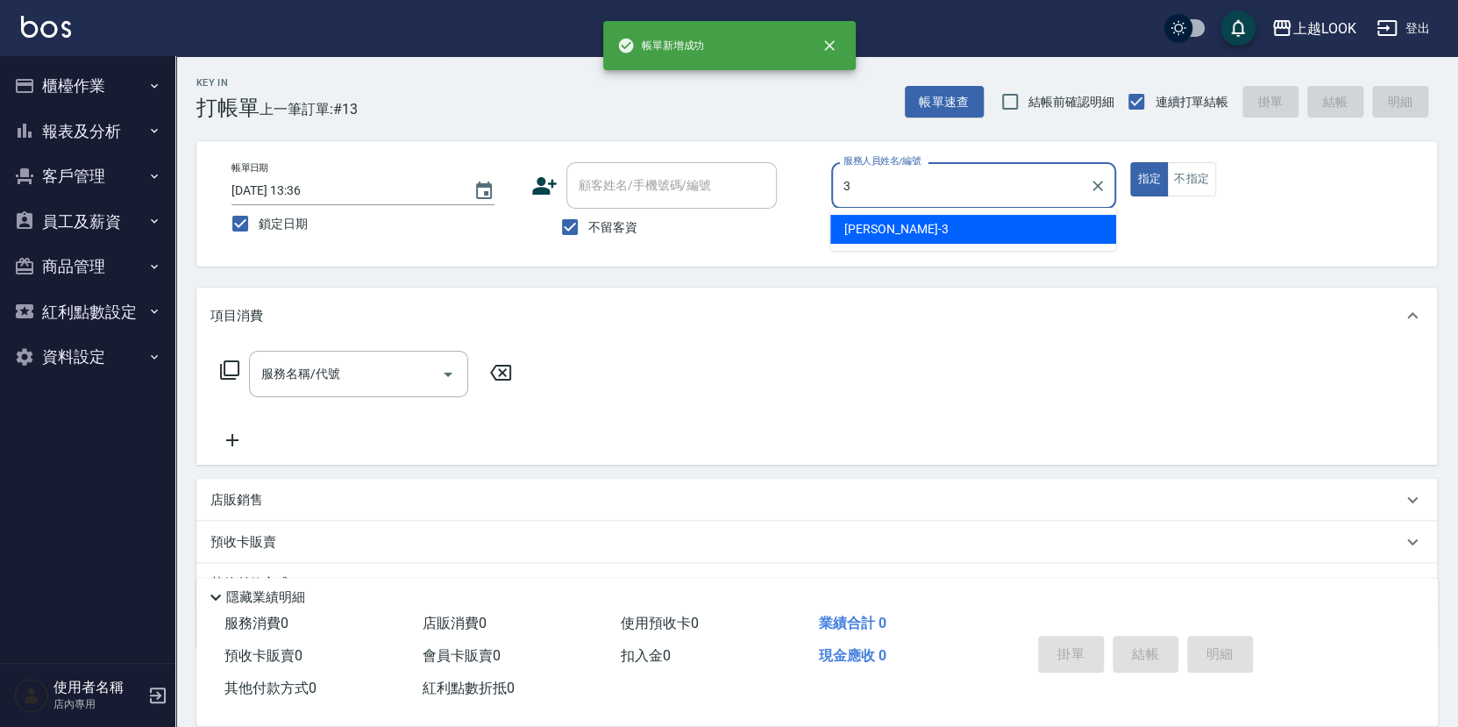
type input "Jason-3"
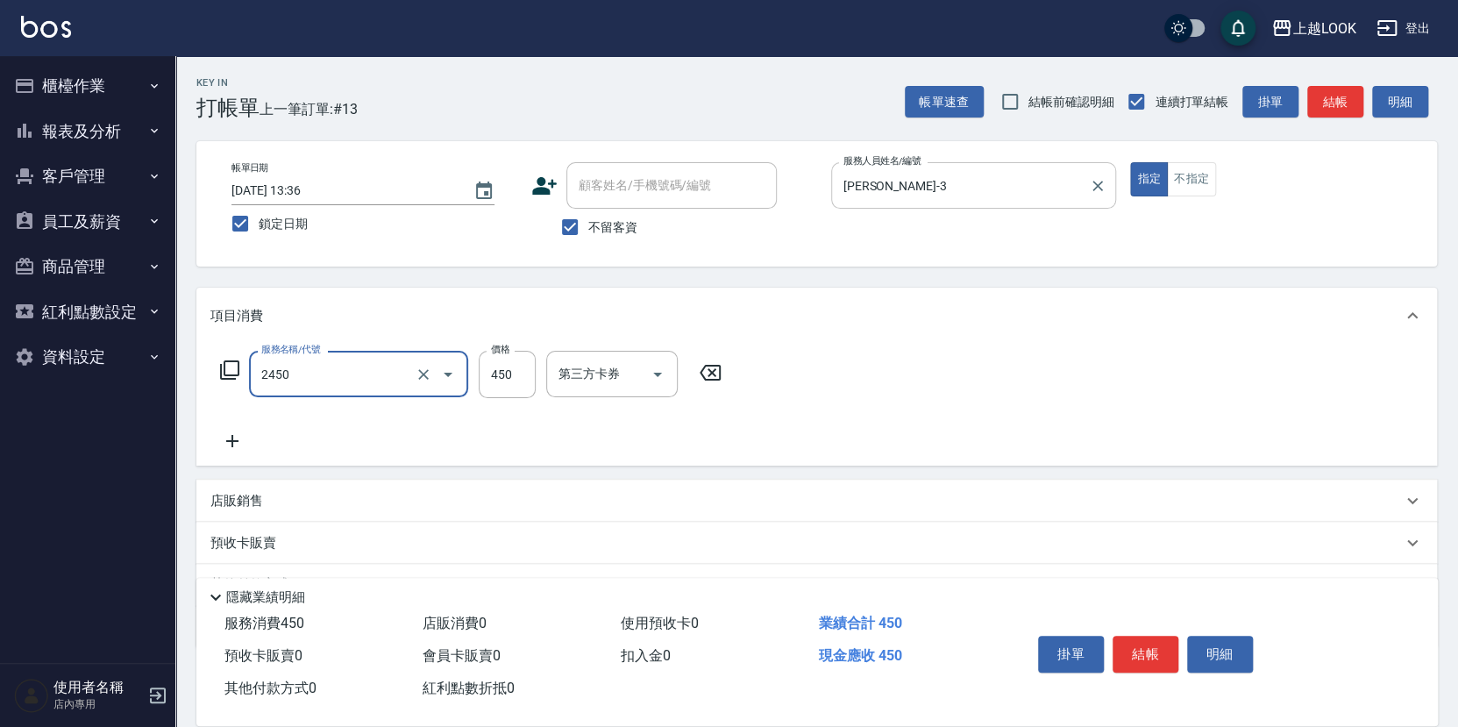
type input "C剪髮套餐(2450)"
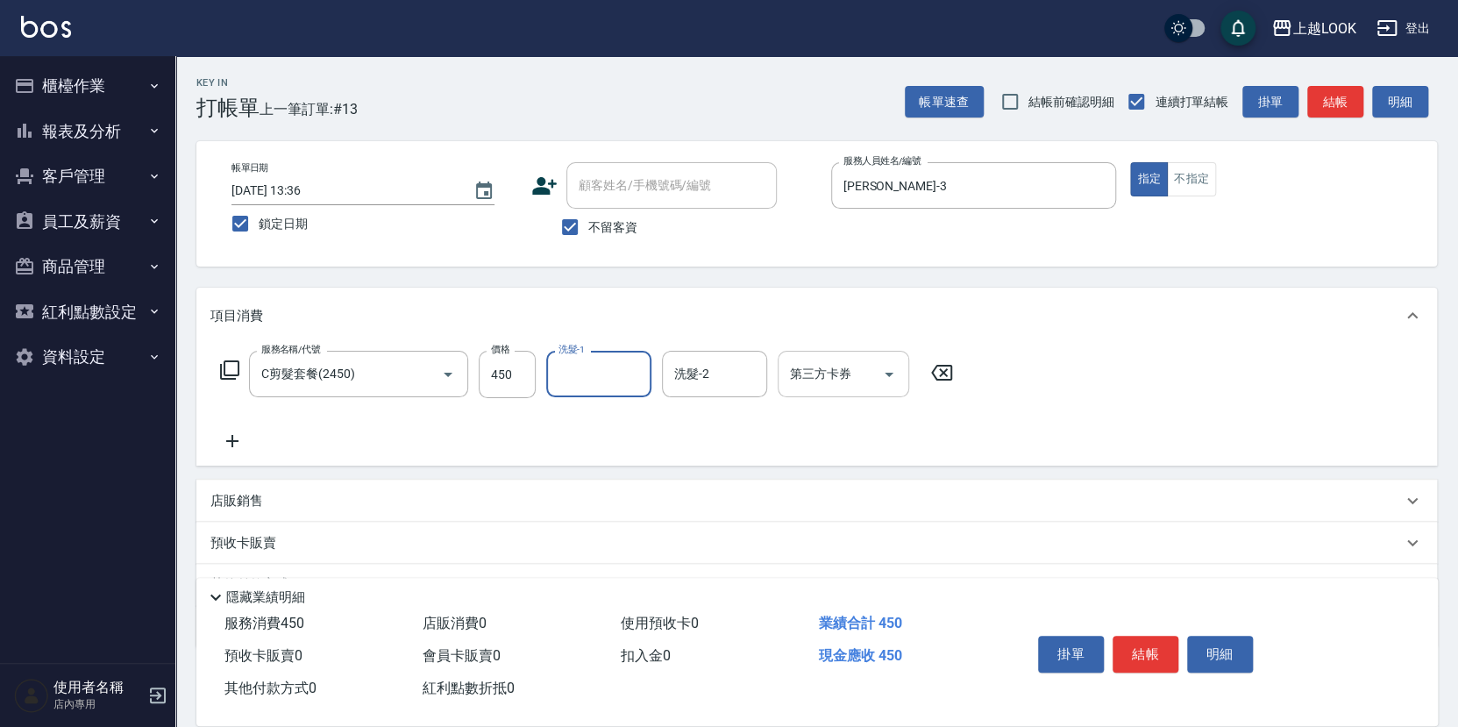
click at [893, 370] on icon "Open" at bounding box center [889, 374] width 21 height 21
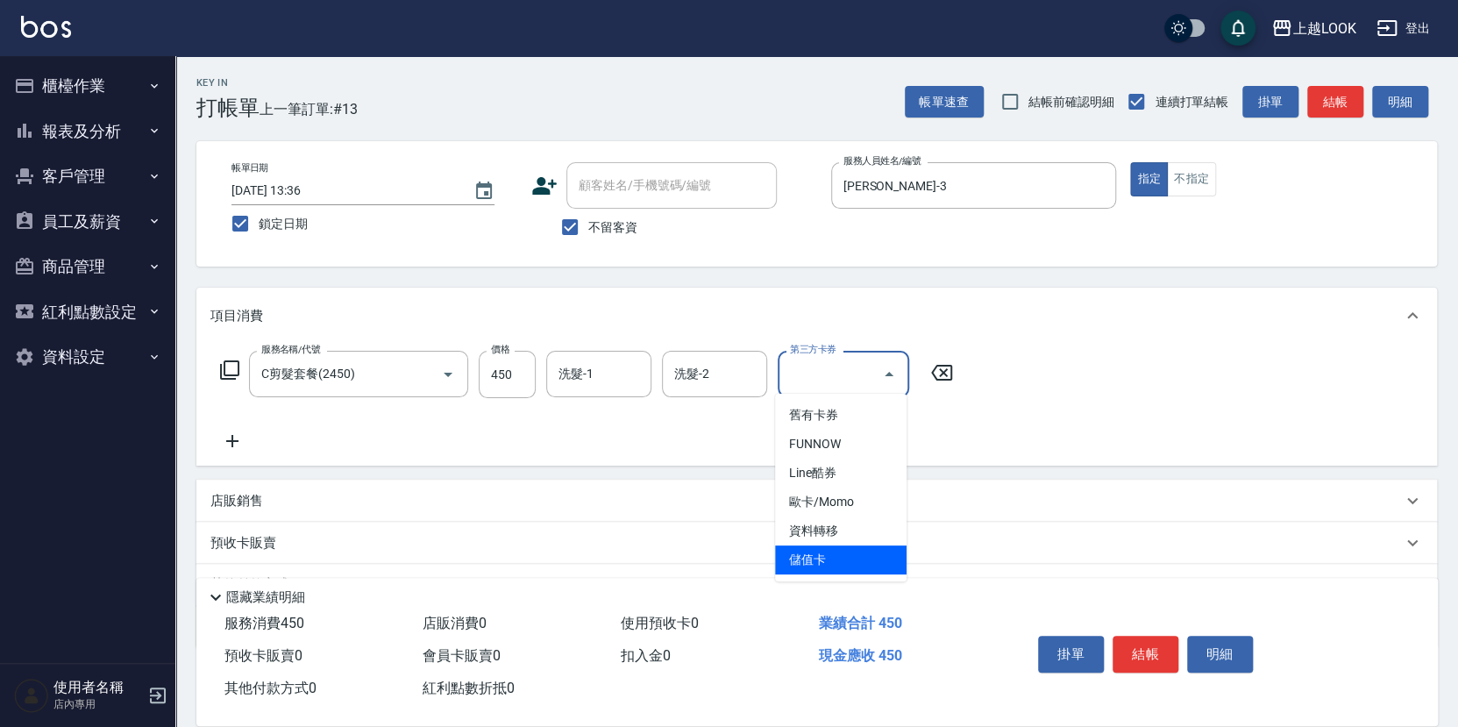
click at [870, 551] on span "儲值卡" at bounding box center [841, 559] width 132 height 29
type input "儲值卡"
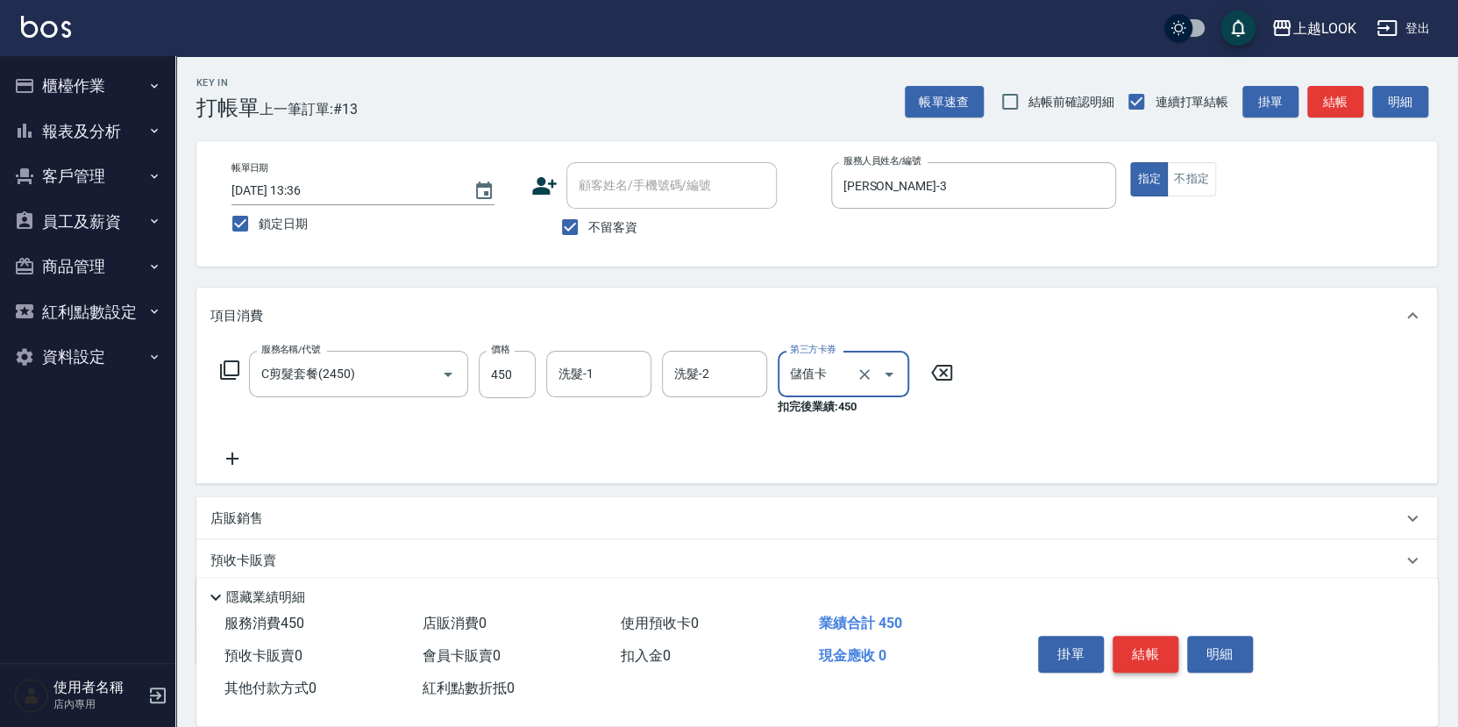
click at [1129, 656] on button "結帳" at bounding box center [1146, 654] width 66 height 37
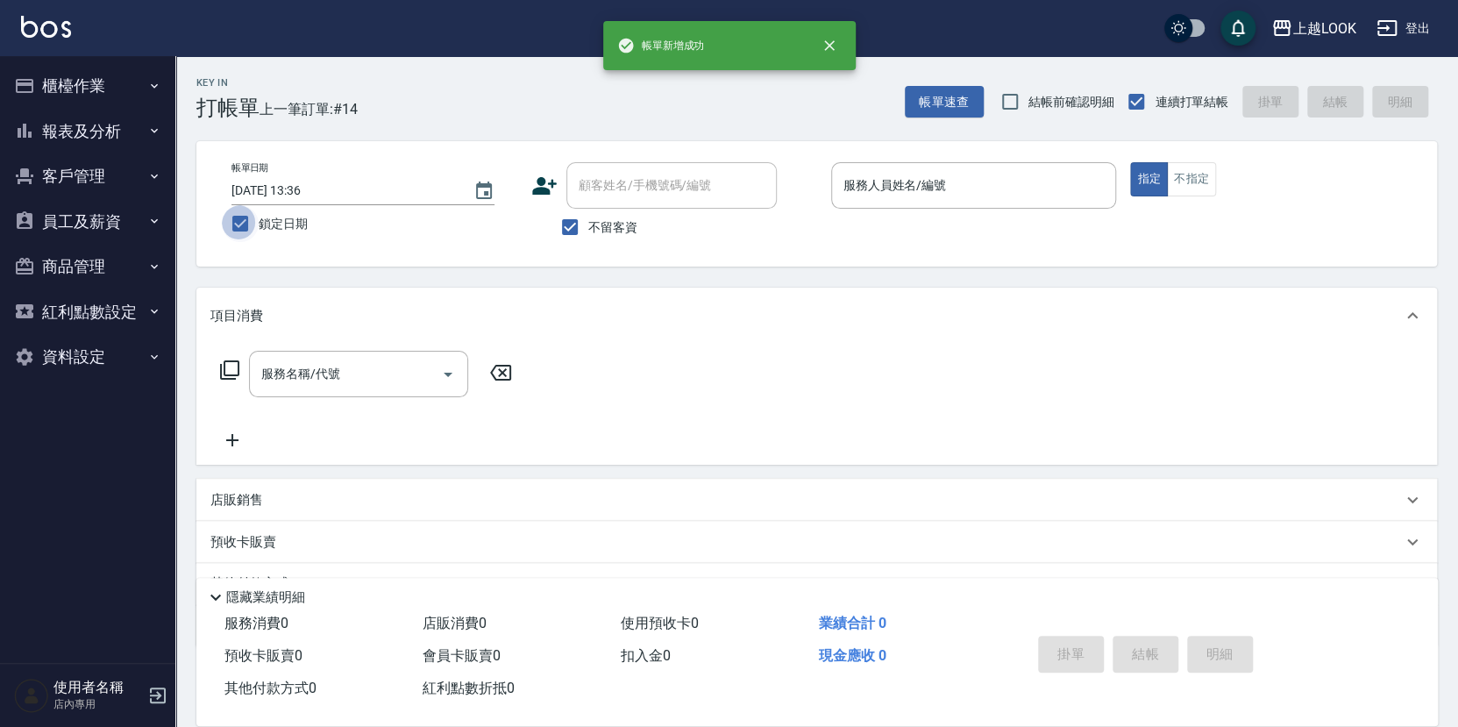
click at [239, 220] on input "鎖定日期" at bounding box center [240, 223] width 37 height 37
checkbox input "false"
type input "2025/09/23 13:42"
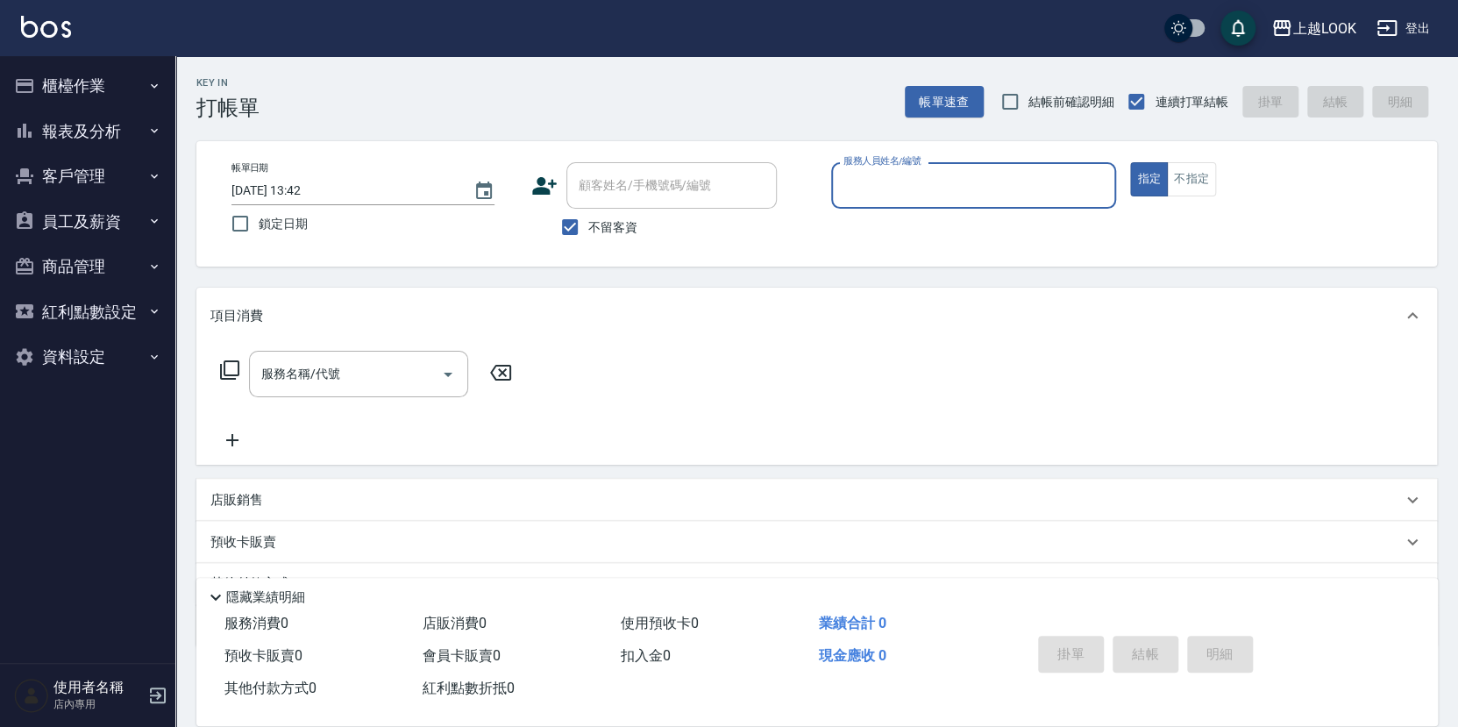
click at [60, 81] on button "櫃檯作業" at bounding box center [87, 86] width 161 height 46
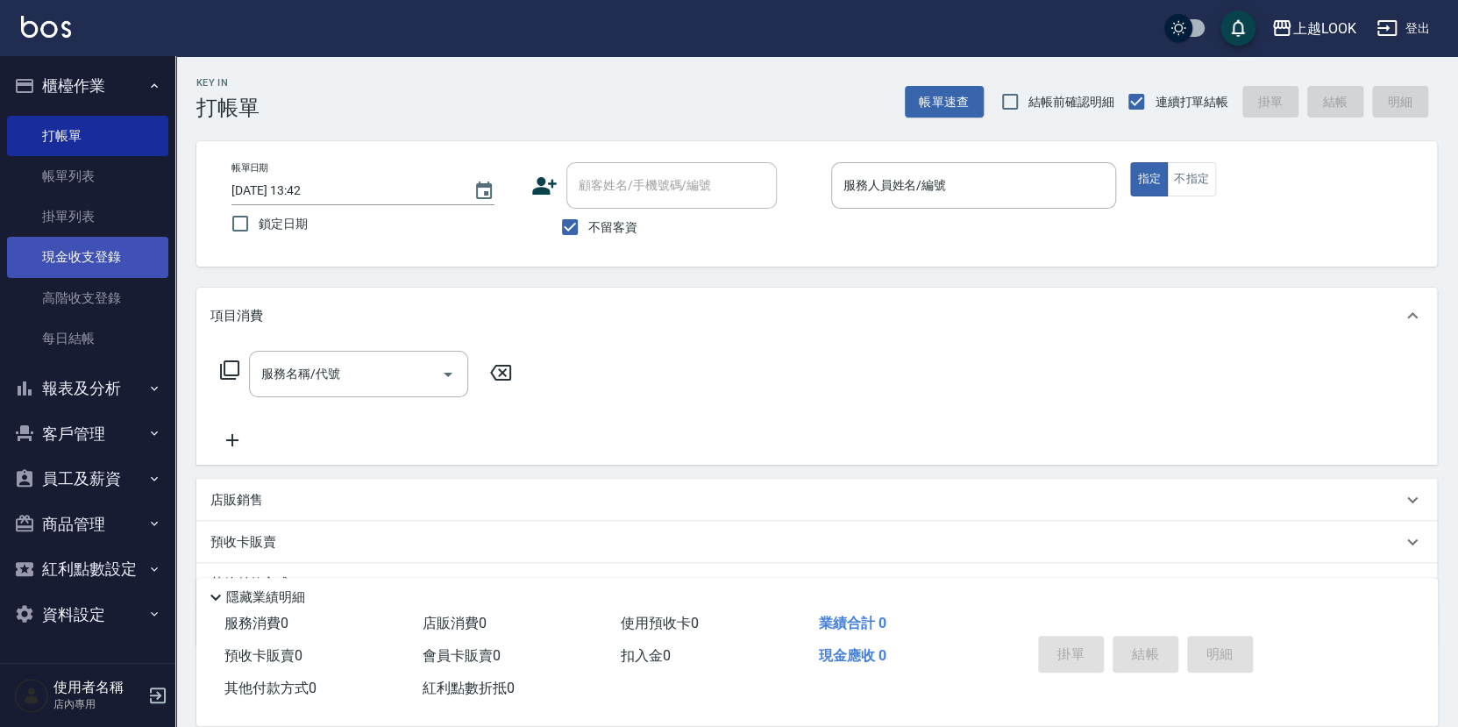
click at [96, 257] on link "現金收支登錄" at bounding box center [87, 257] width 161 height 40
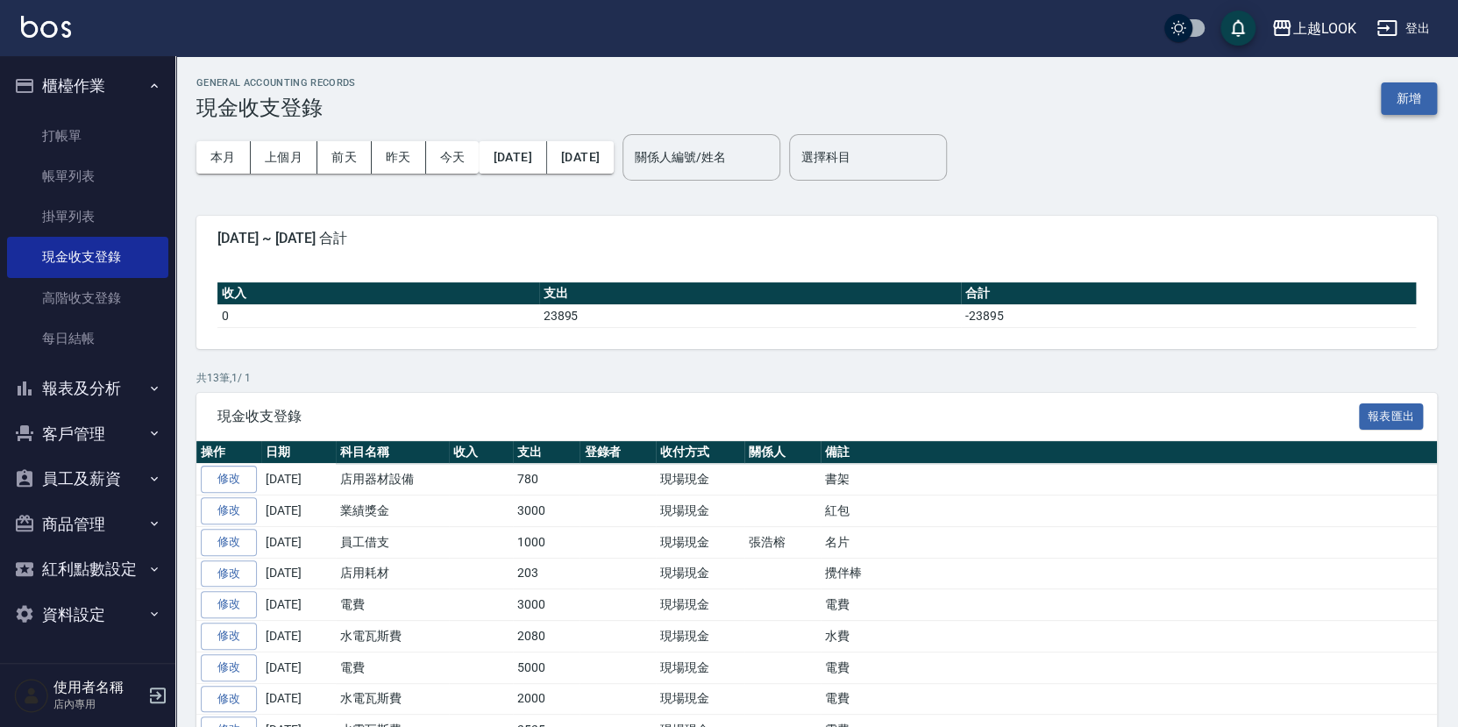
click at [1417, 101] on button "新增" at bounding box center [1409, 98] width 56 height 32
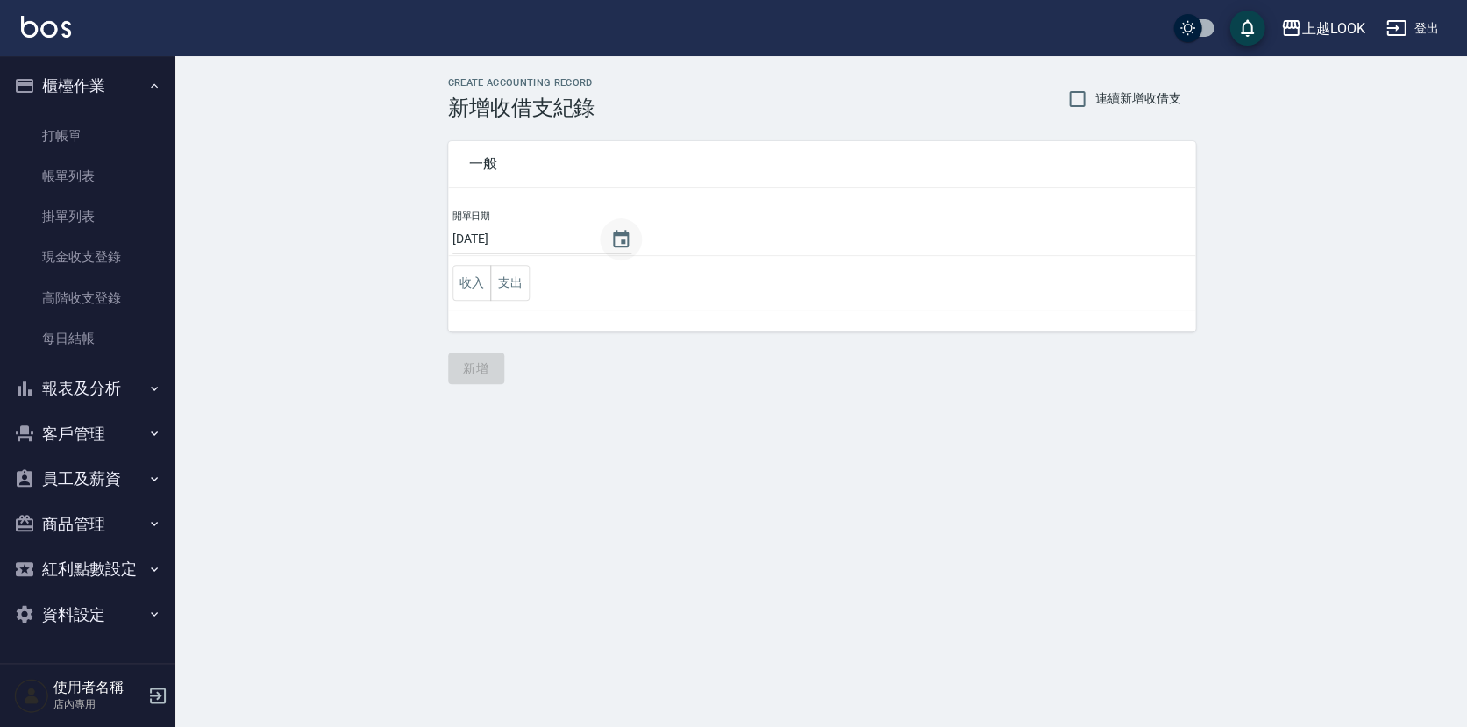
click at [616, 240] on icon "Choose date, selected date is 2025-09-23" at bounding box center [620, 239] width 21 height 21
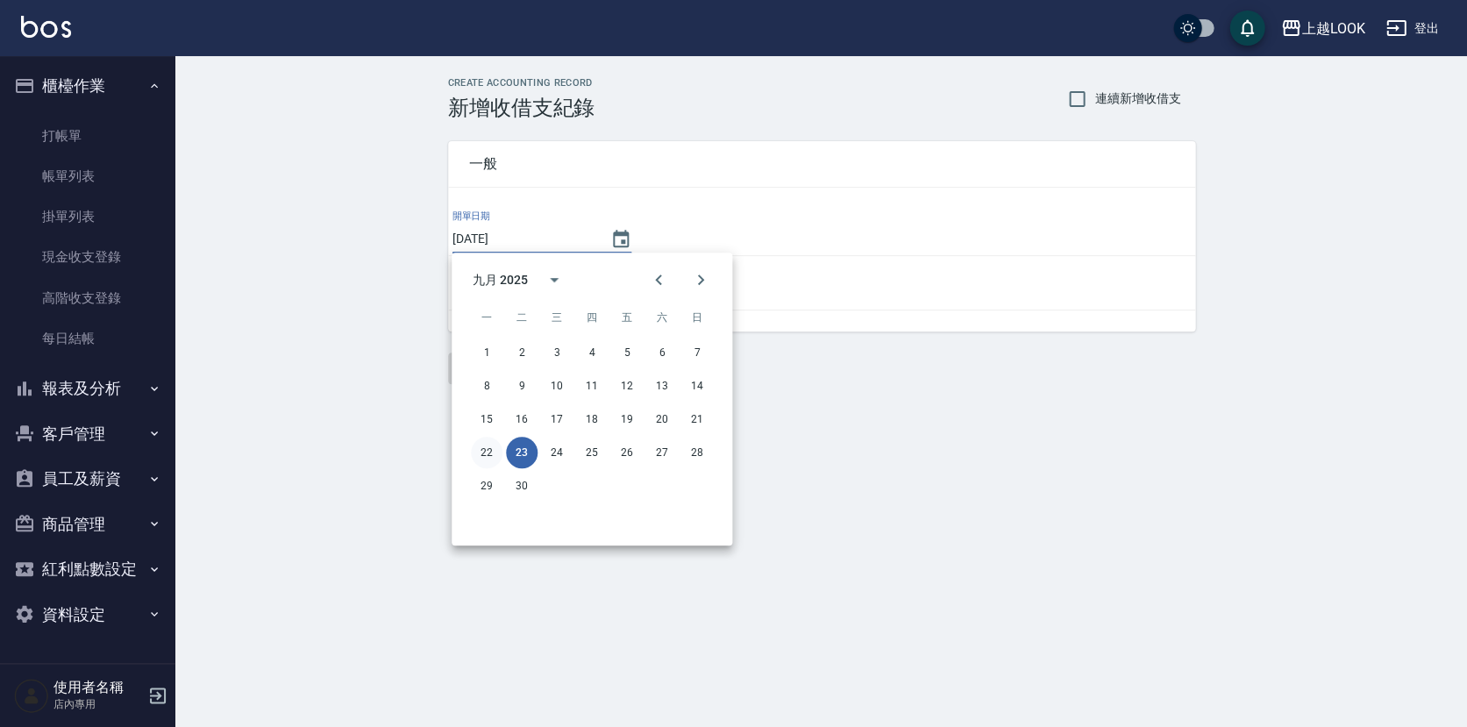
click at [491, 451] on button "22" at bounding box center [487, 453] width 32 height 32
type input "[DATE]"
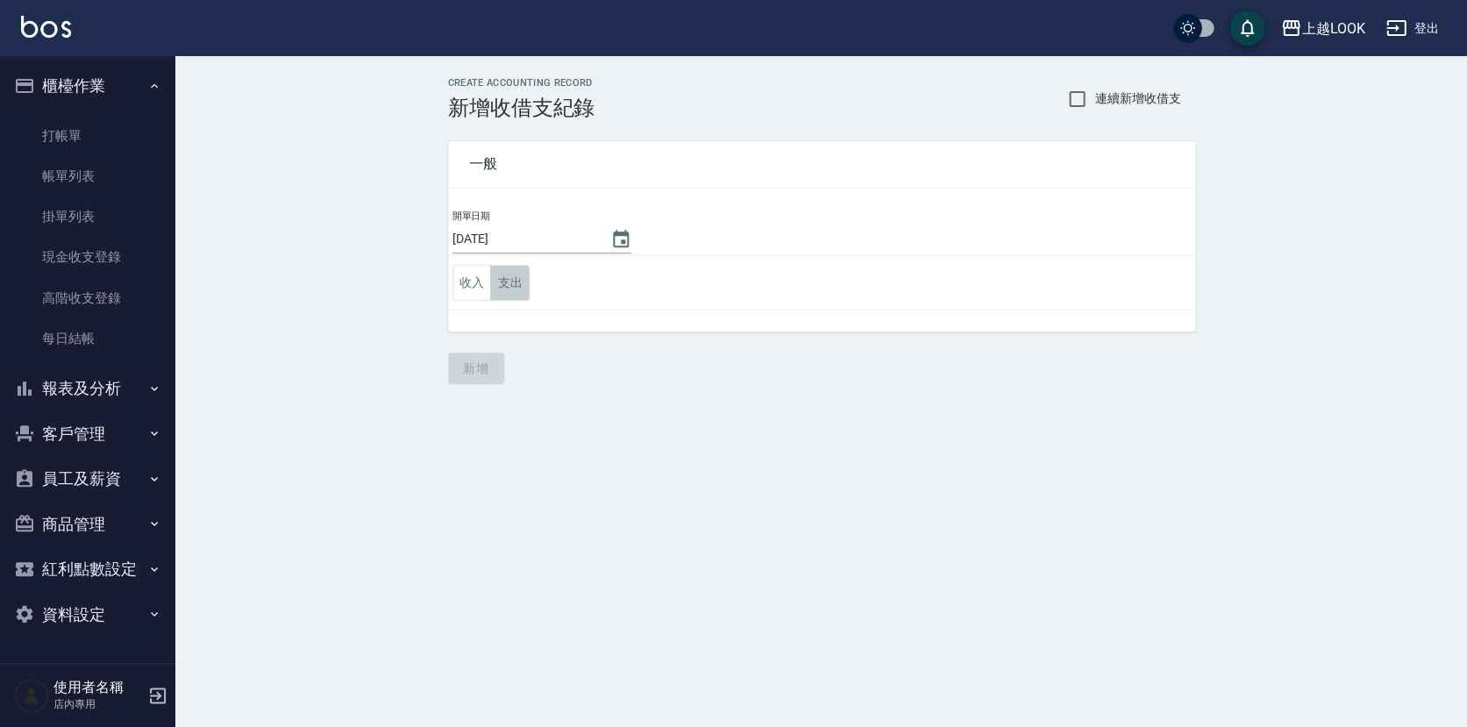
click at [507, 284] on button "支出" at bounding box center [509, 283] width 39 height 36
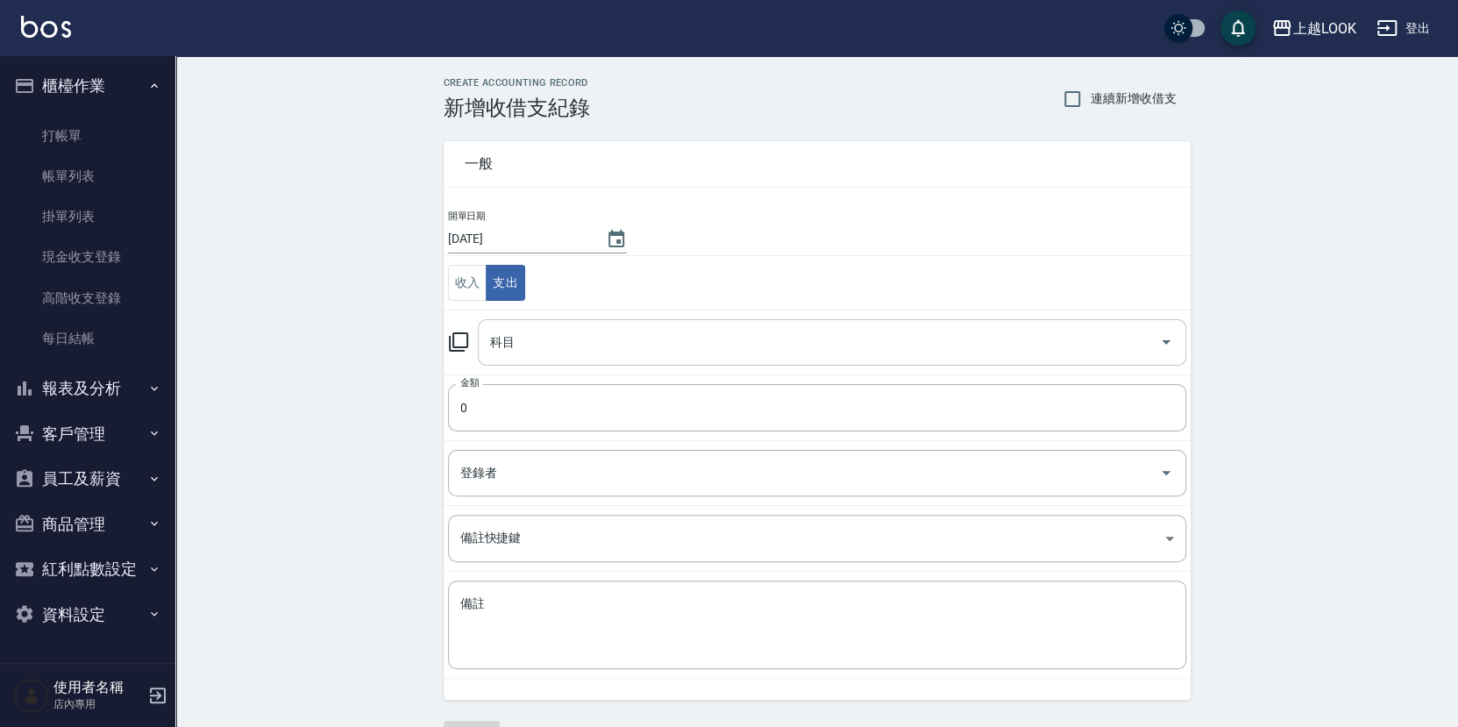
click at [510, 341] on input "科目" at bounding box center [819, 342] width 666 height 31
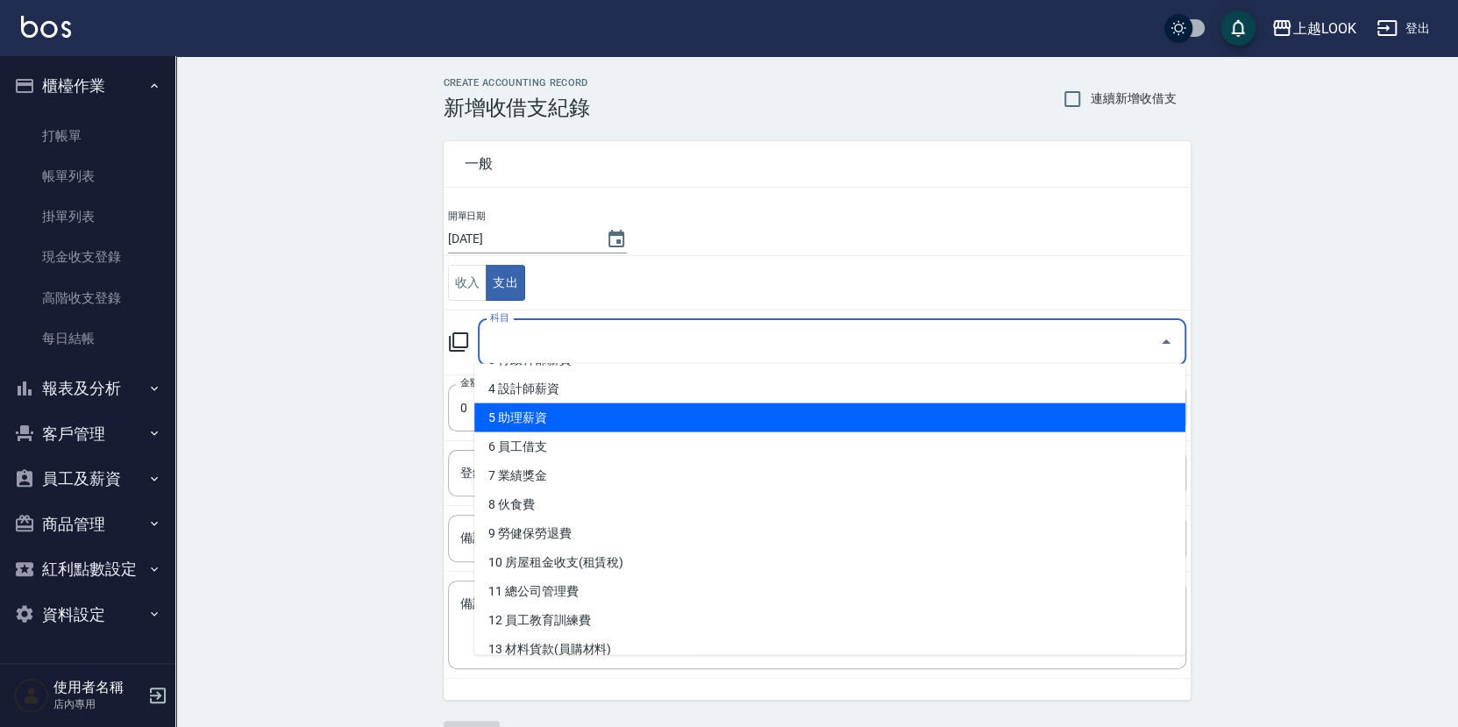
scroll to position [240, 0]
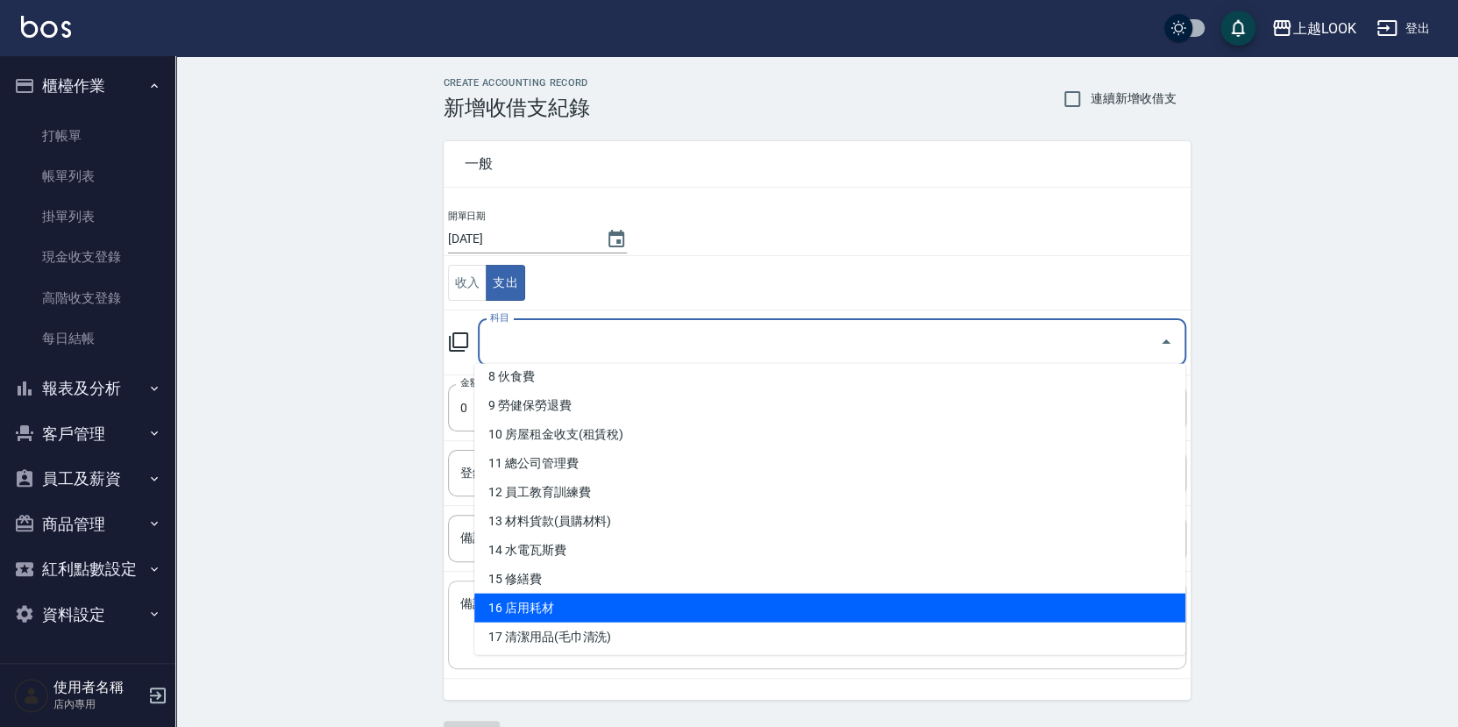
click at [579, 602] on li "16 店用耗材" at bounding box center [829, 608] width 711 height 29
type input "16 店用耗材"
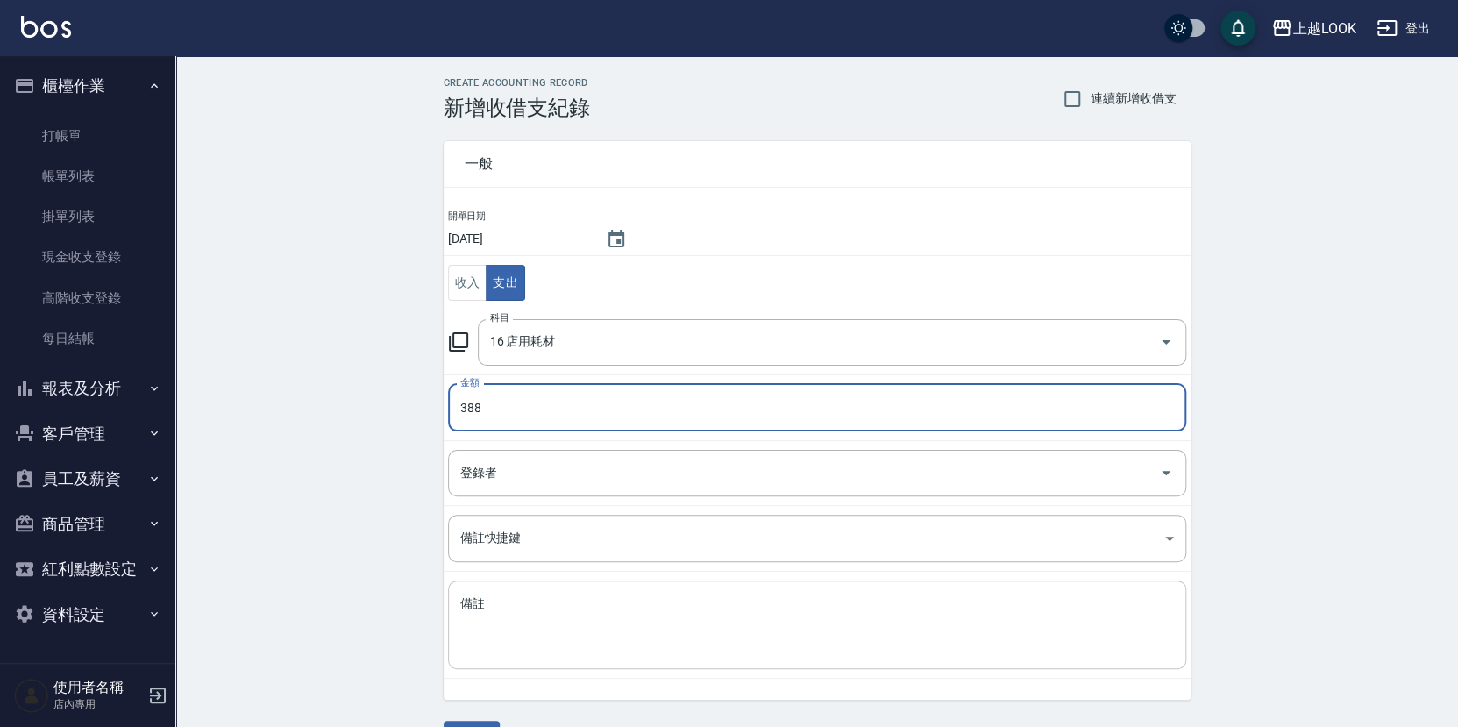
type input "388"
click at [555, 604] on textarea "備註" at bounding box center [817, 625] width 714 height 60
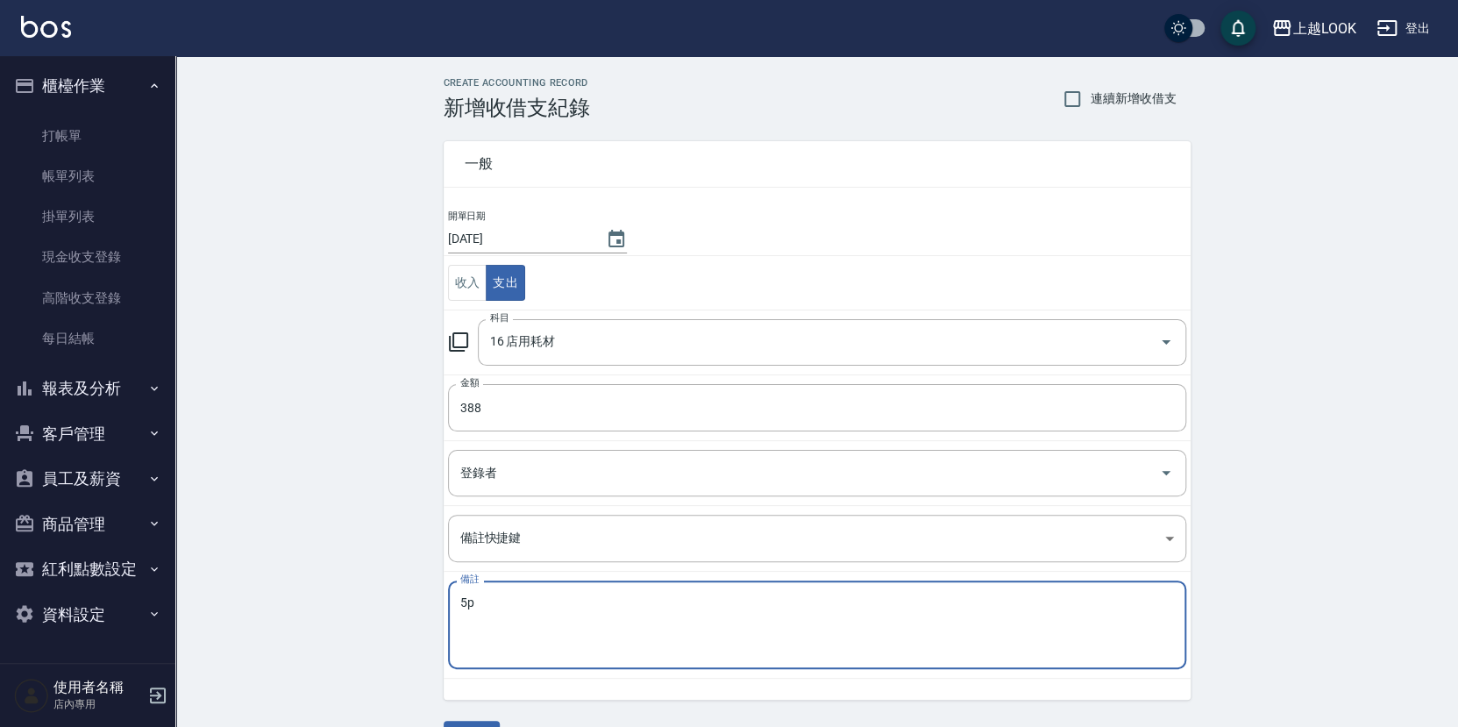
type textarea "5"
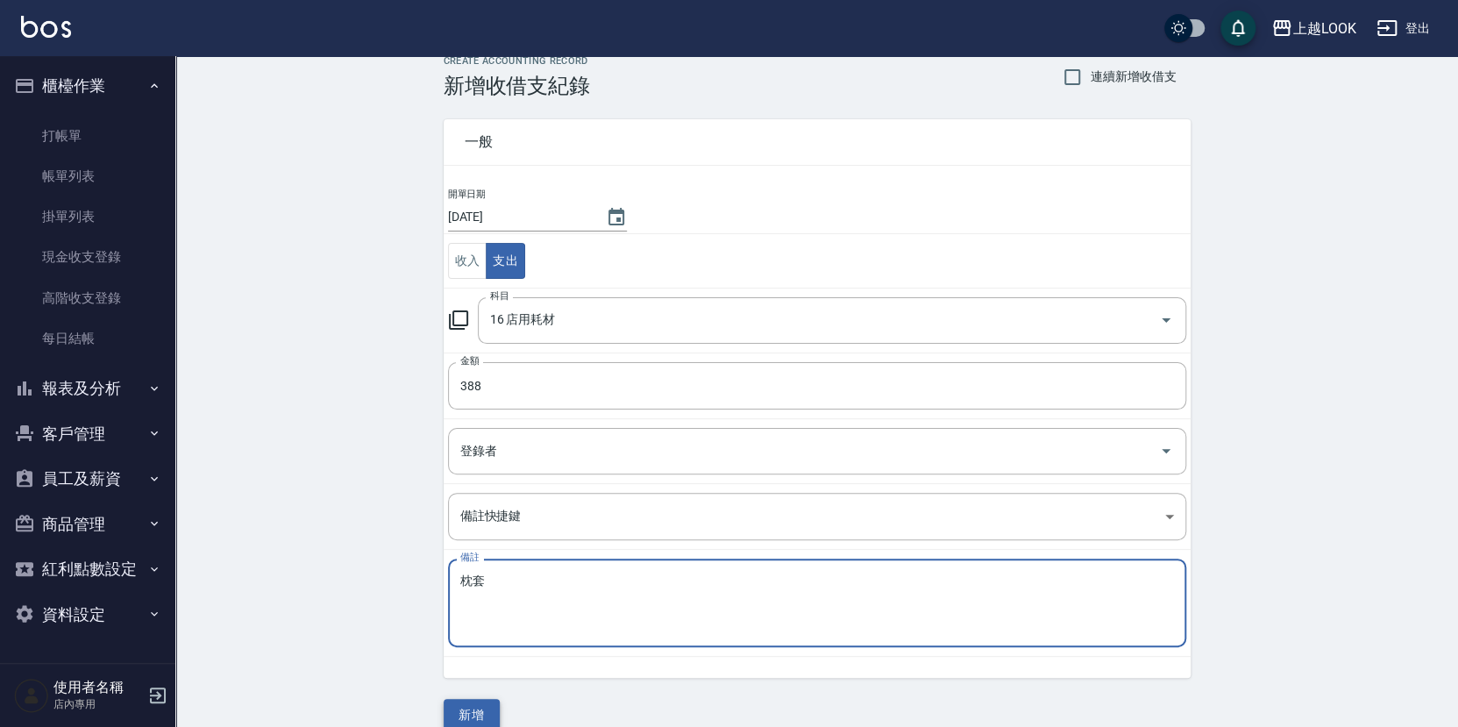
type textarea "枕套"
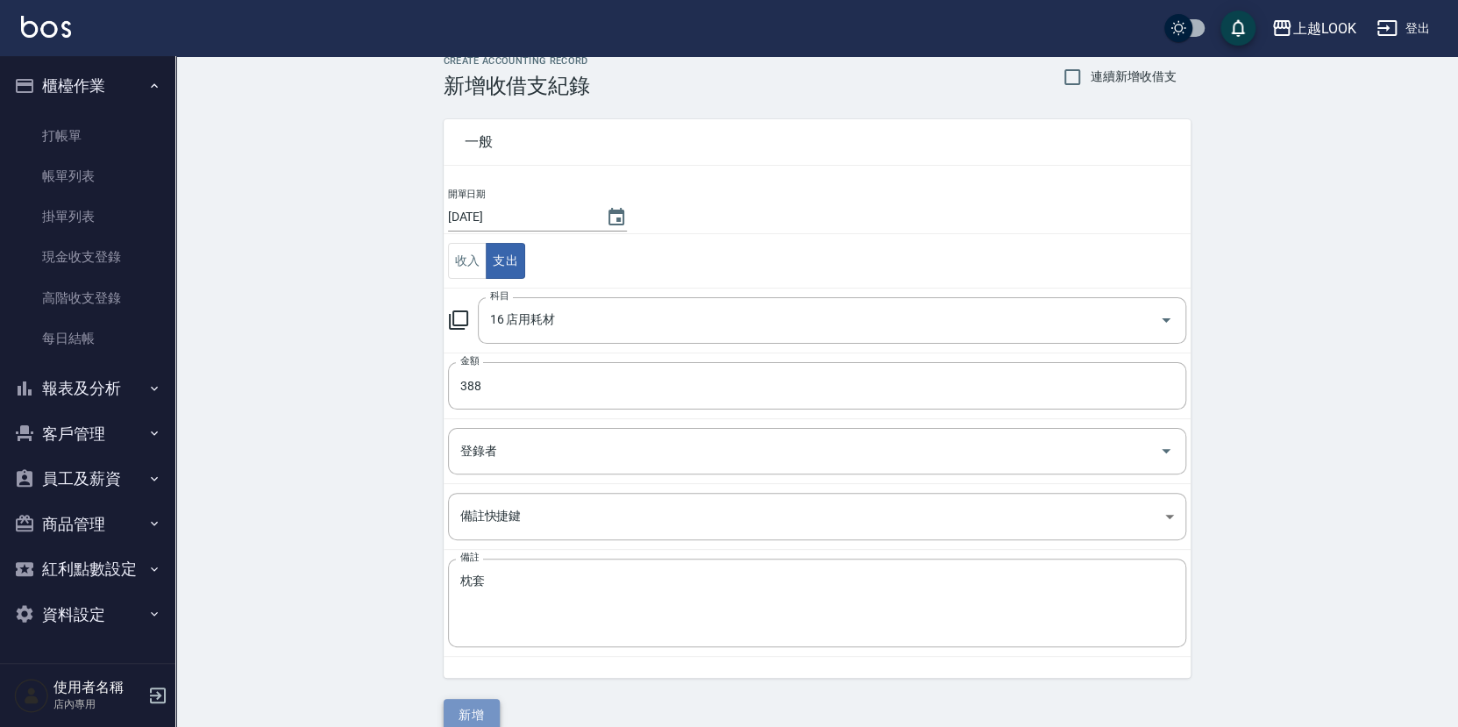
click at [474, 703] on button "新增" at bounding box center [472, 715] width 56 height 32
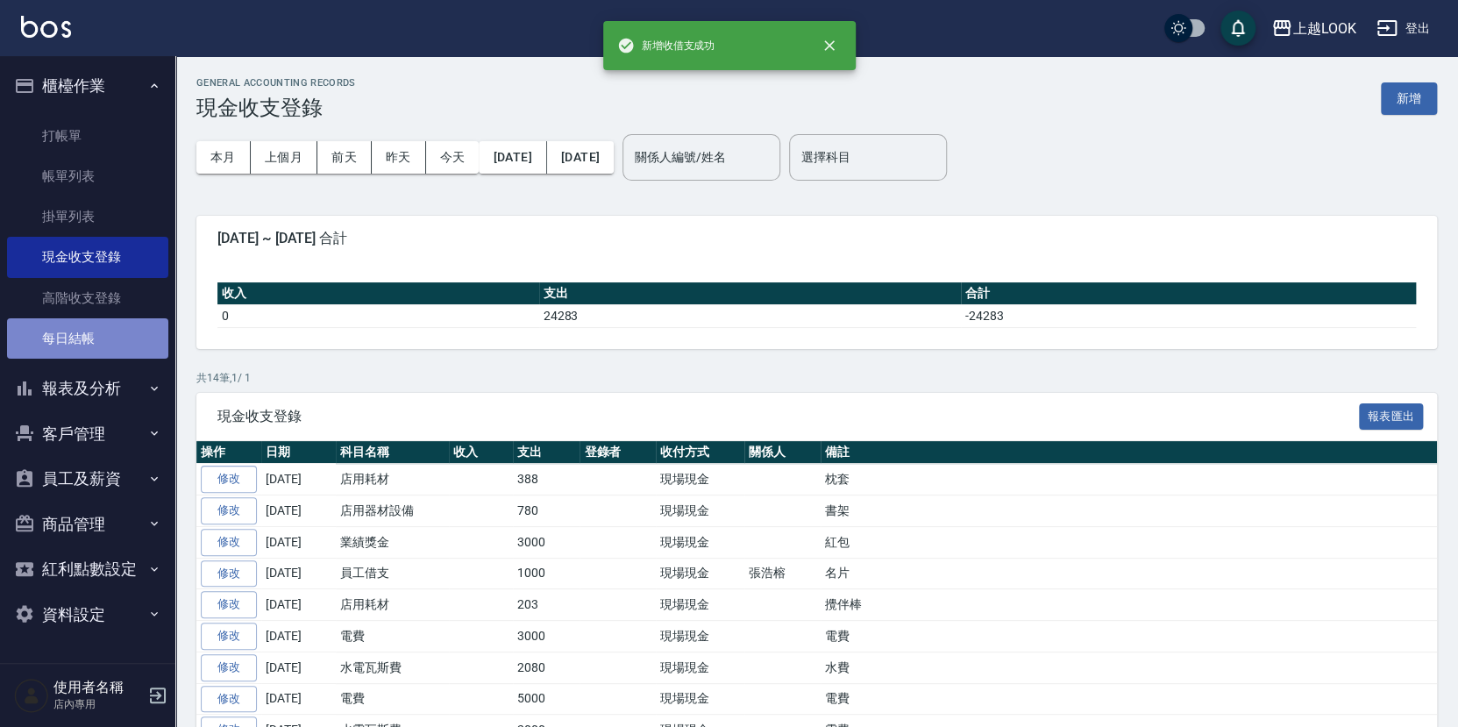
click at [93, 334] on link "每日結帳" at bounding box center [87, 338] width 161 height 40
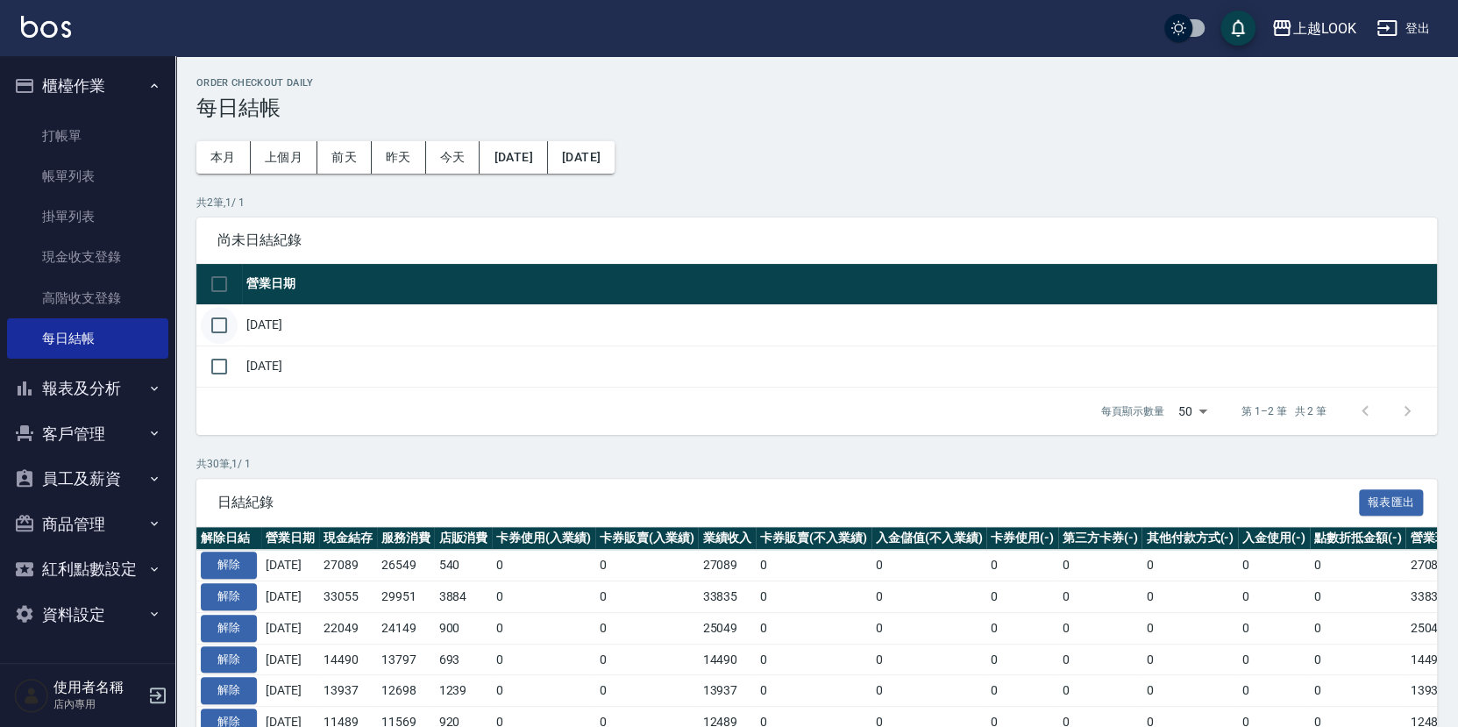
click at [220, 321] on input "checkbox" at bounding box center [219, 325] width 37 height 37
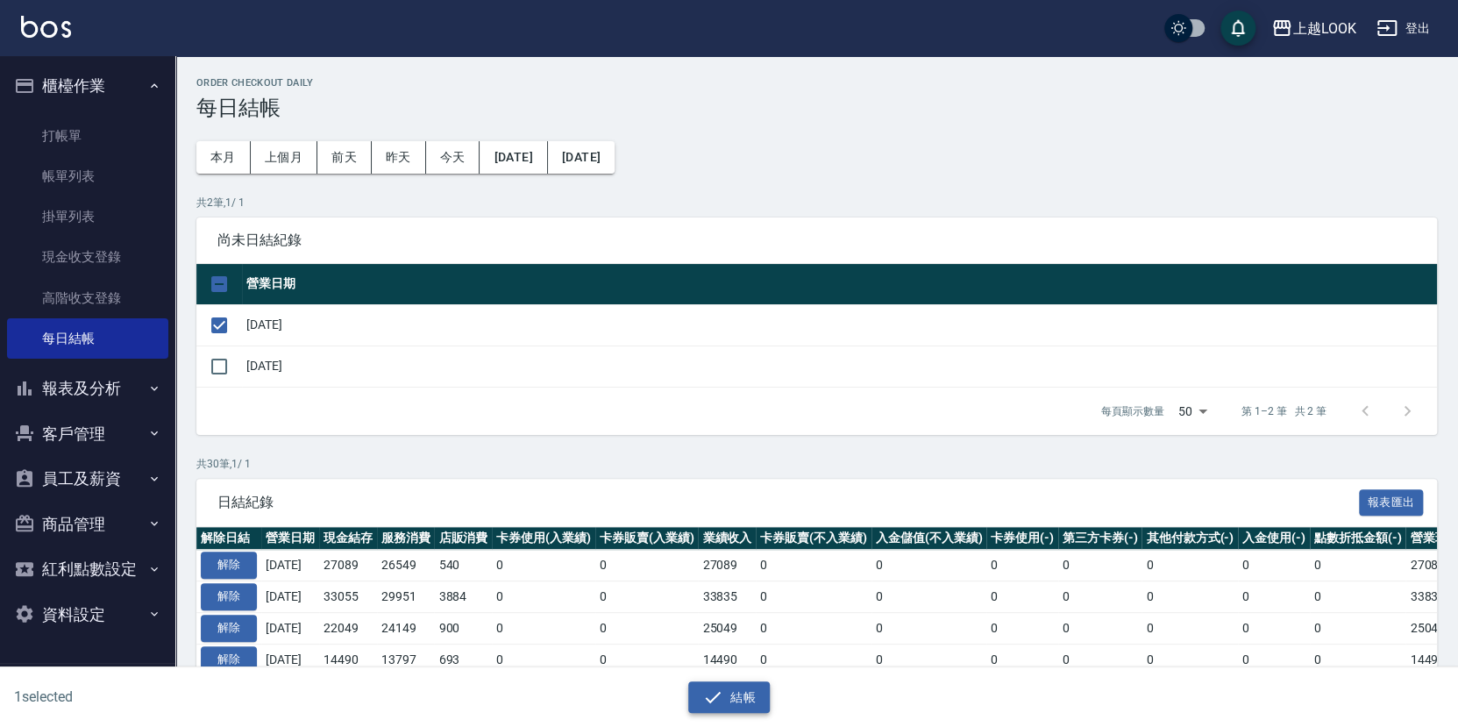
click at [726, 692] on button "結帳" at bounding box center [729, 697] width 82 height 32
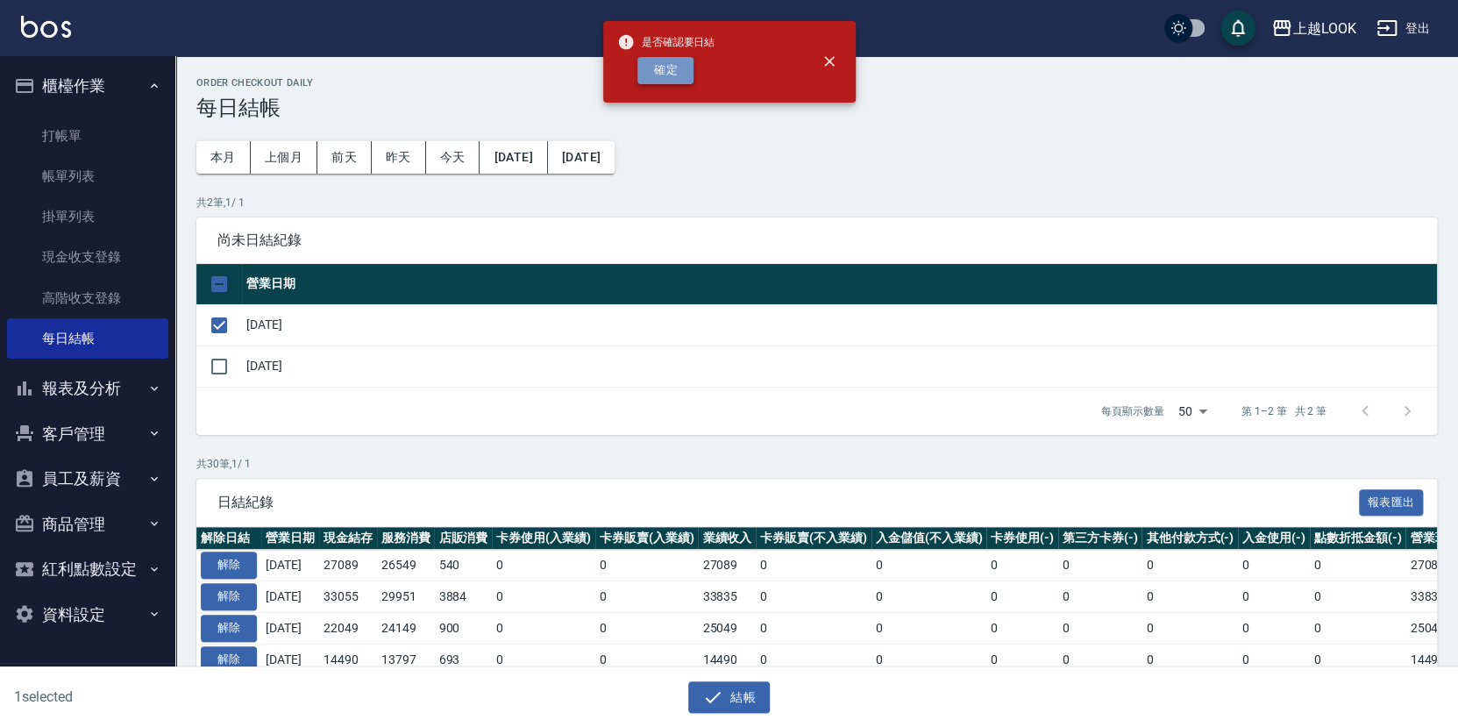
click at [684, 64] on button "確定" at bounding box center [665, 70] width 56 height 27
checkbox input "false"
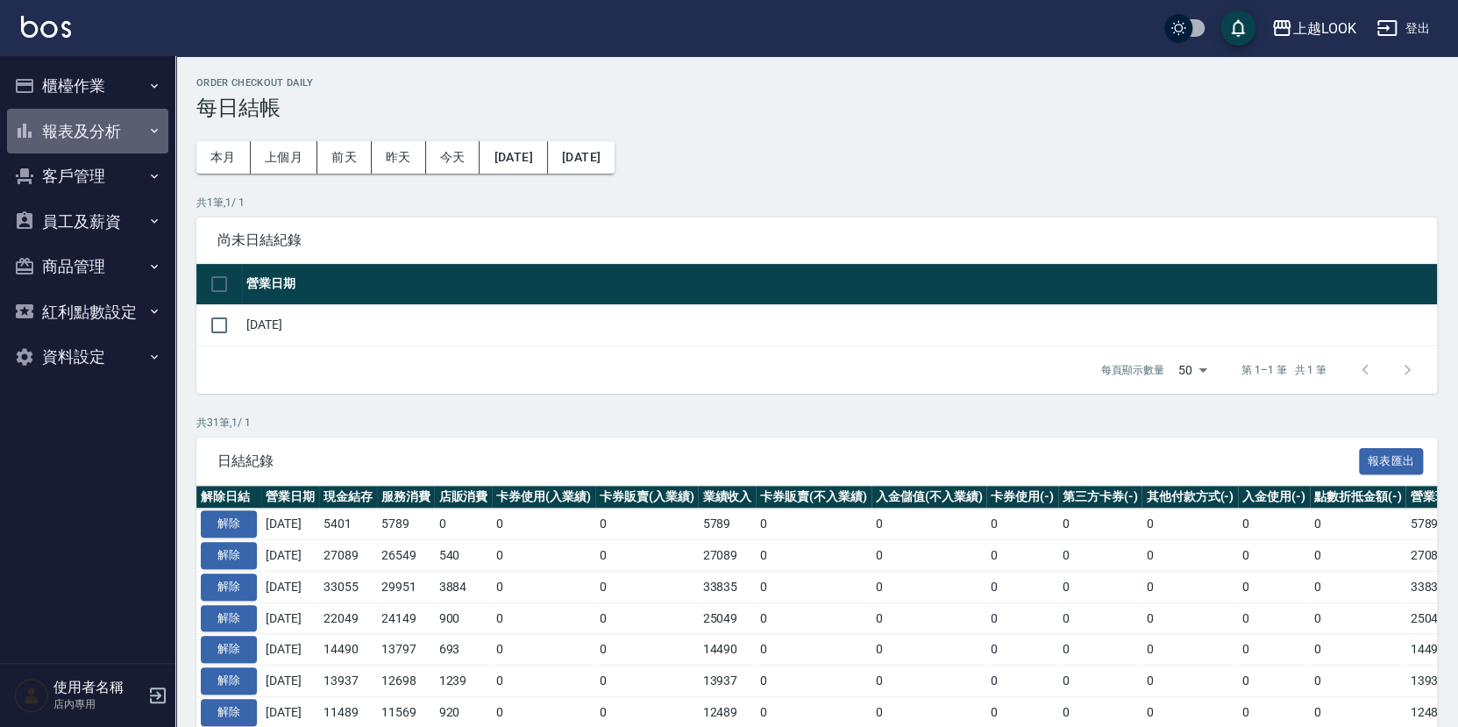
click at [90, 132] on button "報表及分析" at bounding box center [87, 132] width 161 height 46
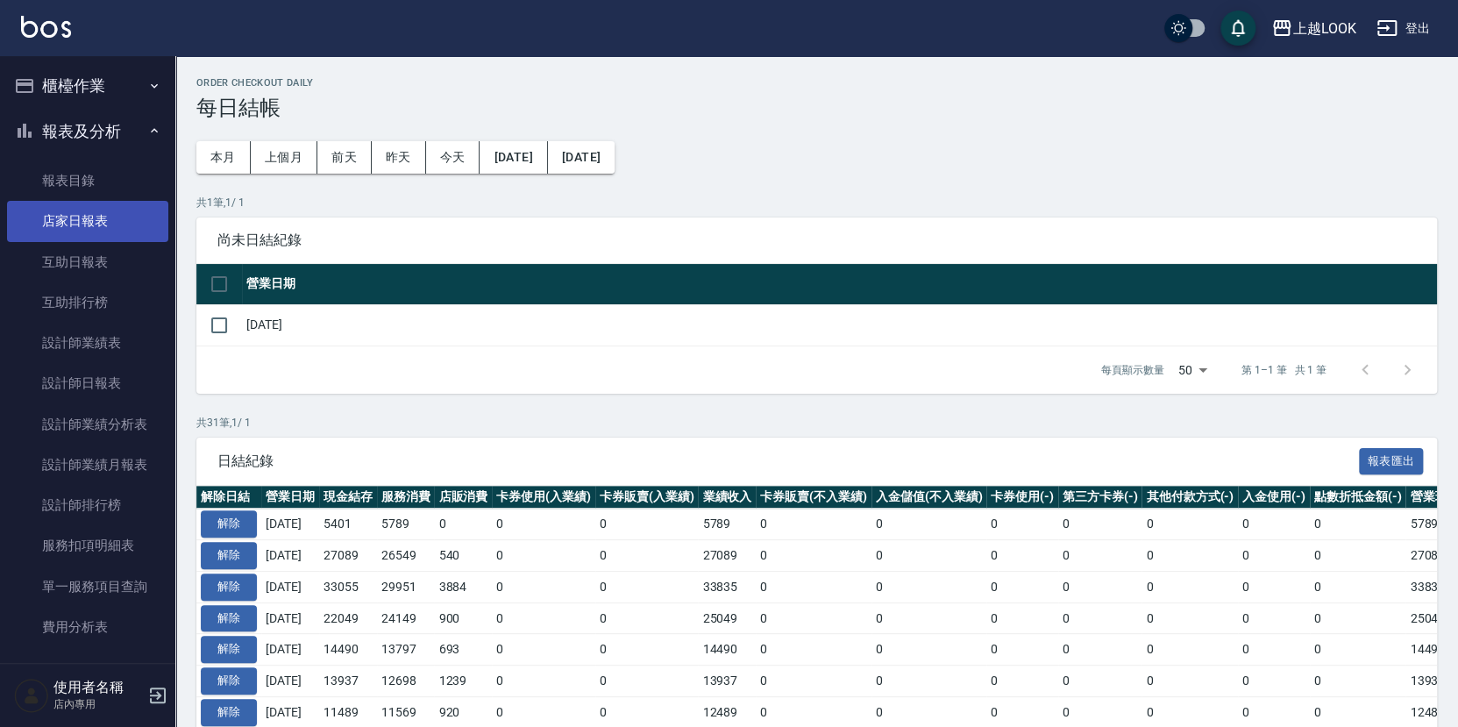
click at [75, 214] on link "店家日報表" at bounding box center [87, 221] width 161 height 40
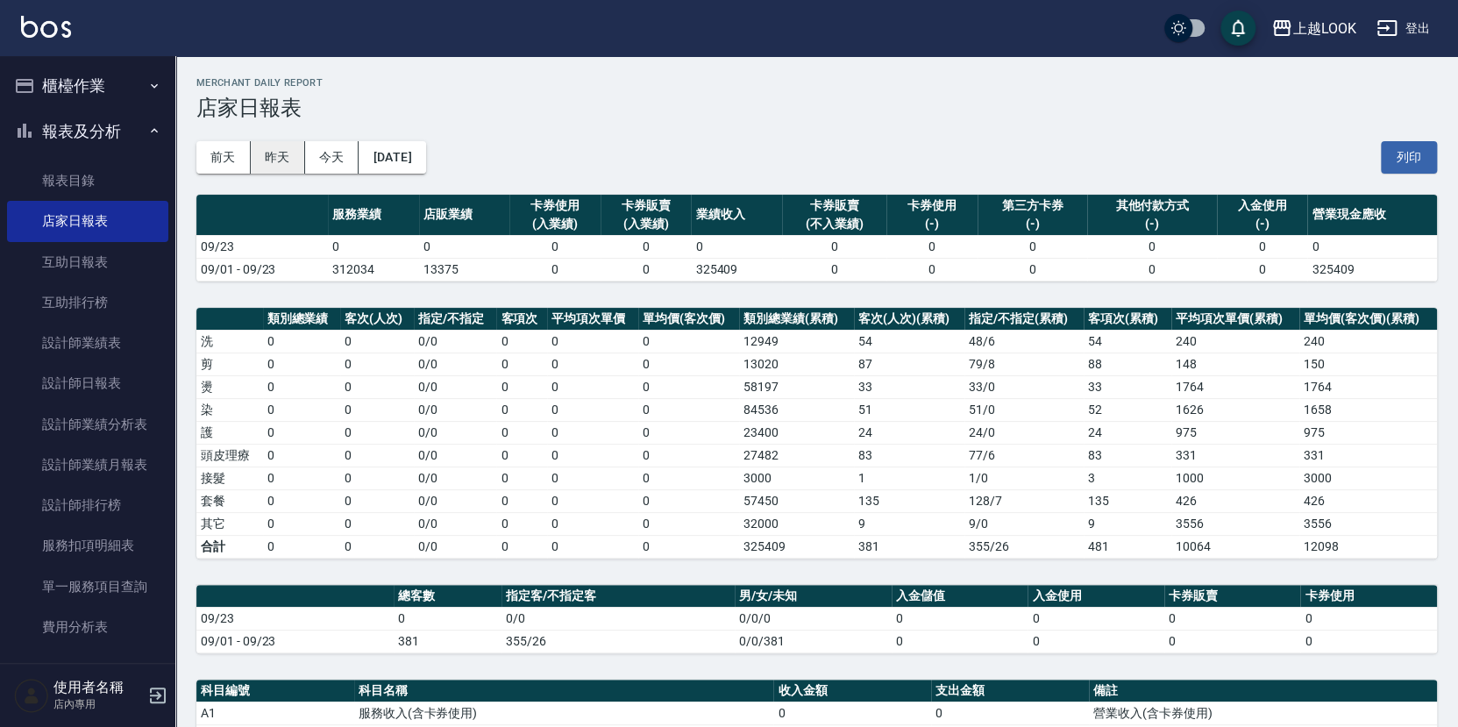
click at [285, 158] on button "昨天" at bounding box center [278, 157] width 54 height 32
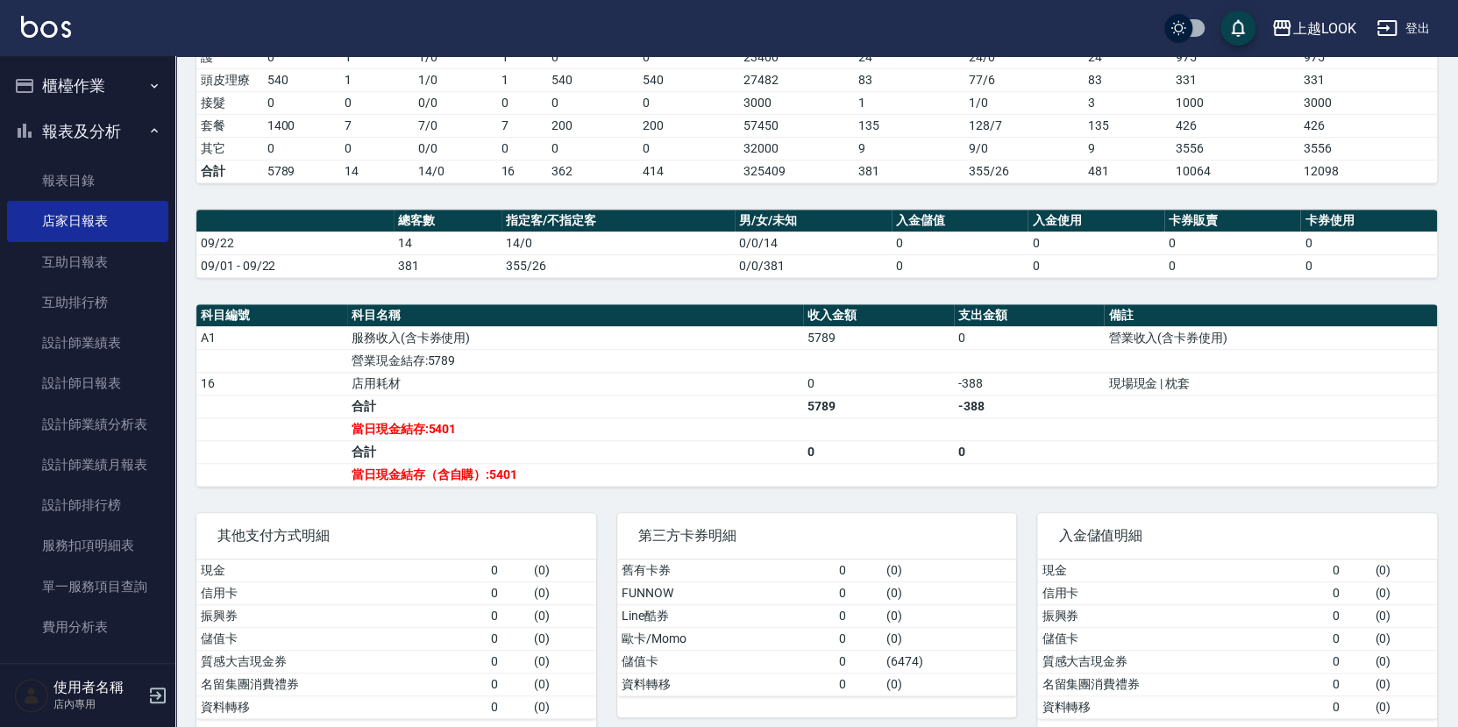
scroll to position [351, 0]
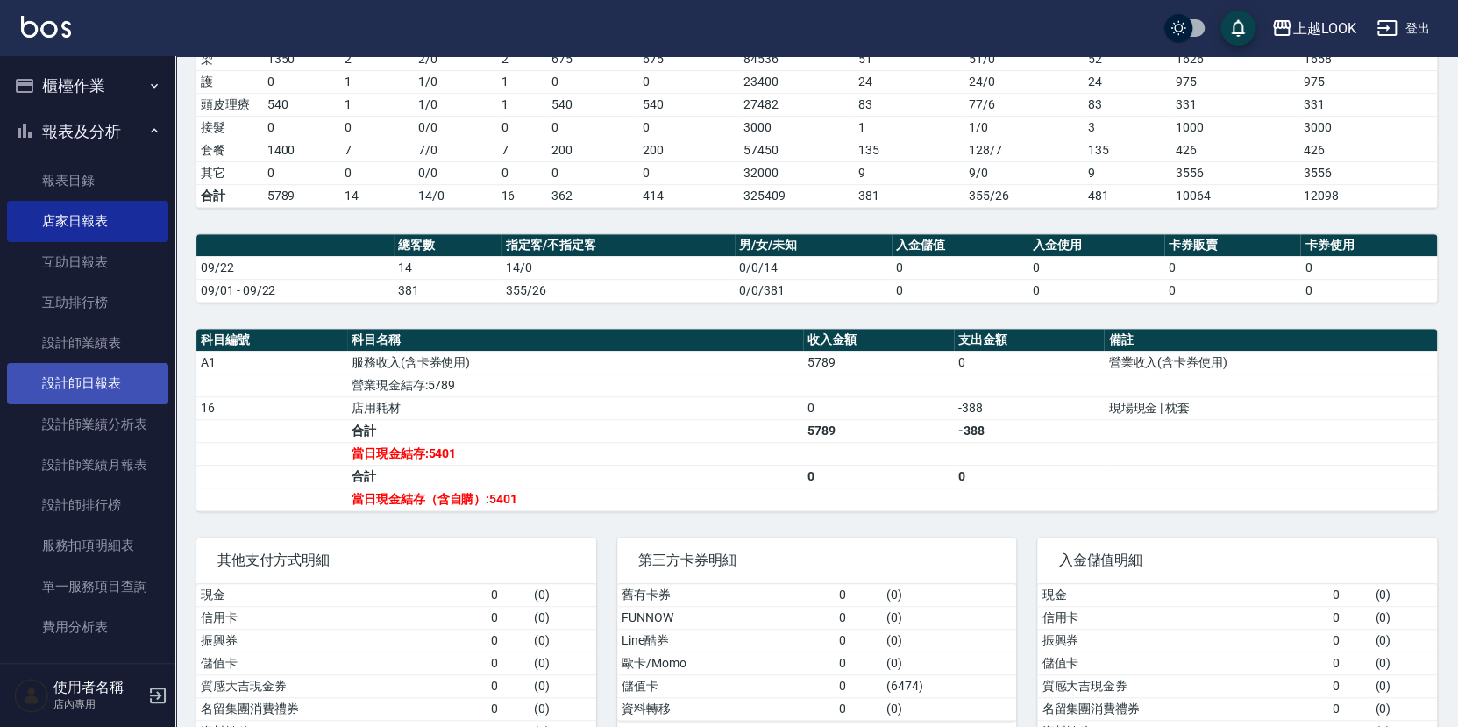
click at [126, 391] on link "設計師日報表" at bounding box center [87, 383] width 161 height 40
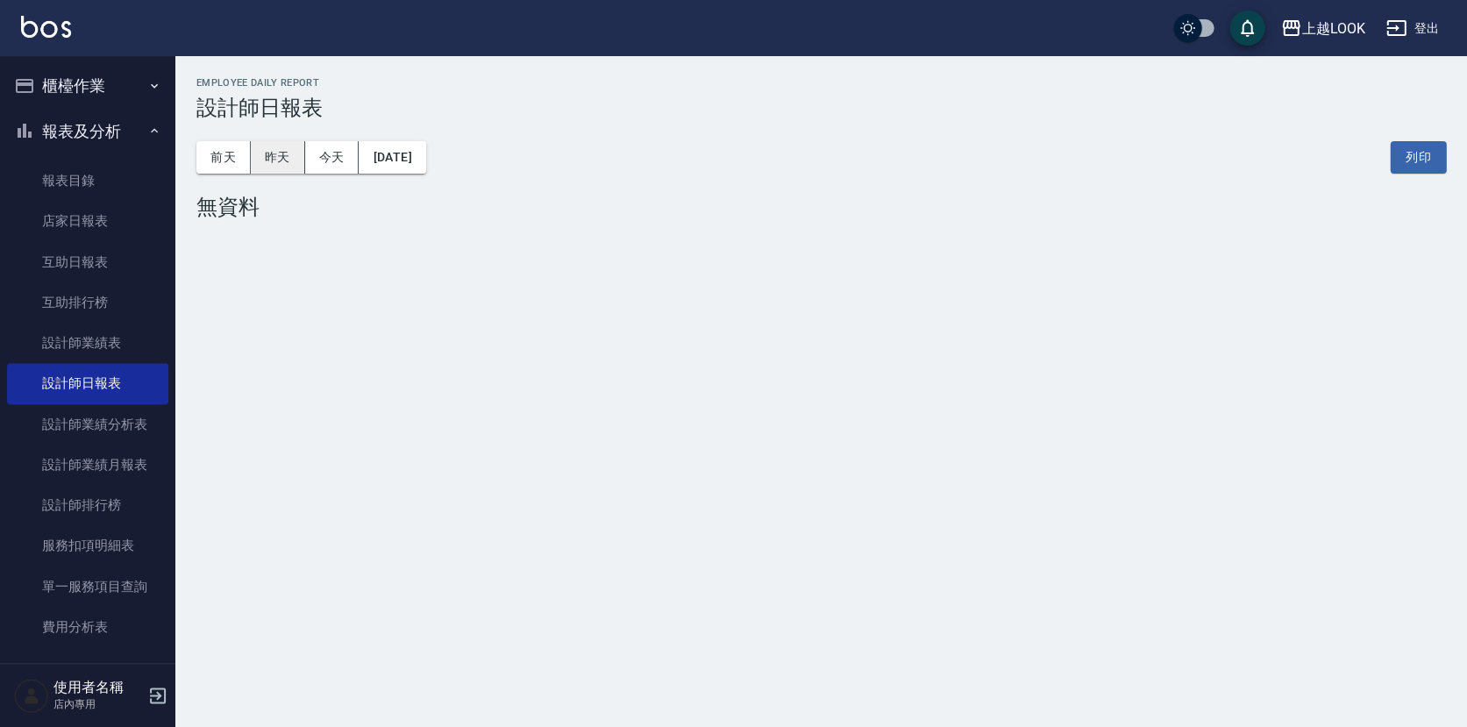
click at [261, 158] on button "昨天" at bounding box center [278, 157] width 54 height 32
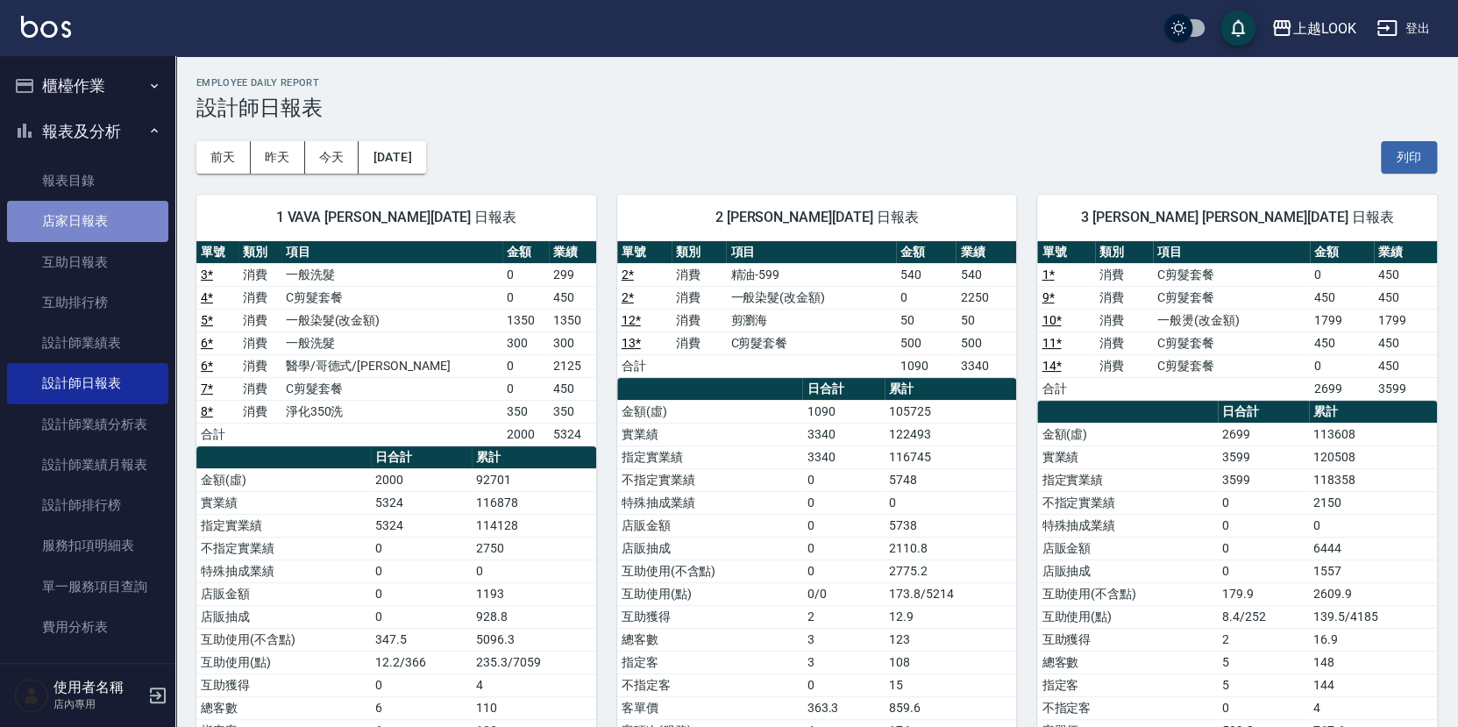
click at [110, 225] on link "店家日報表" at bounding box center [87, 221] width 161 height 40
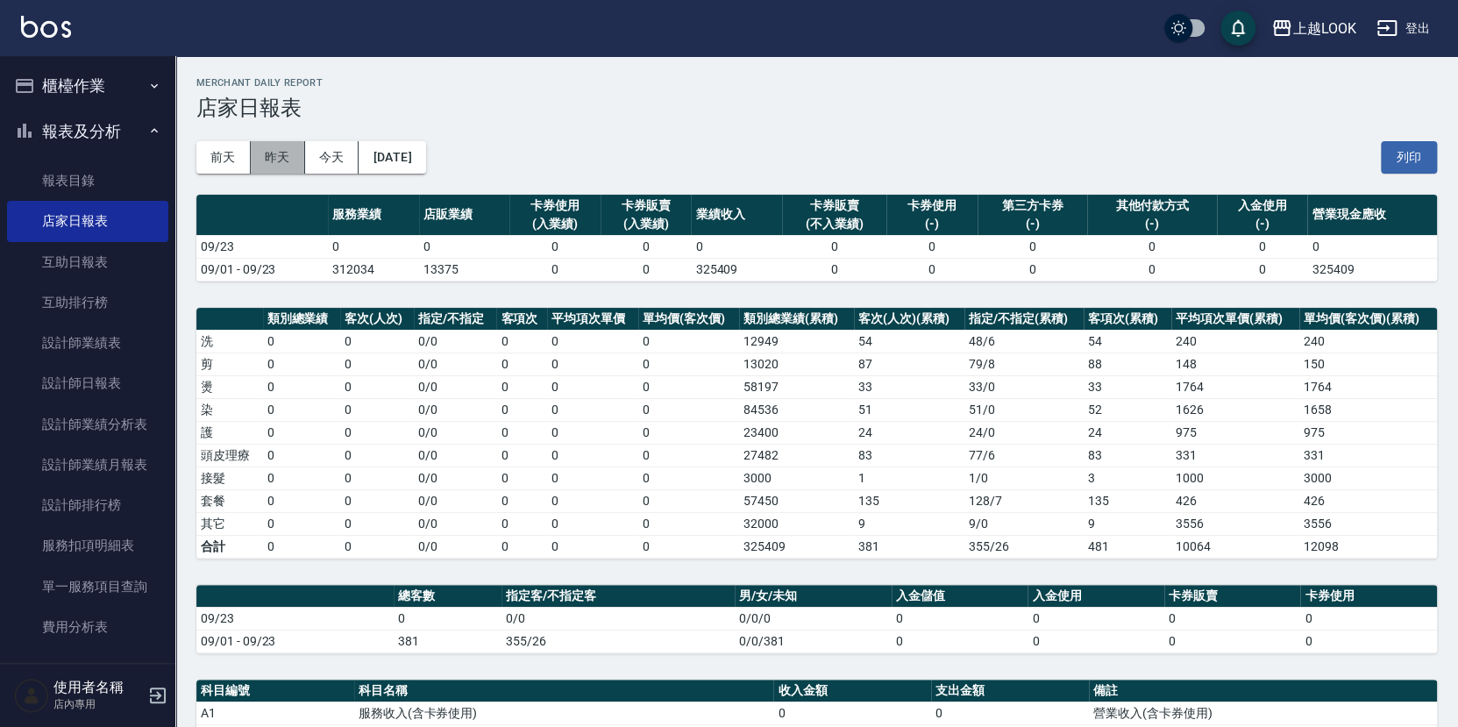
click at [278, 150] on button "昨天" at bounding box center [278, 157] width 54 height 32
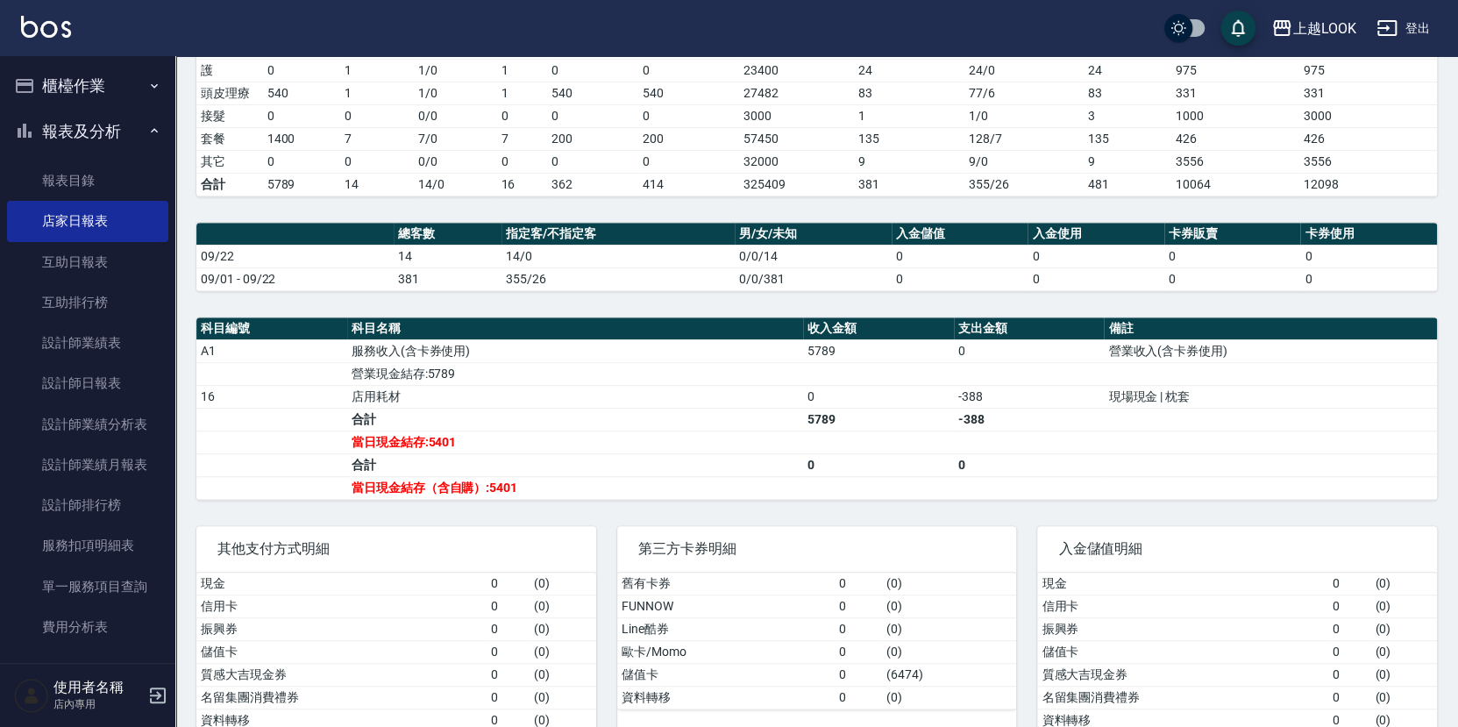
scroll to position [359, 0]
